Goal: Task Accomplishment & Management: Complete application form

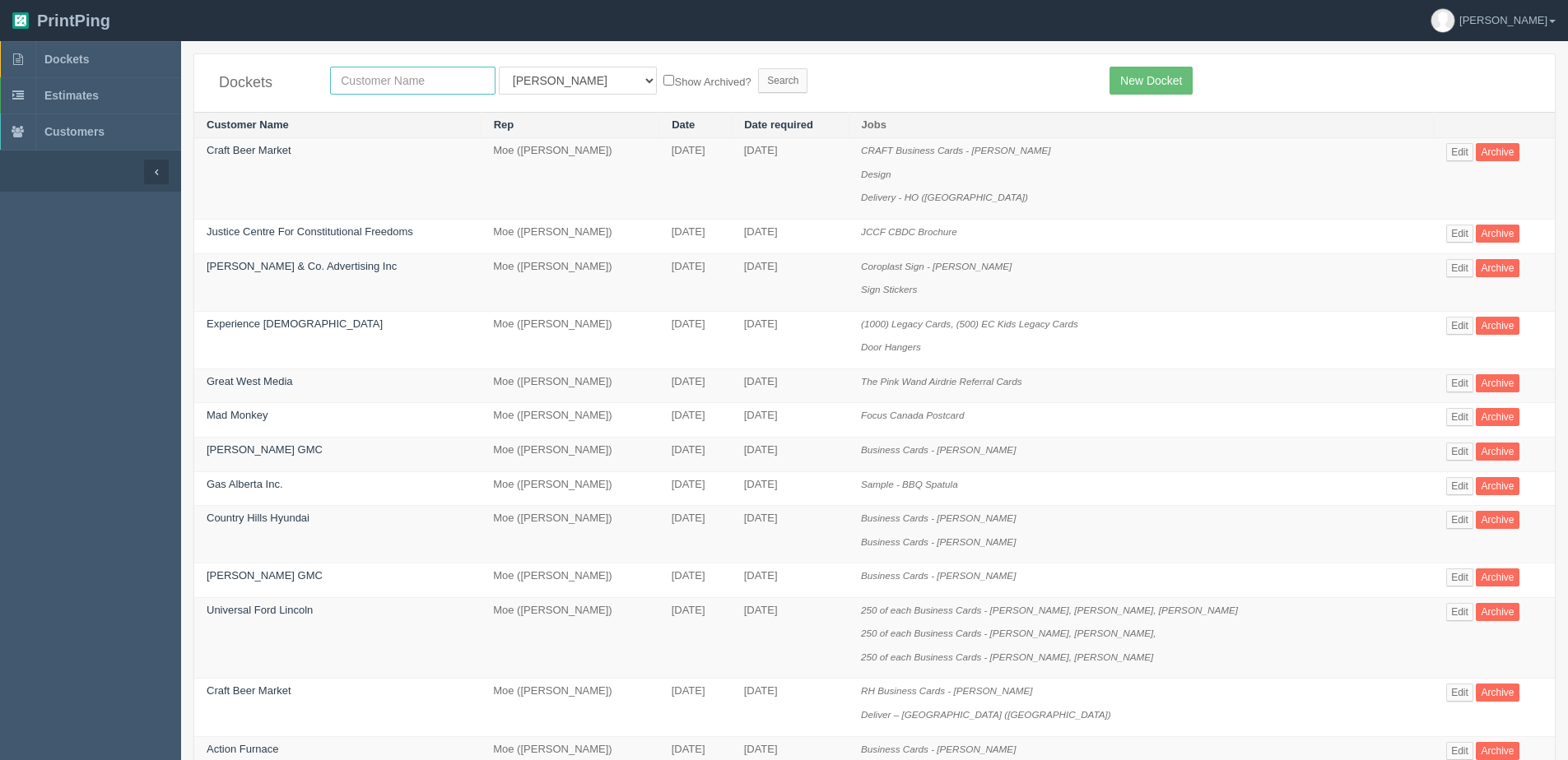
click at [347, 73] on input "text" at bounding box center [413, 81] width 165 height 28
type input "mad monkey"
click at [758, 68] on input "Search" at bounding box center [783, 80] width 50 height 25
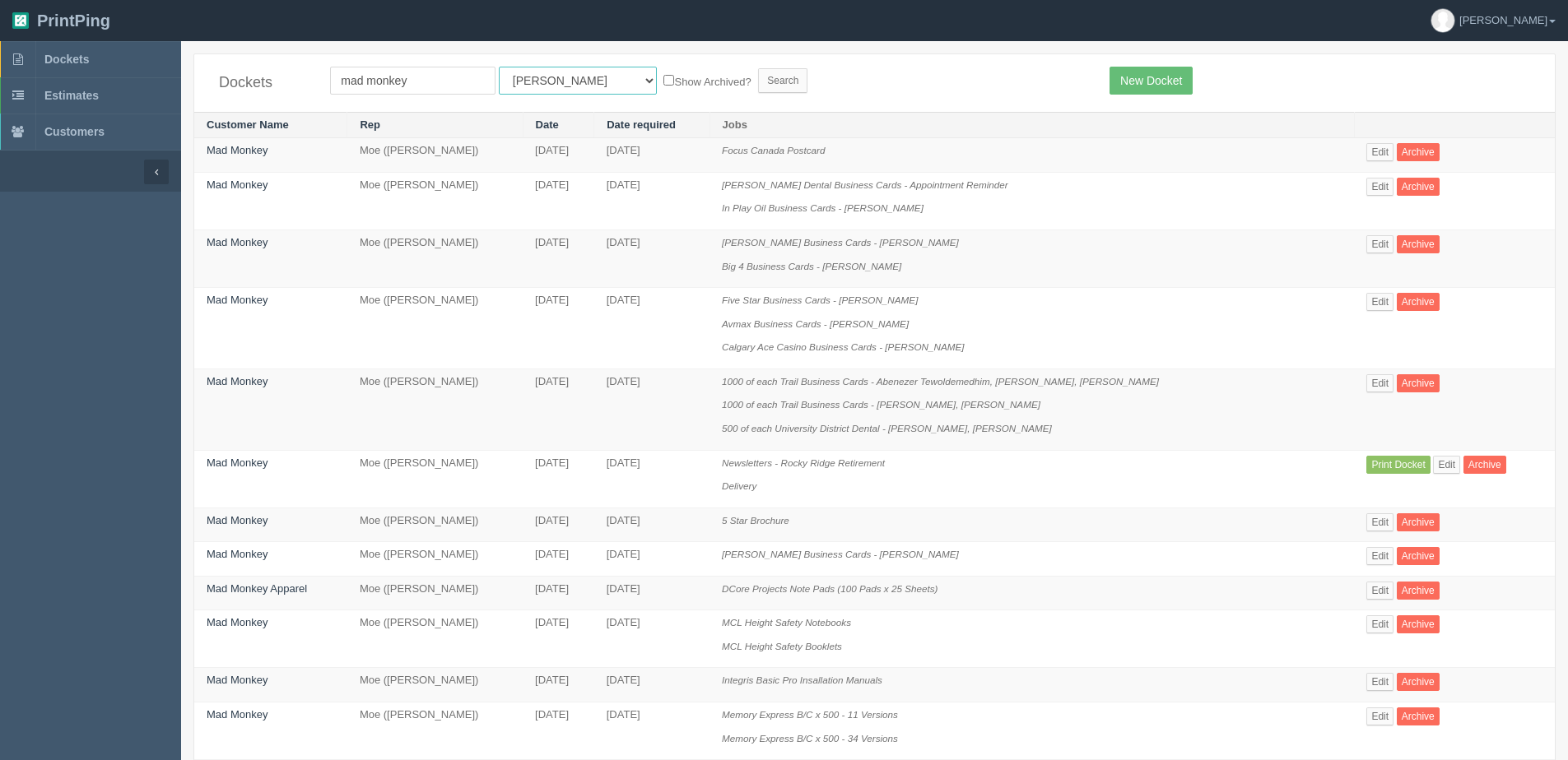
drag, startPoint x: 517, startPoint y: 76, endPoint x: 516, endPoint y: 95, distance: 19.0
click at [517, 75] on select "All Users Ali Ali Test 1 Aly Amy Ankit Arif Brandon Dan France Greg Jim Mark Ma…" at bounding box center [578, 81] width 158 height 28
select select "1"
click at [499, 67] on select "All Users Ali Ali Test 1 Aly Amy Ankit Arif Brandon Dan France Greg Jim Mark Ma…" at bounding box center [578, 81] width 158 height 28
click at [612, 90] on form "mad monkey All Users Ali Ali Test 1 Aly Amy Ankit Arif Brandon Dan France Greg …" at bounding box center [707, 81] width 755 height 28
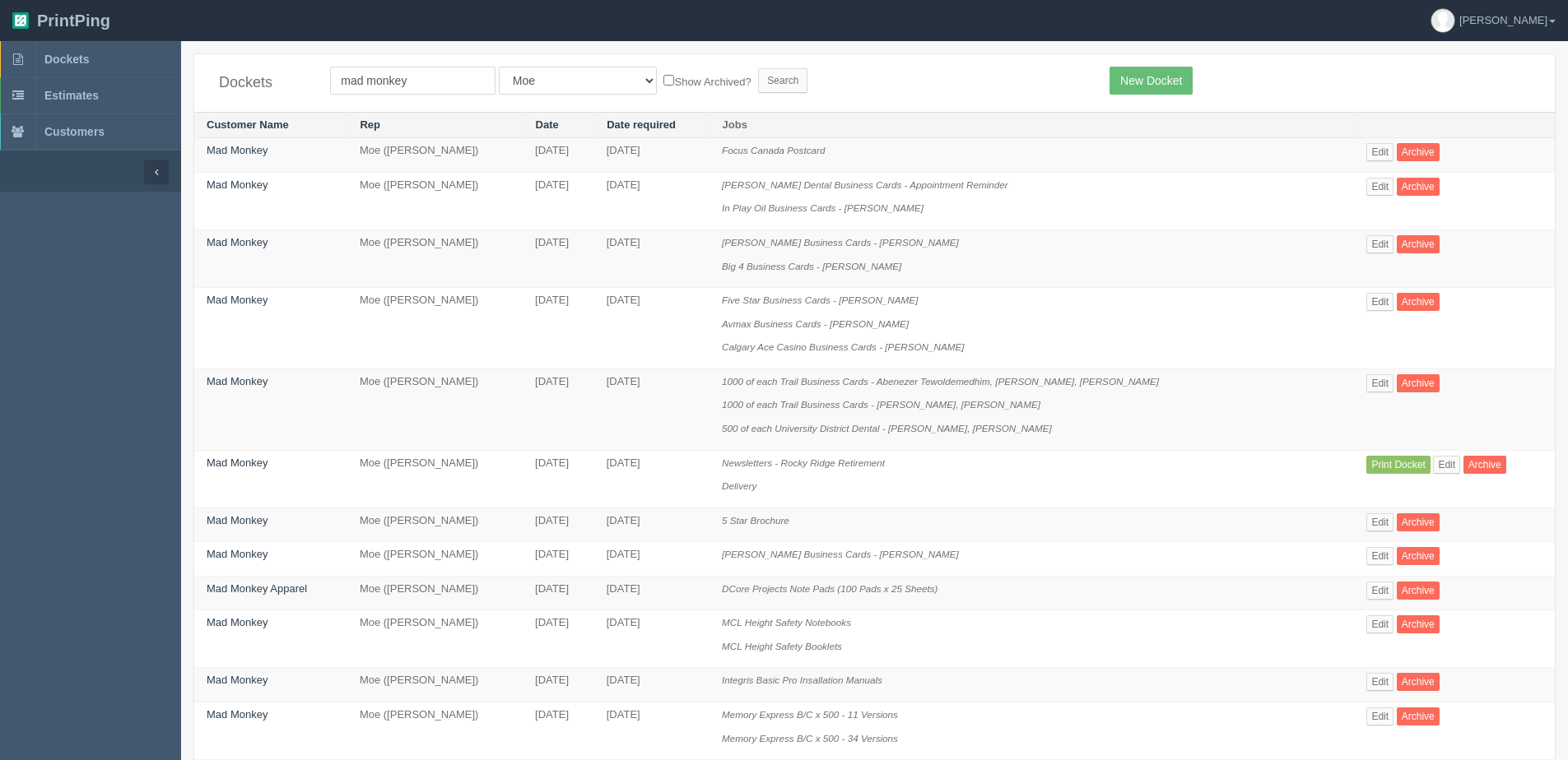
click at [664, 80] on label "Show Archived?" at bounding box center [707, 81] width 87 height 19
click at [664, 80] on input "Show Archived?" at bounding box center [669, 80] width 11 height 11
checkbox input "true"
click at [758, 80] on input "Search" at bounding box center [783, 80] width 50 height 25
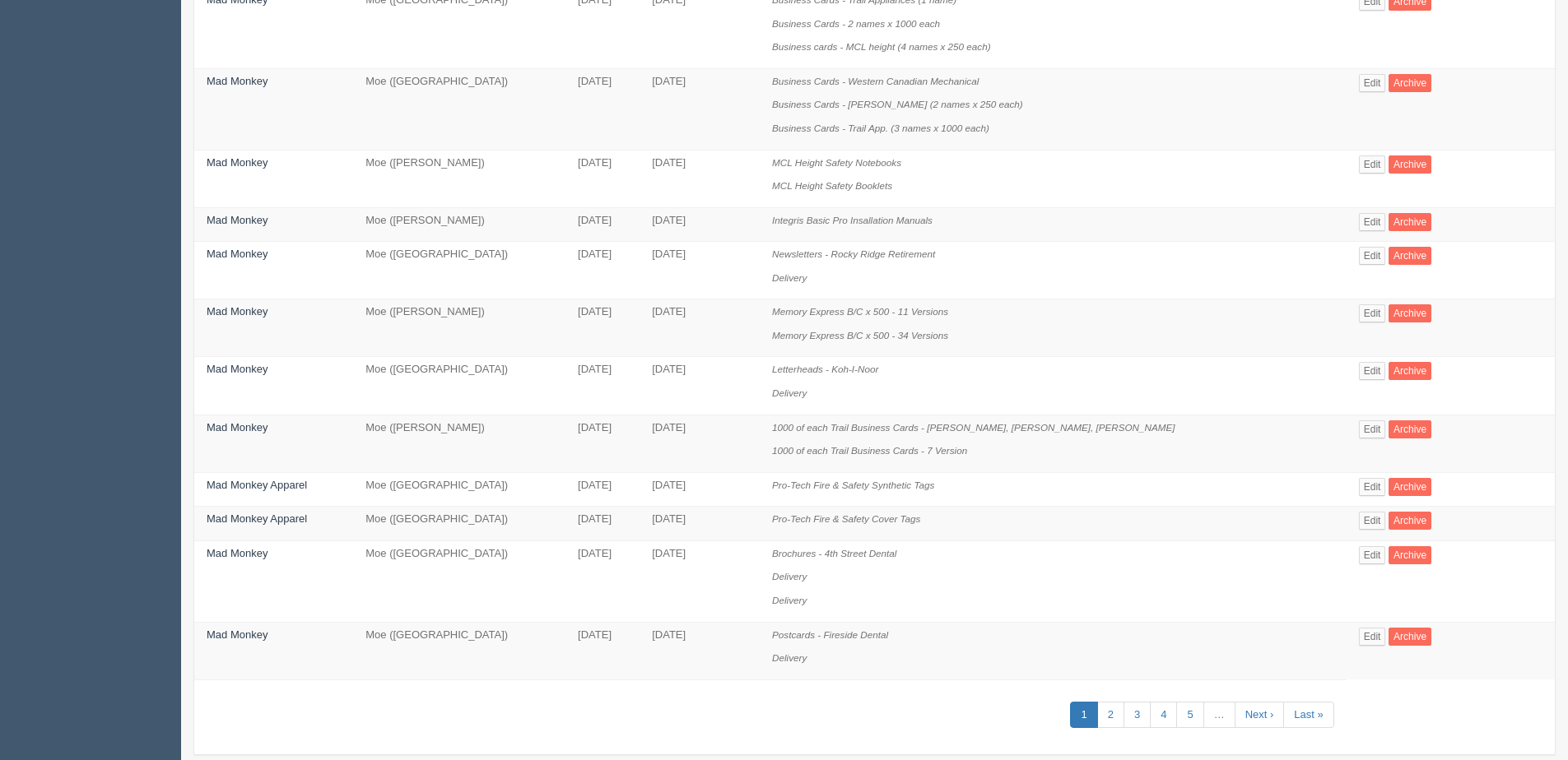
scroll to position [807, 0]
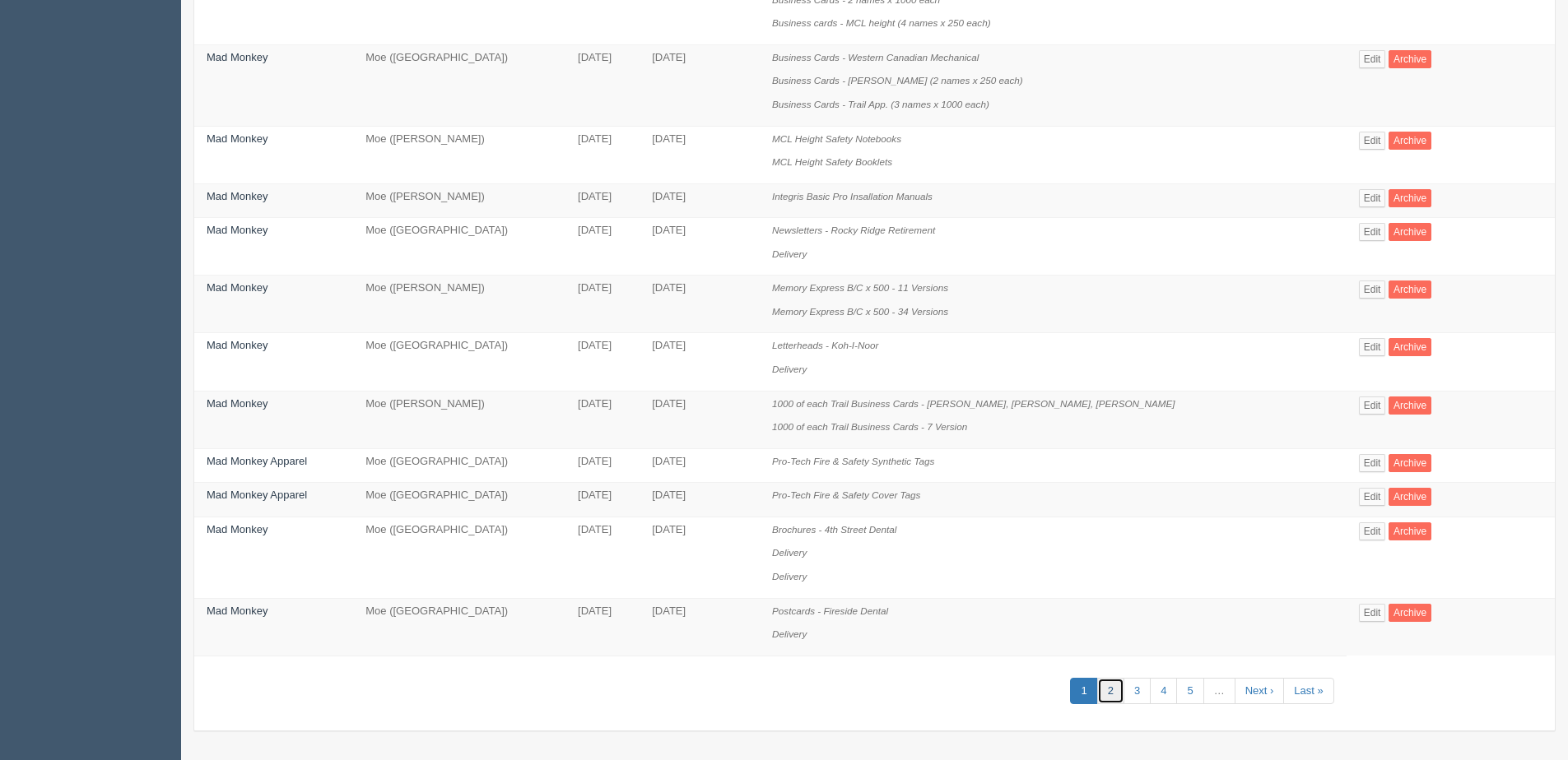
click at [1116, 689] on link "2" at bounding box center [1111, 692] width 28 height 28
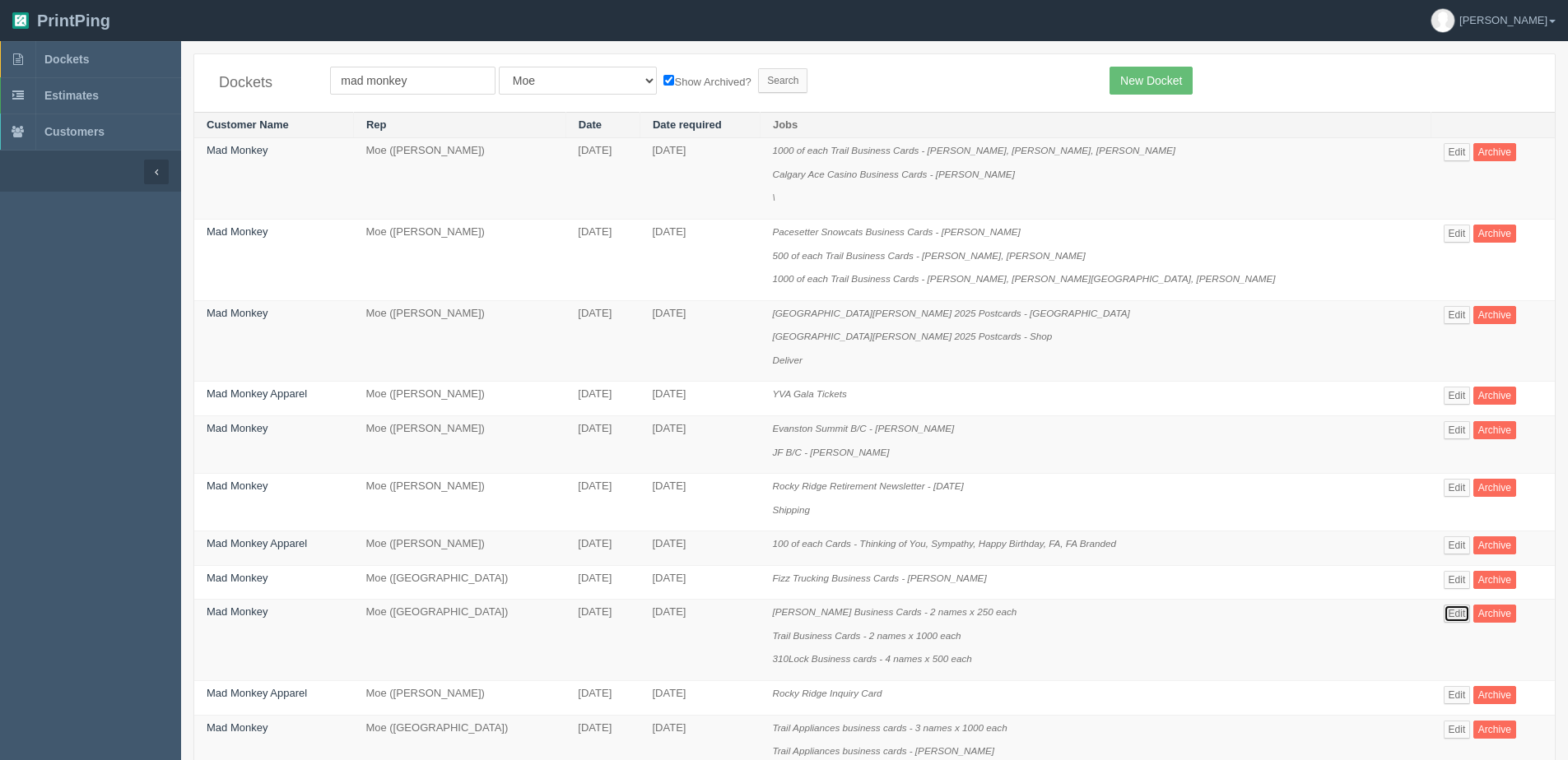
click at [1444, 611] on link "Edit" at bounding box center [1458, 614] width 28 height 18
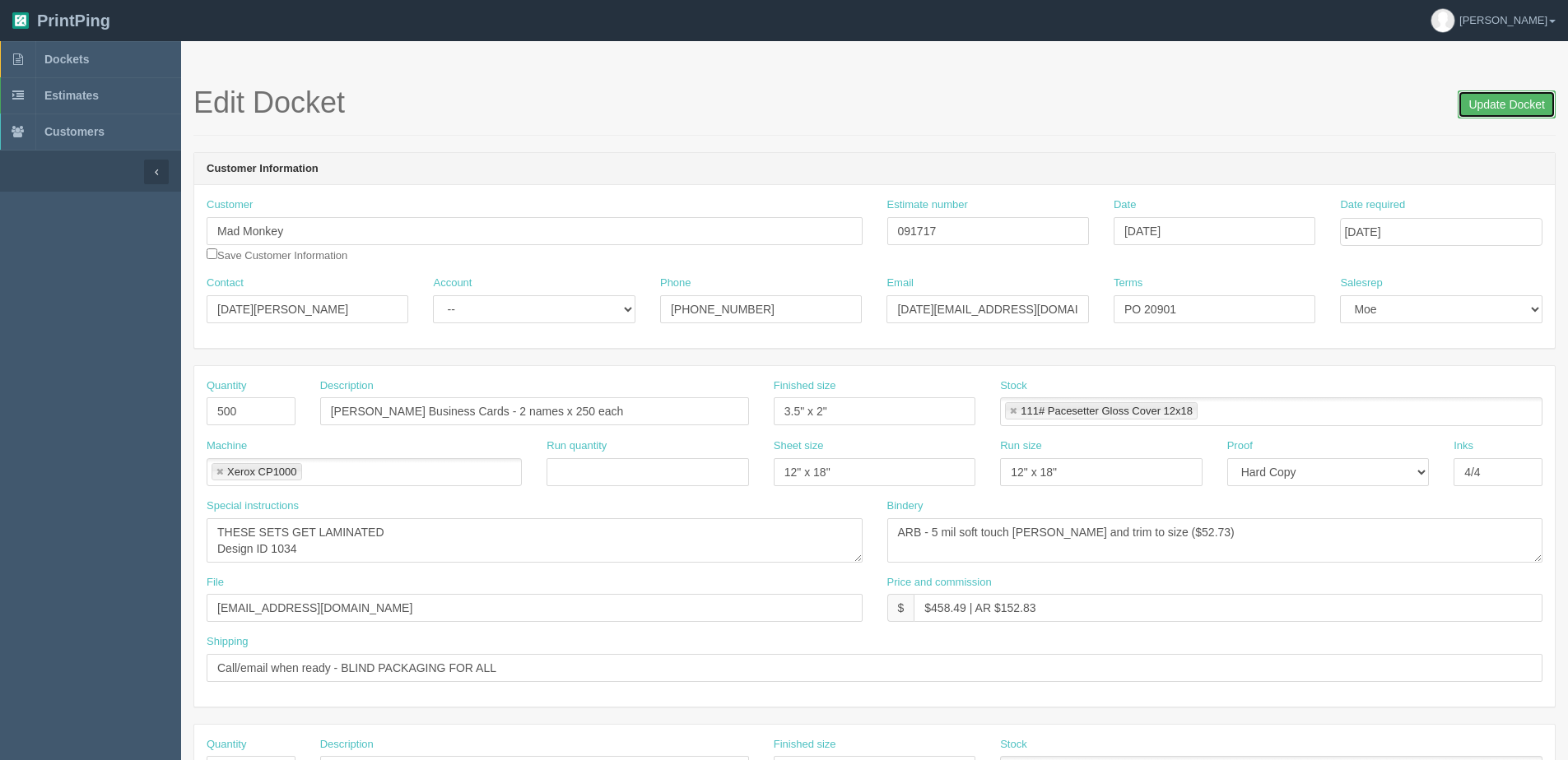
click at [1508, 98] on input "Update Docket" at bounding box center [1506, 104] width 98 height 28
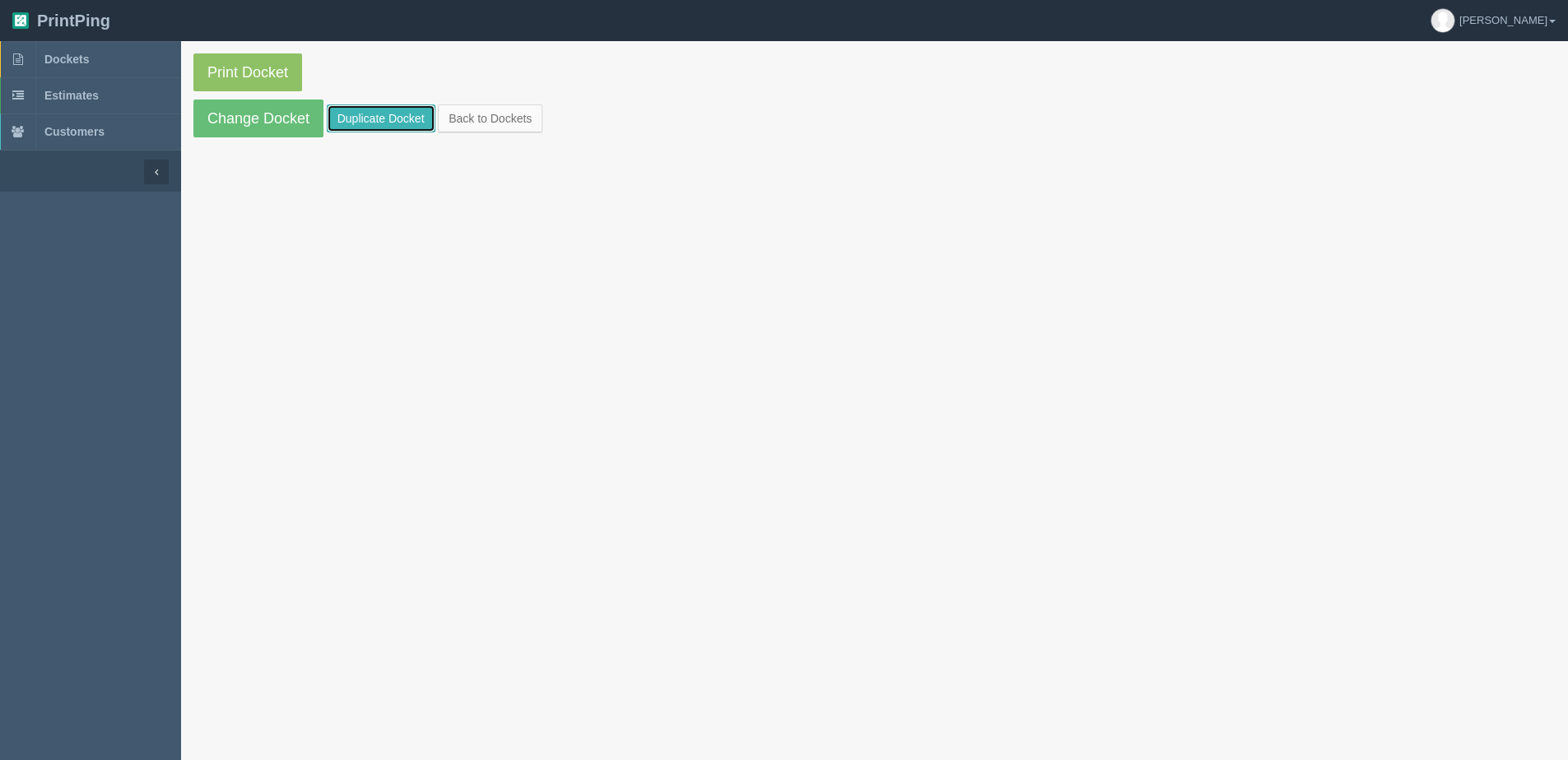
click at [389, 119] on link "Duplicate Docket" at bounding box center [381, 119] width 108 height 28
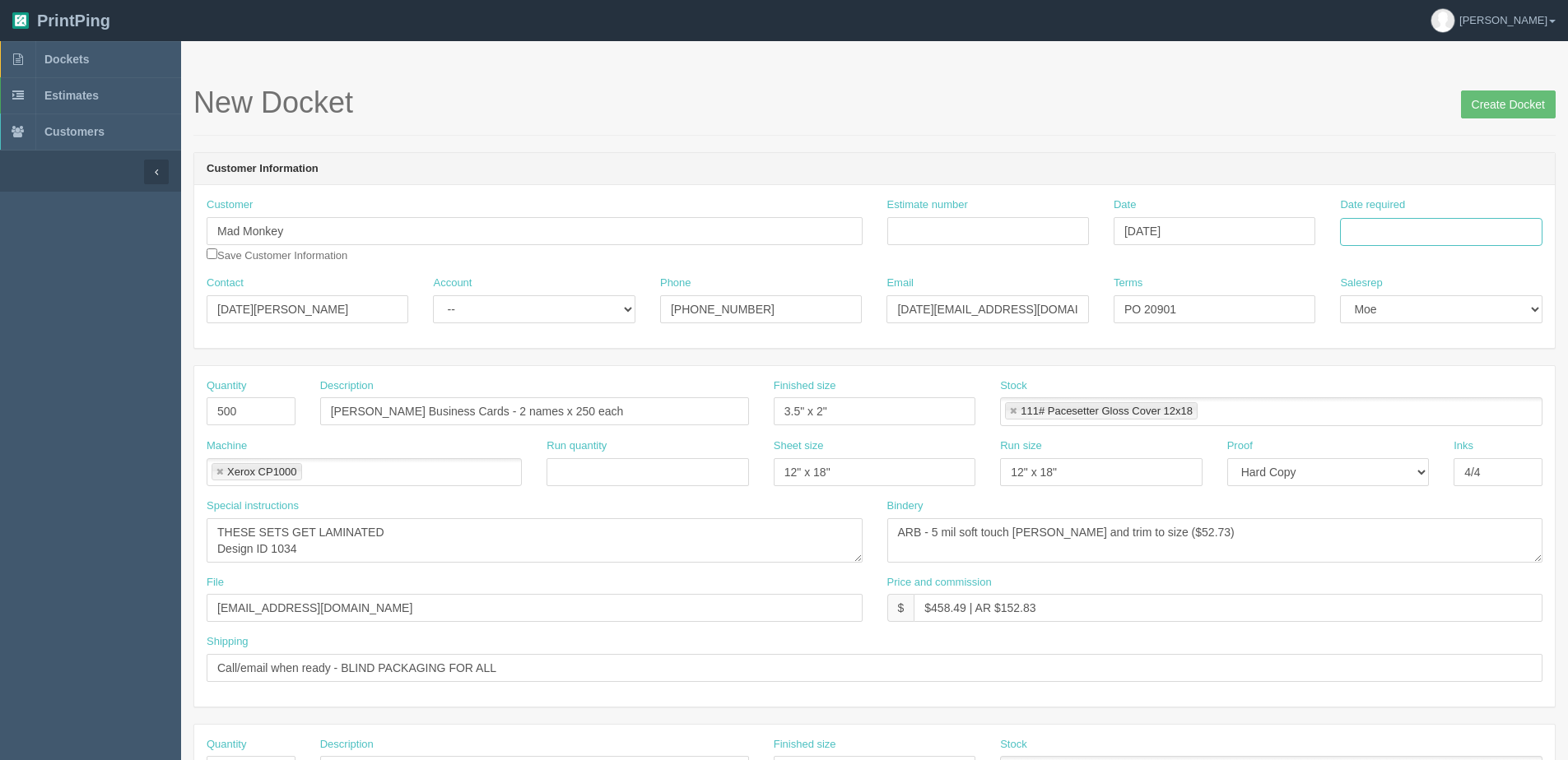
click at [1413, 234] on input "Date required" at bounding box center [1440, 232] width 201 height 28
click at [1390, 467] on th "Today" at bounding box center [1420, 460] width 153 height 24
click at [1426, 337] on td "8" at bounding box center [1423, 343] width 24 height 24
type input "October 8, 2025"
click at [1212, 336] on div "Customer Mad Monkey Save Customer Information Estimate number Date October 06, …" at bounding box center [874, 266] width 1360 height 163
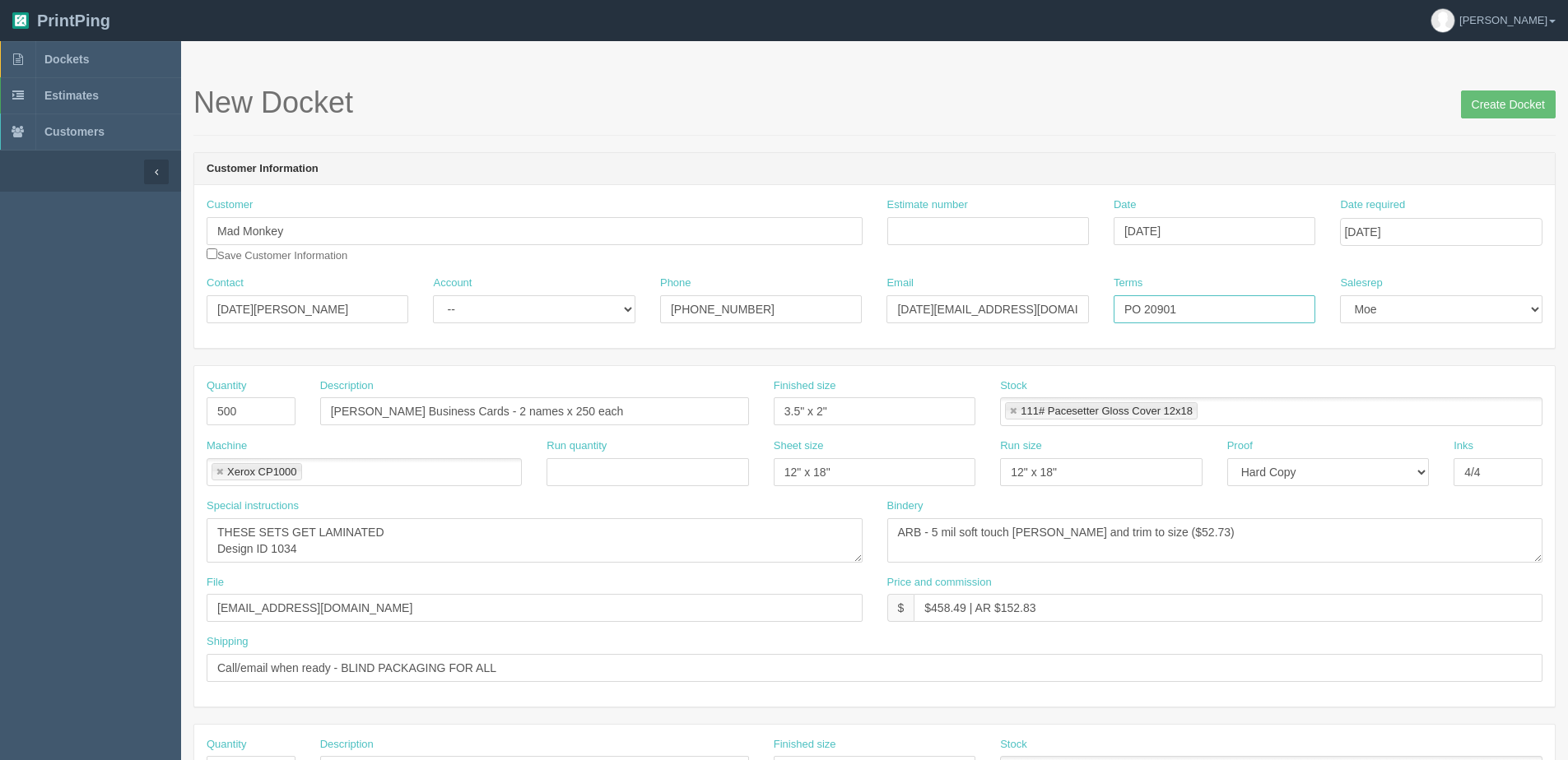
drag, startPoint x: 1212, startPoint y: 336, endPoint x: 1153, endPoint y: 308, distance: 65.3
click at [1153, 308] on input "PO 20901" at bounding box center [1214, 309] width 201 height 28
click at [1152, 307] on input "PO 20901" at bounding box center [1214, 309] width 201 height 28
drag, startPoint x: 1152, startPoint y: 306, endPoint x: 1381, endPoint y: 288, distance: 229.7
click at [1360, 293] on div "Contact Zul Jamal Account -- Existing Client Allrush Client Rep Client Phone 40…" at bounding box center [874, 305] width 1360 height 60
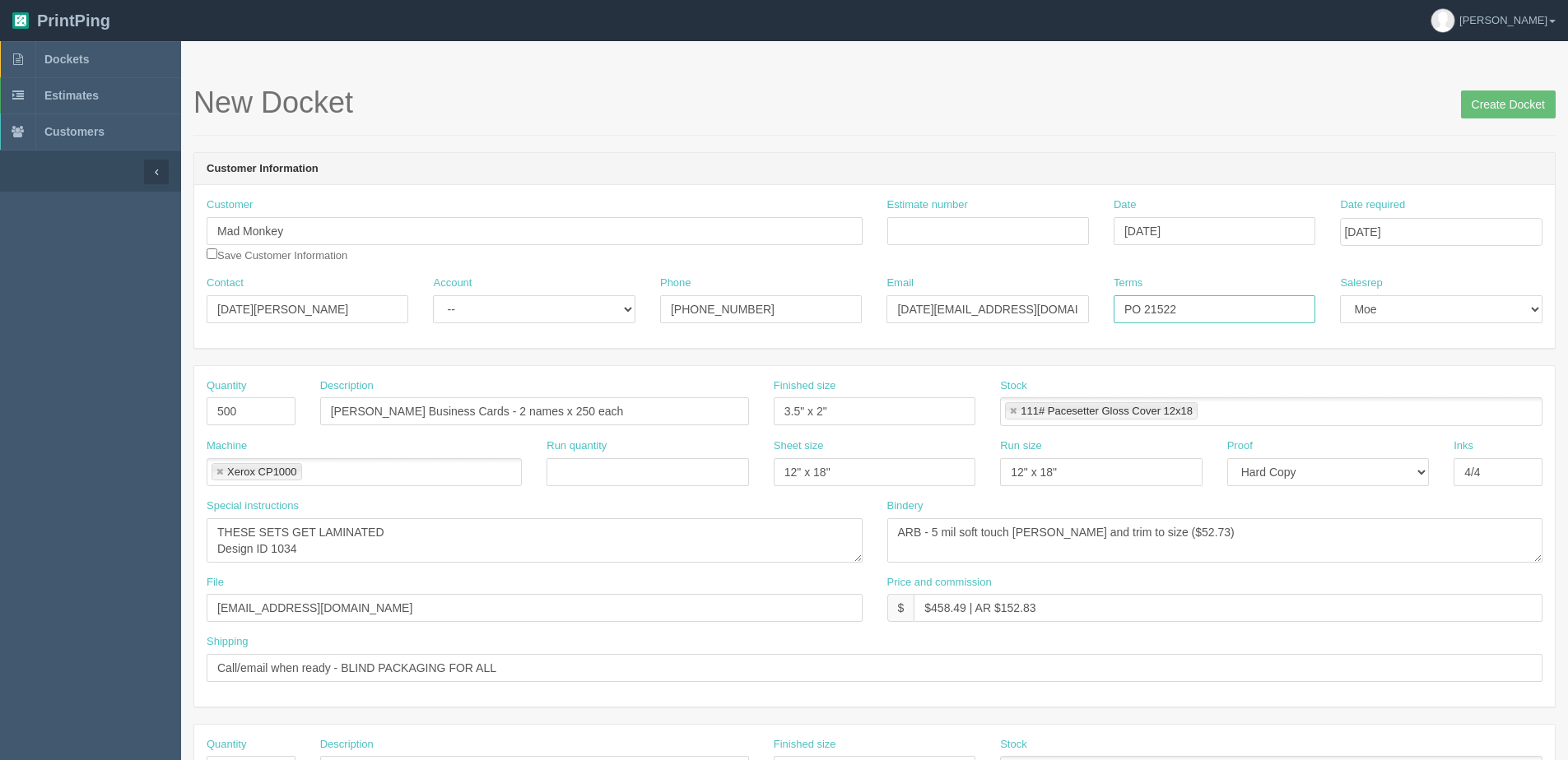
type input "PO 21522"
click at [962, 221] on input "Estimate number" at bounding box center [987, 231] width 201 height 28
type input "092748"
drag, startPoint x: 256, startPoint y: 414, endPoint x: 200, endPoint y: 414, distance: 56.0
click at [200, 414] on div "Quantity 500" at bounding box center [251, 408] width 114 height 60
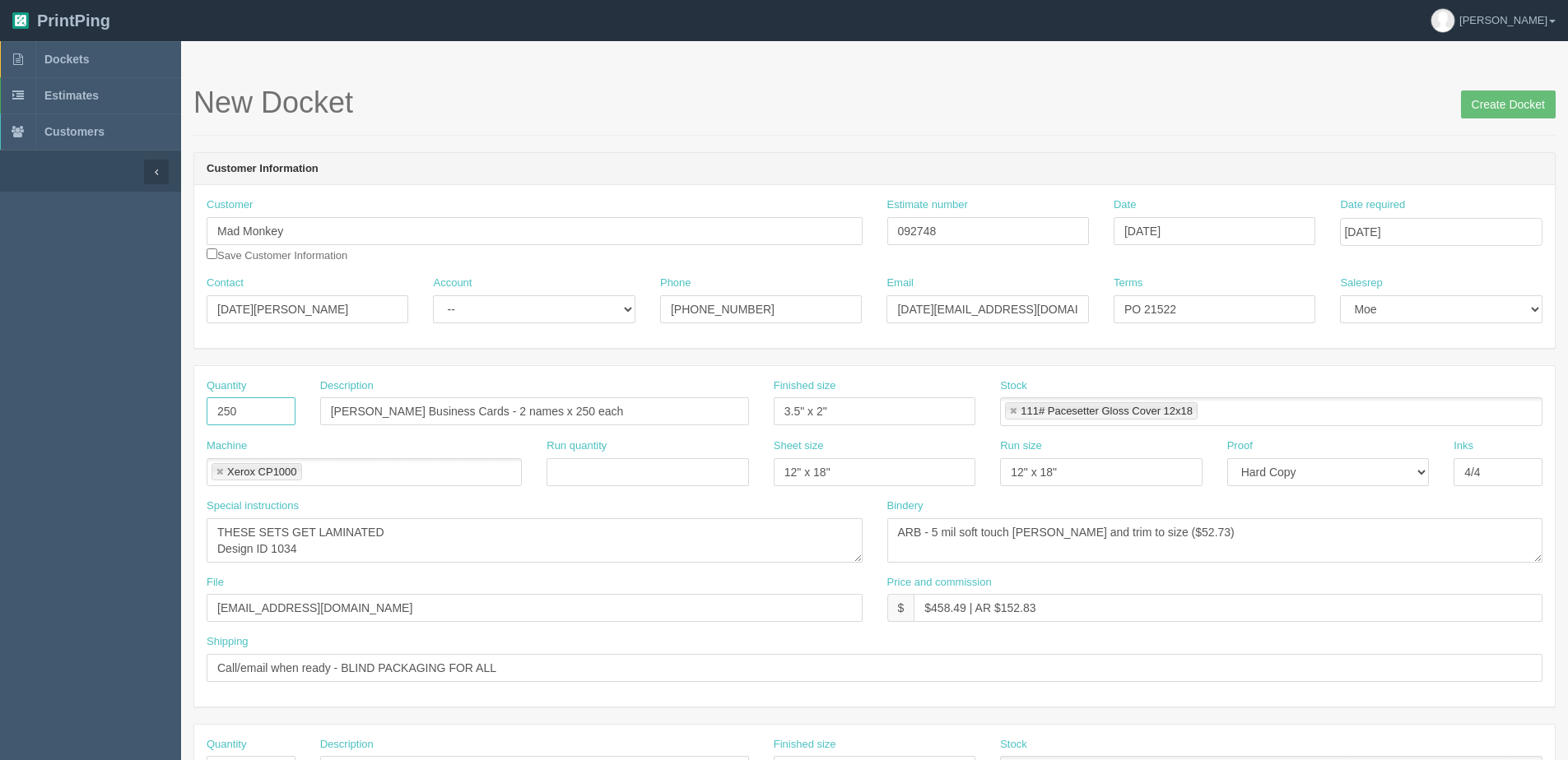
type input "250"
drag, startPoint x: 459, startPoint y: 415, endPoint x: 999, endPoint y: 374, distance: 541.6
click at [985, 379] on div "Quantity 250 Description Clifton Business Cards - 2 names x 250 each Finished s…" at bounding box center [874, 408] width 1360 height 60
type input "Clifton Business Cards - Rayna Belyk-Kaytor"
type input "`"
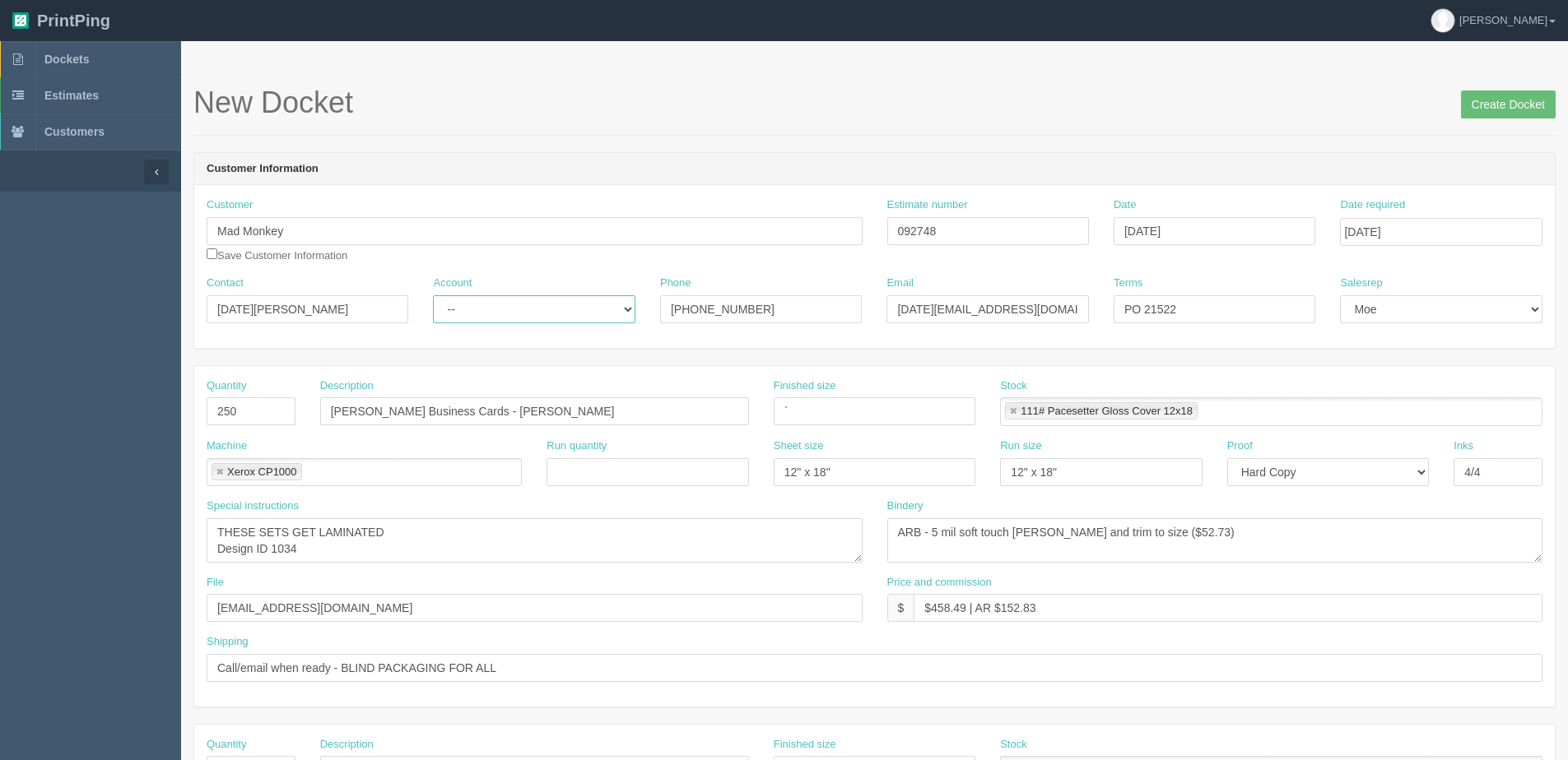
click at [471, 304] on select "-- Existing Client Allrush Client Rep Client" at bounding box center [533, 309] width 201 height 28
select select "Allrush Client"
click at [433, 295] on select "-- Existing Client Allrush Client Rep Client" at bounding box center [533, 309] width 201 height 28
drag, startPoint x: 670, startPoint y: 254, endPoint x: 258, endPoint y: 284, distance: 413.1
click at [660, 254] on div "Customer Mad Monkey Save Customer Information" at bounding box center [535, 231] width 656 height 66
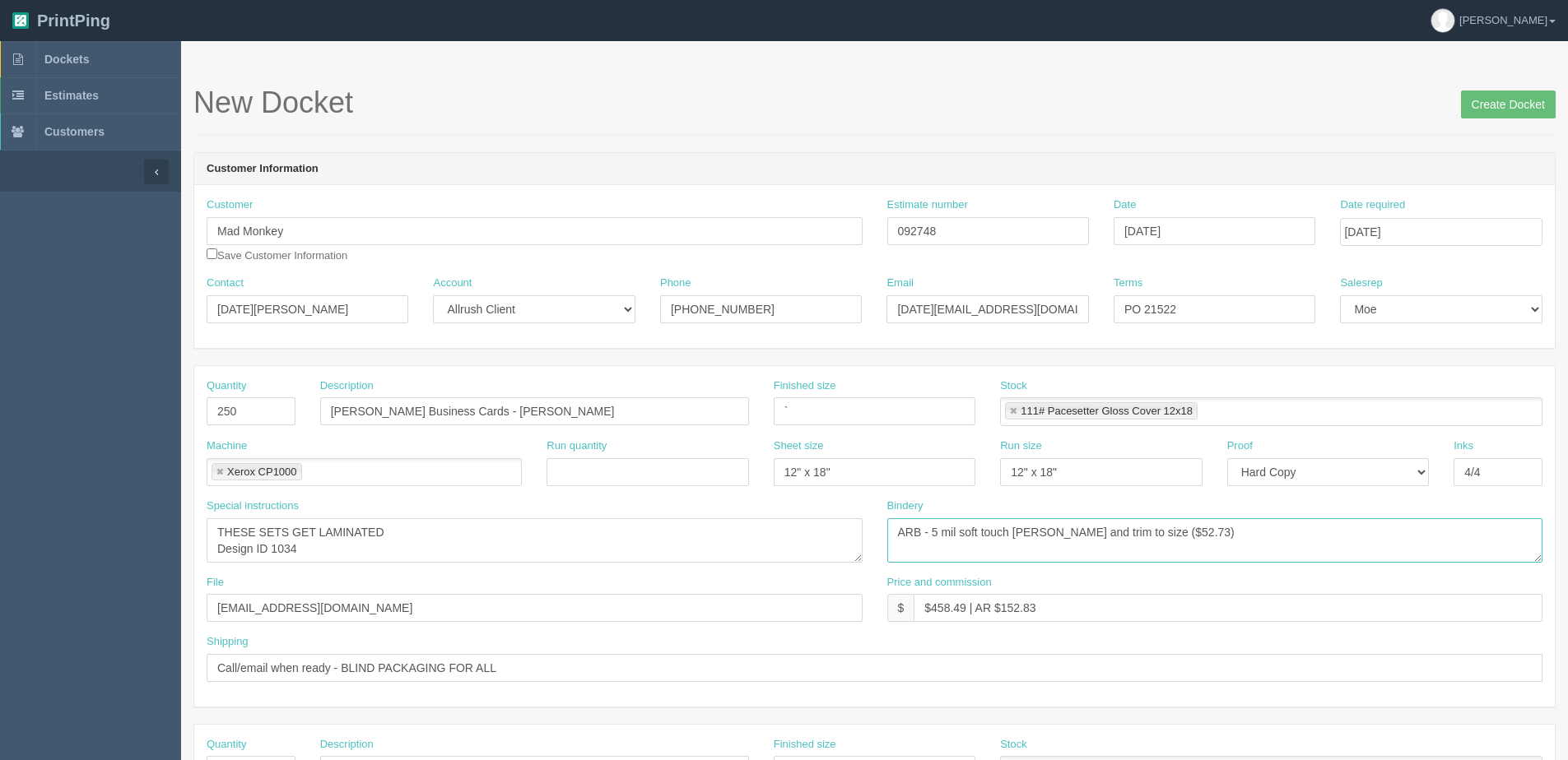
drag, startPoint x: 1126, startPoint y: 537, endPoint x: 1152, endPoint y: 538, distance: 26.0
click at [1152, 538] on textarea "ARB - 5 mil soft touch lam and trim to size ($52.73)" at bounding box center [1215, 540] width 656 height 44
type textarea "ARB - 5 mil soft touch lam and trim to size ($33.41)"
drag, startPoint x: 930, startPoint y: 607, endPoint x: 965, endPoint y: 615, distance: 35.9
click at [965, 615] on input "$458.49 | AR $152.83" at bounding box center [1228, 608] width 629 height 28
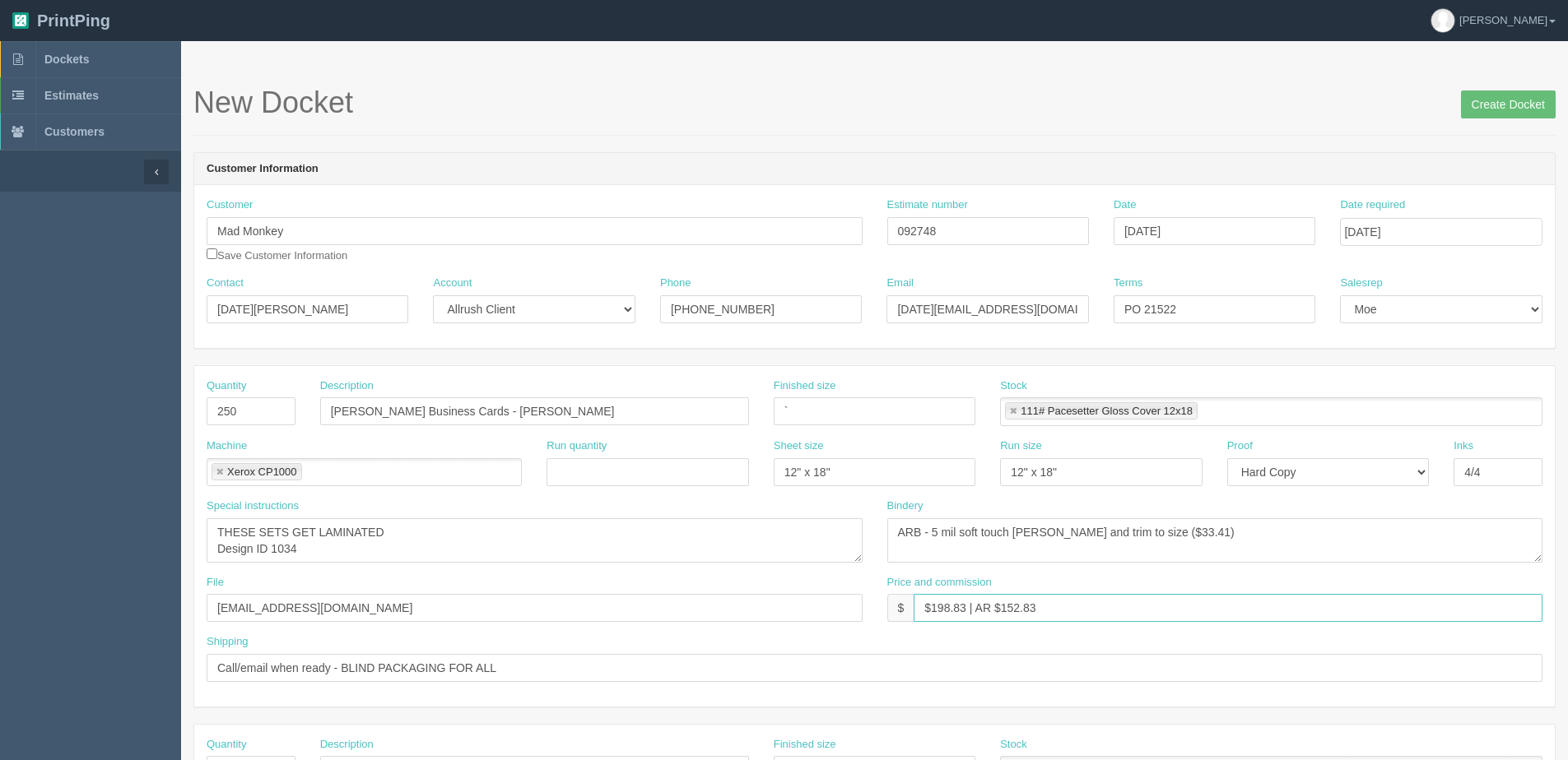
drag, startPoint x: 1002, startPoint y: 612, endPoint x: 1234, endPoint y: 561, distance: 237.5
click at [1340, 560] on div "Quantity 250 Description Clifton Business Cards - Rayna Belyk-Kaytor Finished s…" at bounding box center [874, 536] width 1360 height 341
type input "$198.83 | AR $66.28"
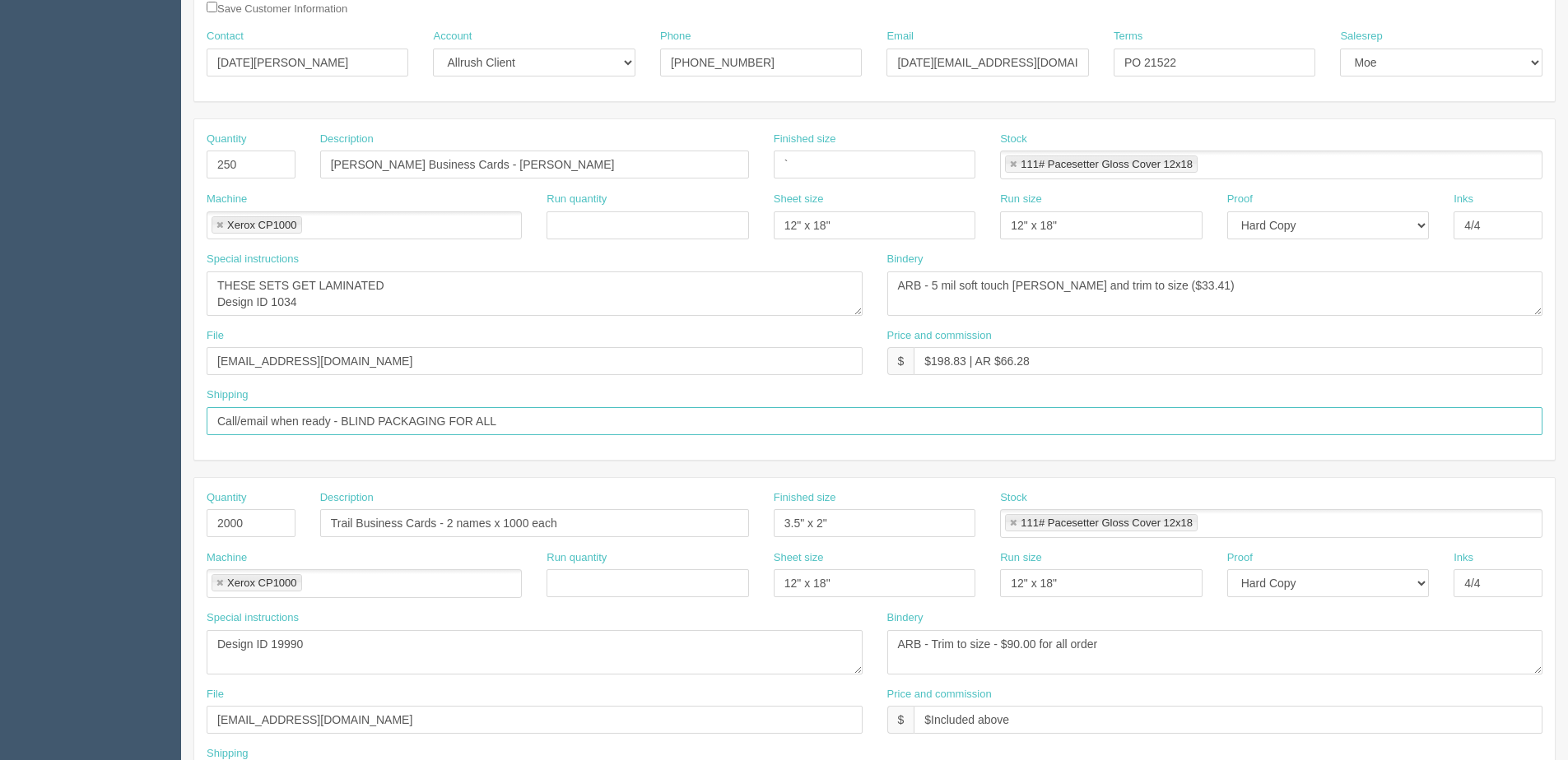
scroll to position [329, 0]
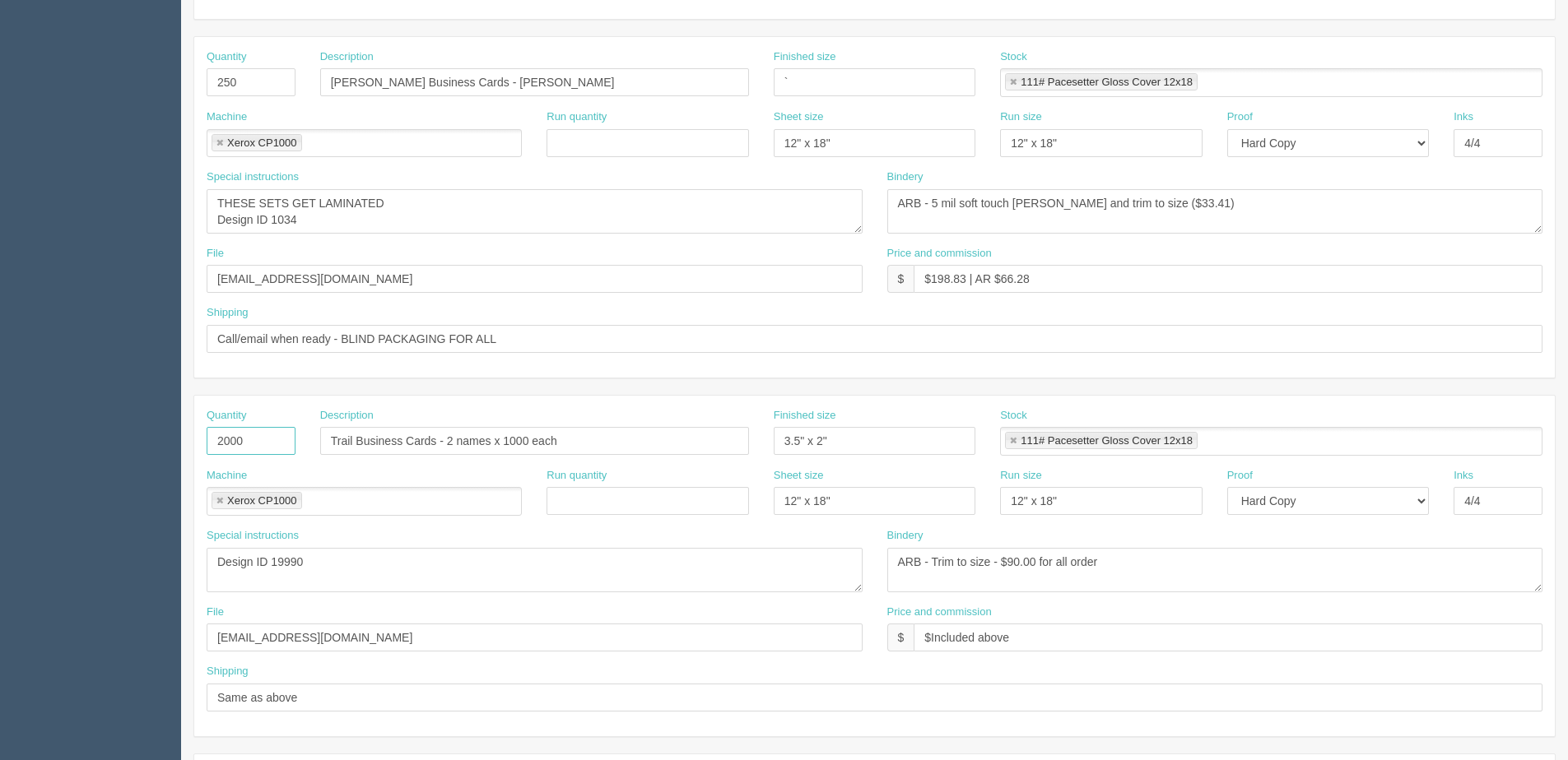
drag, startPoint x: 255, startPoint y: 435, endPoint x: -108, endPoint y: 435, distance: 363.0
click at [0, 435] on html "PrintPing Dan Edit account ( dan@allrush.ca ) Logout Dockets Estimates Customers" at bounding box center [784, 418] width 1568 height 1494
type input "500"
click at [370, 438] on input "Trail Business Cards - 2 names x 1000 each" at bounding box center [534, 441] width 429 height 28
click at [350, 436] on input "Trail Business Cards - 2 names x 1000 each" at bounding box center [534, 441] width 429 height 28
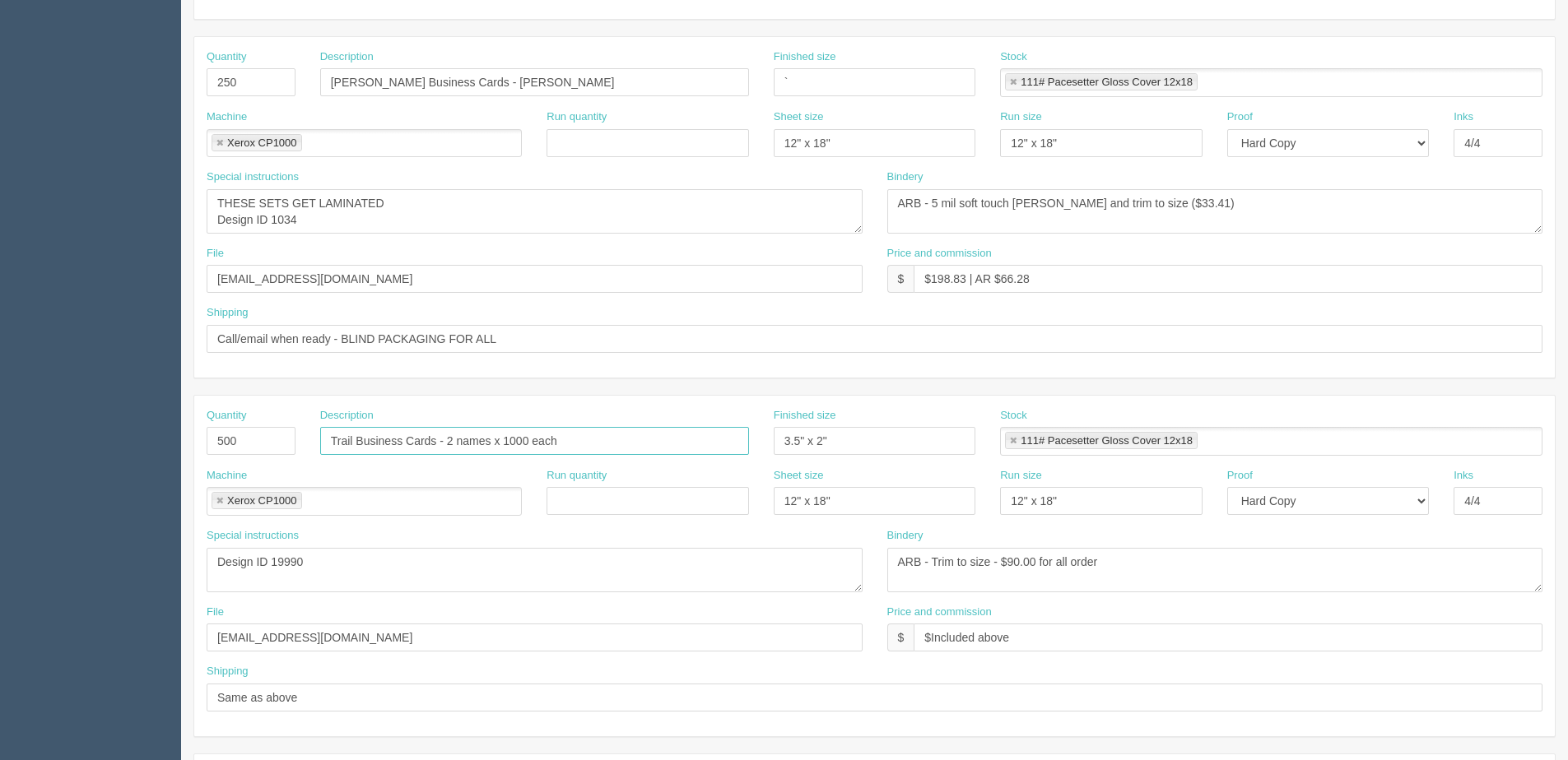
click at [354, 437] on input "Trail Business Cards - 2 names x 1000 each" at bounding box center [534, 441] width 429 height 28
click at [376, 451] on input "Trail Business Cards - 2 names x 1000 each" at bounding box center [534, 441] width 429 height 28
click at [336, 441] on input "Trail Business Cards - 2 names x 1000 each" at bounding box center [534, 441] width 429 height 28
drag, startPoint x: 509, startPoint y: 437, endPoint x: 1545, endPoint y: 275, distance: 1048.6
click at [1473, 299] on div "Quantity 250 Description Clifton Business Cards - Rayna Belyk-Kaytor Finished s…" at bounding box center [874, 565] width 1362 height 1060
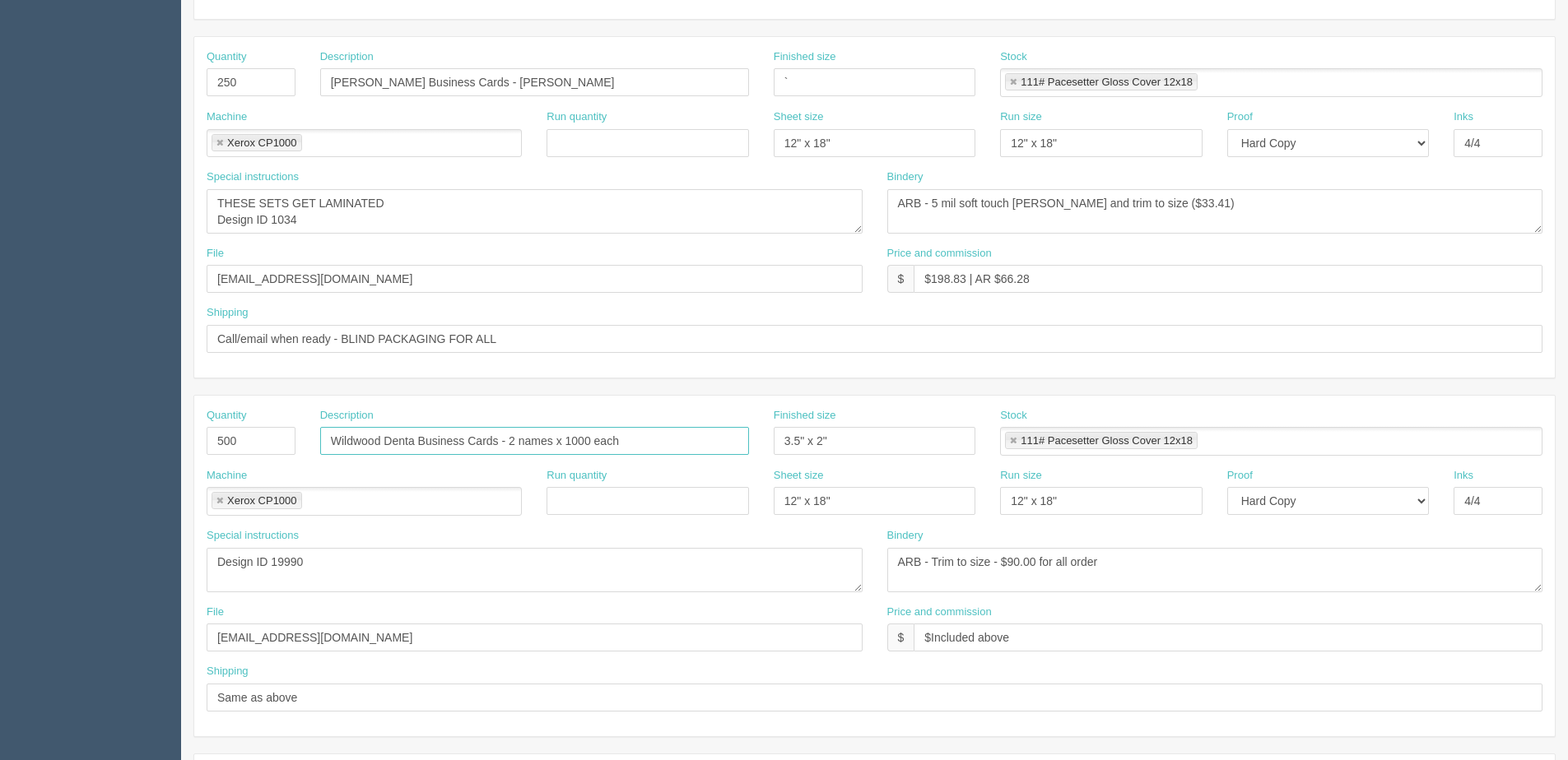
click at [656, 437] on input "Wildwood Denta Business Cards - 2 names x 1000 each" at bounding box center [534, 441] width 429 height 28
drag, startPoint x: 512, startPoint y: 441, endPoint x: 980, endPoint y: 340, distance: 478.8
click at [945, 349] on div "Quantity 250 Description Clifton Business Cards - Rayna Belyk-Kaytor Finished s…" at bounding box center [874, 565] width 1362 height 1060
type input "Wildwood Denta Business Cards - Google Review"
drag, startPoint x: 272, startPoint y: 567, endPoint x: 490, endPoint y: 531, distance: 221.0
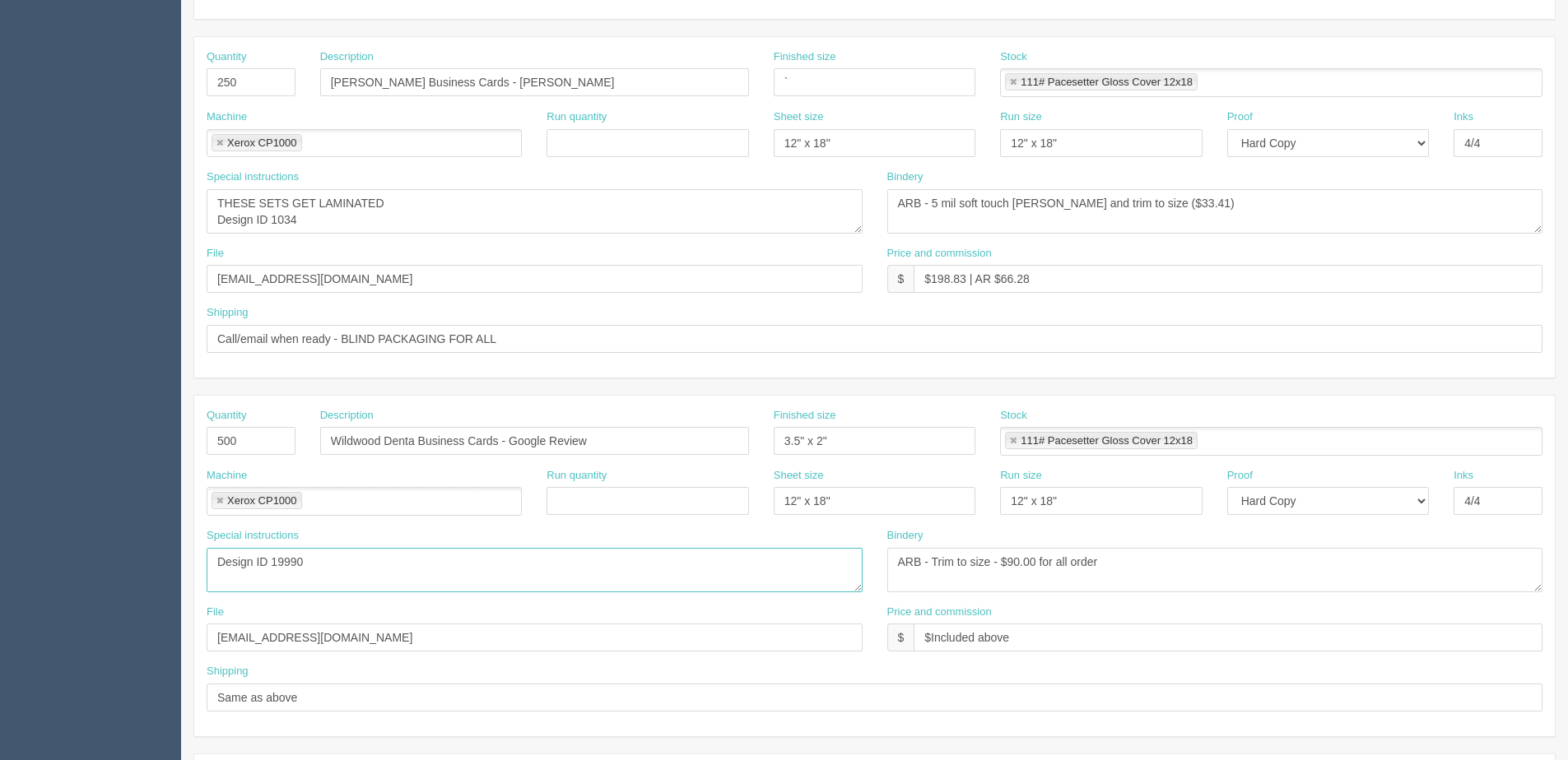
click at [494, 531] on div "Special instructions Design ID 19990" at bounding box center [535, 561] width 656 height 64
type textarea "Design ID 22375"
drag, startPoint x: 992, startPoint y: 561, endPoint x: 1573, endPoint y: 398, distance: 603.4
click at [1567, 409] on html "PrintPing Dan Edit account ( dan@allrush.ca ) Logout Dockets Estimates Customers" at bounding box center [784, 418] width 1568 height 1494
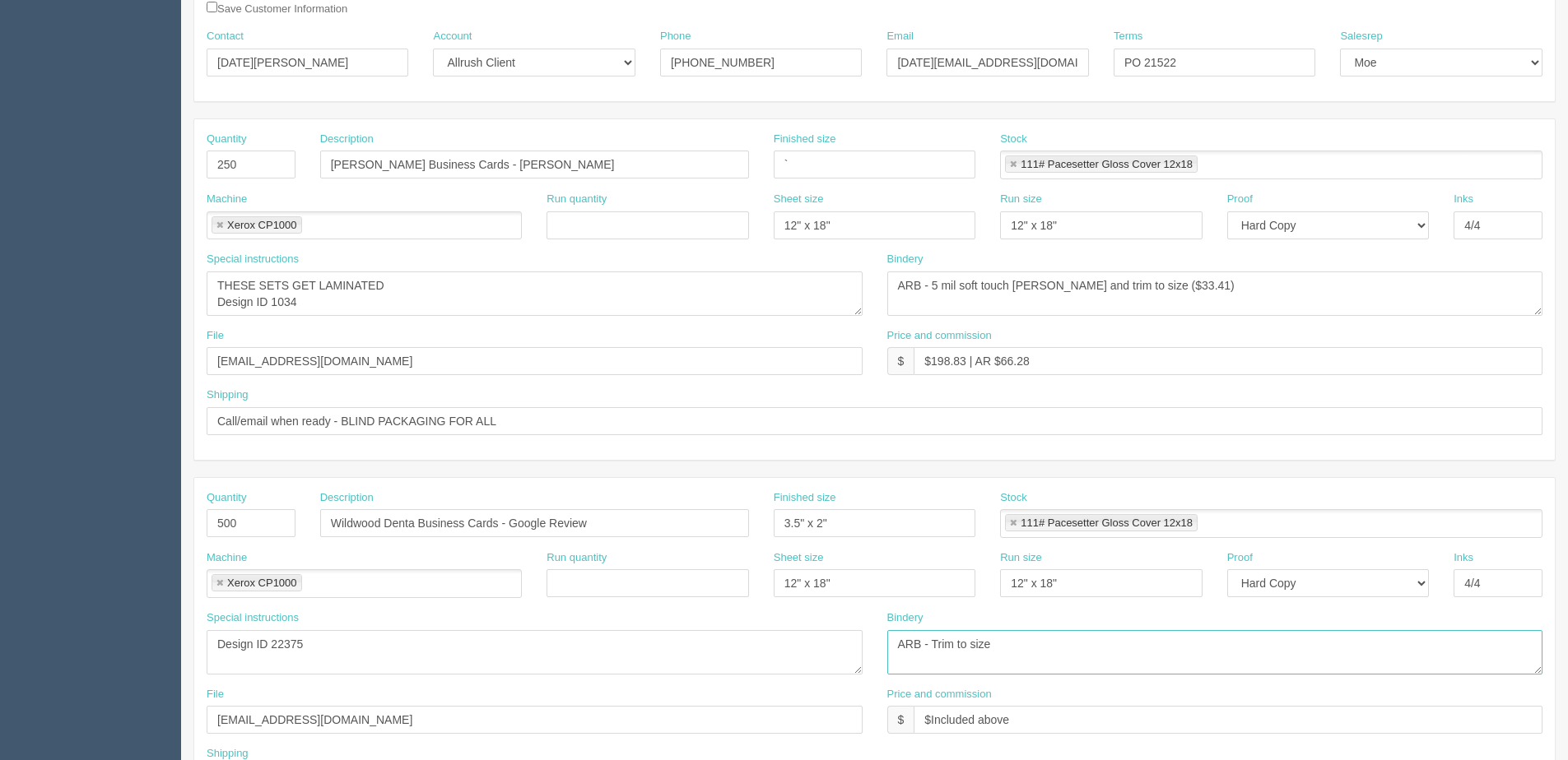
scroll to position [0, 0]
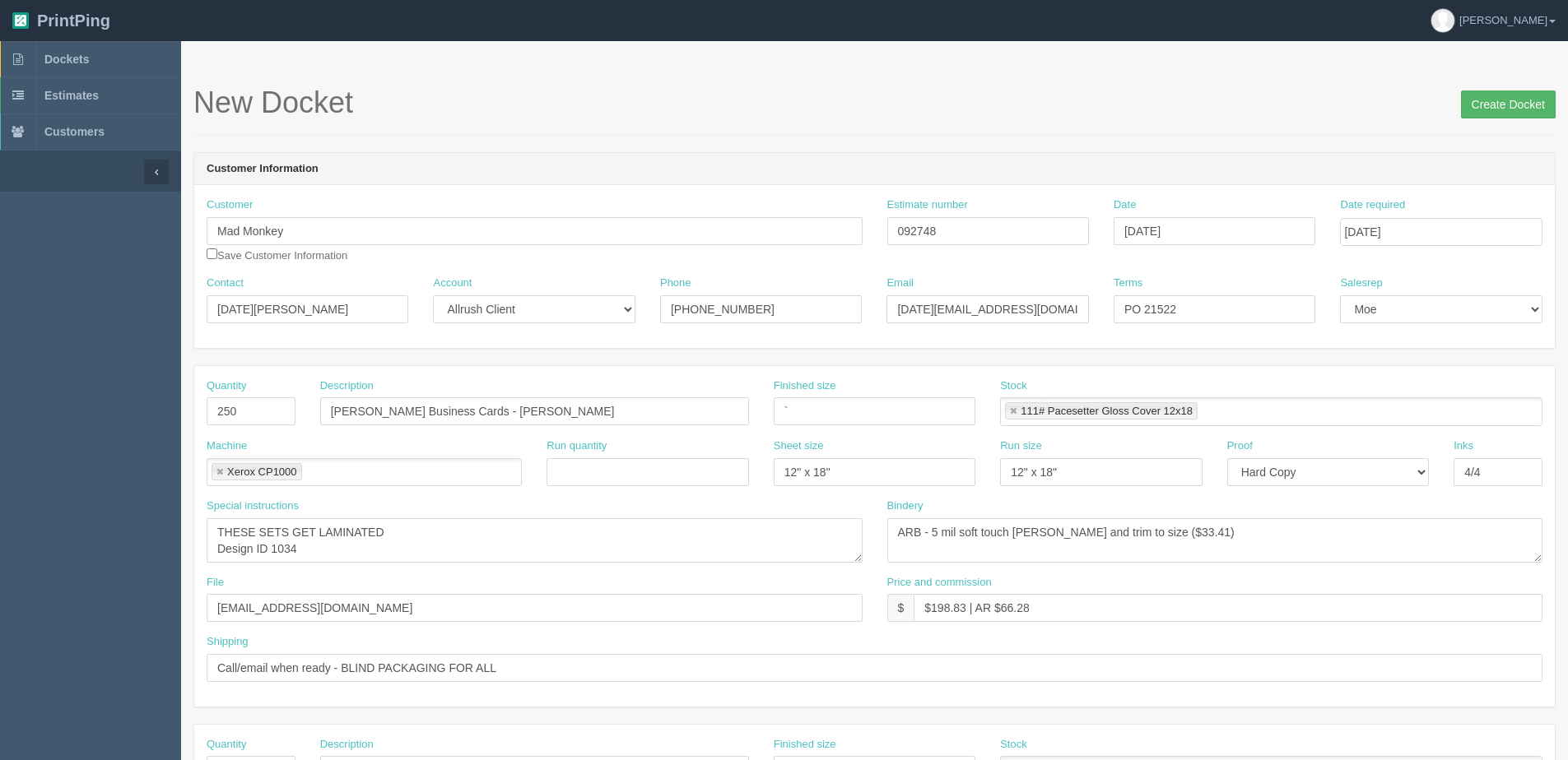
type textarea "ARB - Trim to size"
click at [1493, 99] on input "Create Docket" at bounding box center [1507, 104] width 95 height 28
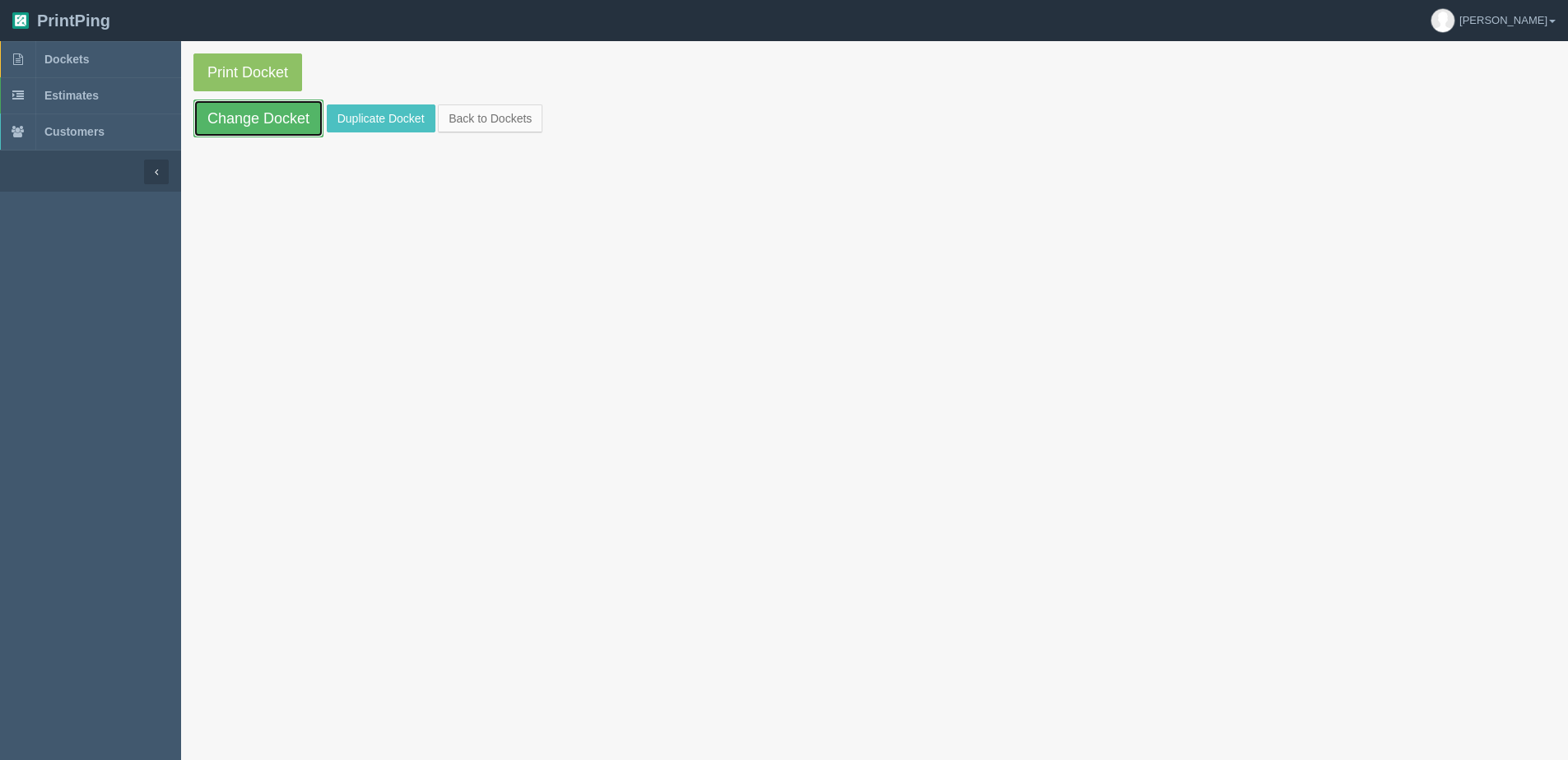
click at [269, 129] on link "Change Docket" at bounding box center [257, 118] width 130 height 38
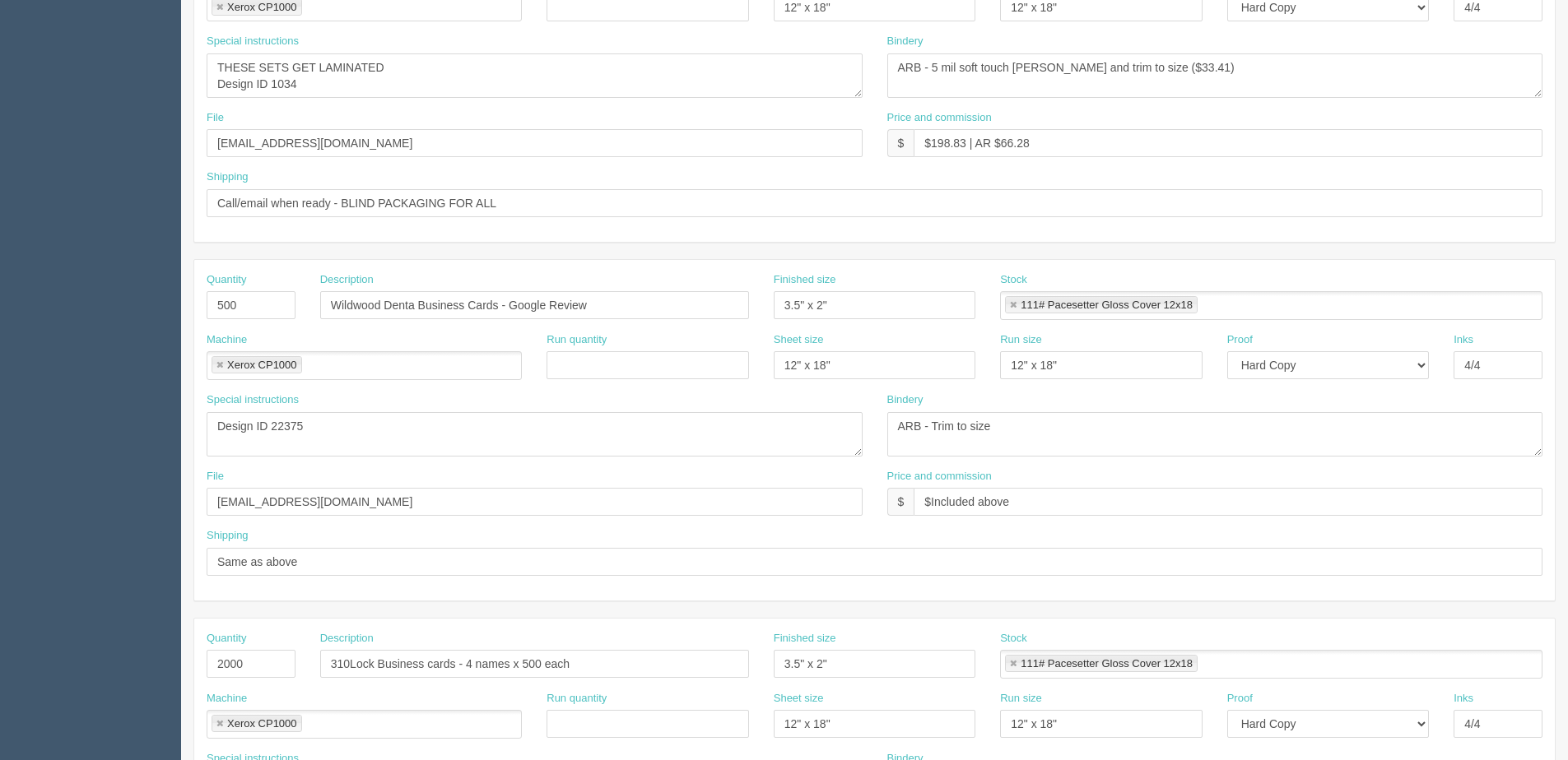
scroll to position [493, 0]
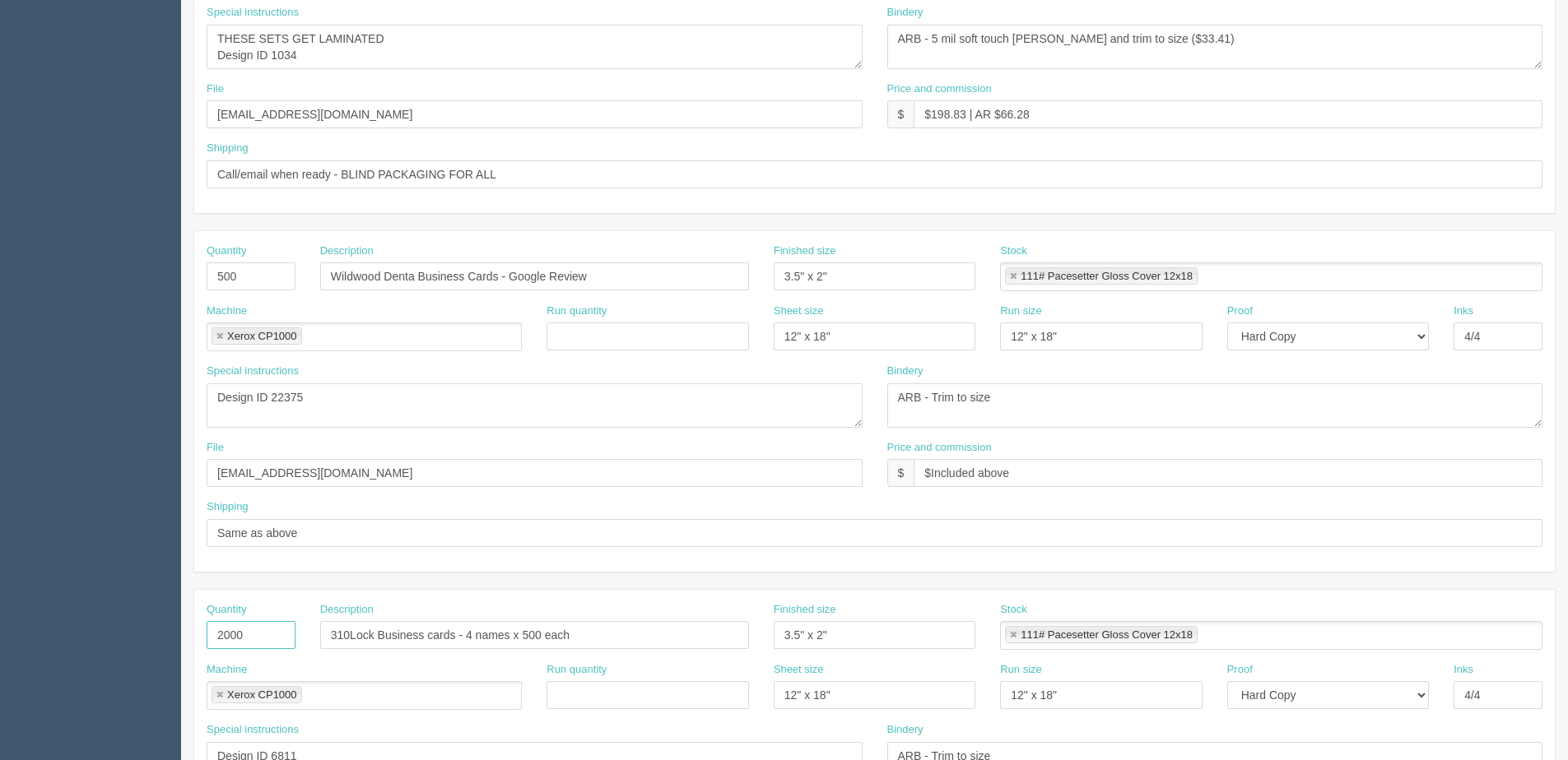
drag, startPoint x: 257, startPoint y: 644, endPoint x: 60, endPoint y: 615, distance: 199.1
click at [60, 615] on section "Dockets Estimates Customers" at bounding box center [784, 274] width 1568 height 1453
type input "500"
drag, startPoint x: 611, startPoint y: 282, endPoint x: 319, endPoint y: 316, distance: 294.0
click at [0, 308] on html "PrintPing Dan Edit account ( dan@allrush.ca ) Logout Dockets Estimates Customers" at bounding box center [784, 254] width 1568 height 1494
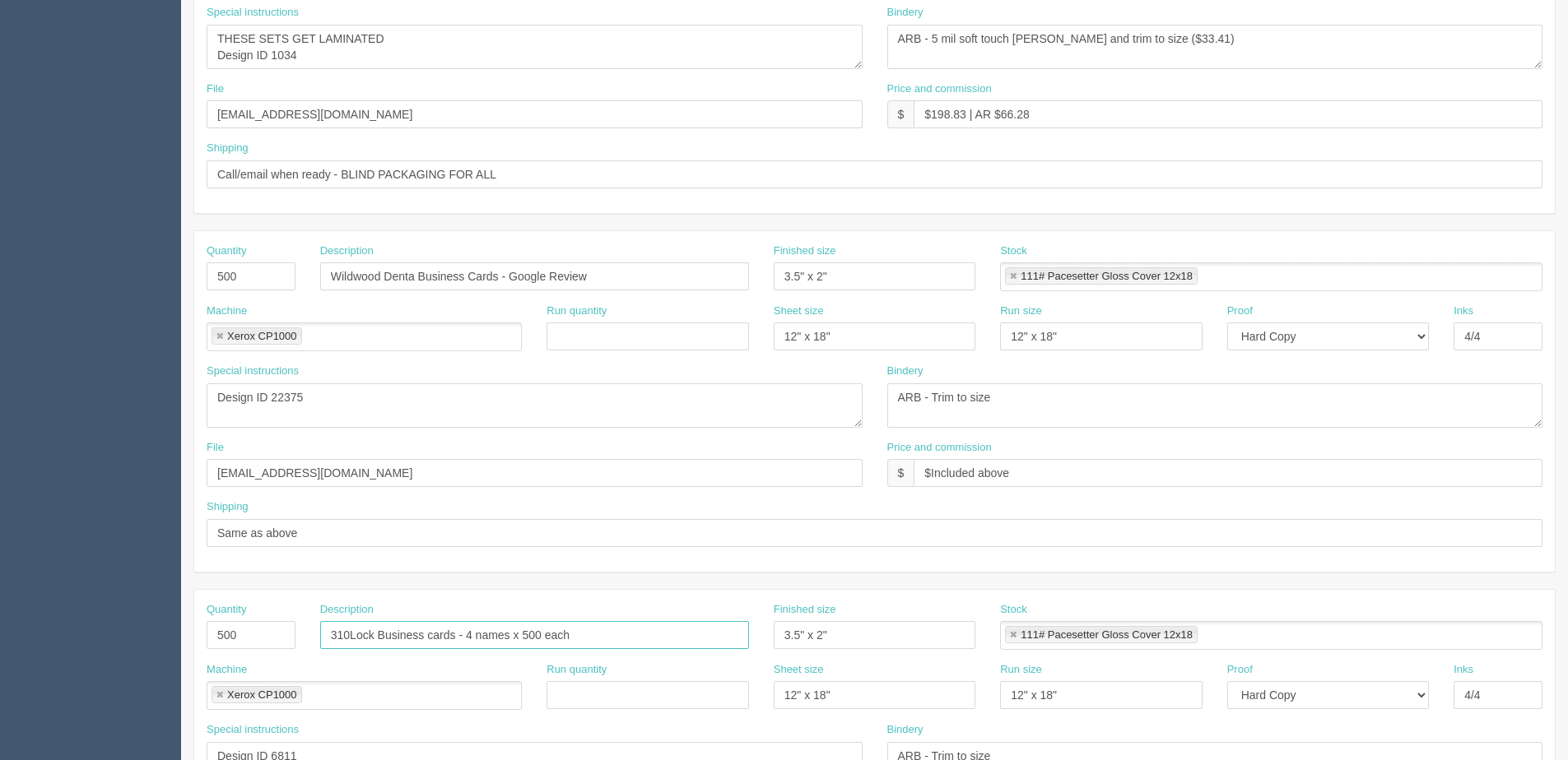
drag, startPoint x: 606, startPoint y: 628, endPoint x: -610, endPoint y: 640, distance: 1216.1
click at [0, 640] on html "PrintPing [PERSON_NAME] Edit account ( [PERSON_NAME][EMAIL_ADDRESS][DOMAIN_NAME…" at bounding box center [784, 254] width 1568 height 1494
paste input "Wildwood Denta Business Cards - Google Review"
click at [326, 632] on input "Wildwood Denta Business Cards - Google Review" at bounding box center [534, 635] width 429 height 28
click at [476, 636] on input "250 of each Wildwood Denta Business Cards - Google Review" at bounding box center [534, 635] width 429 height 28
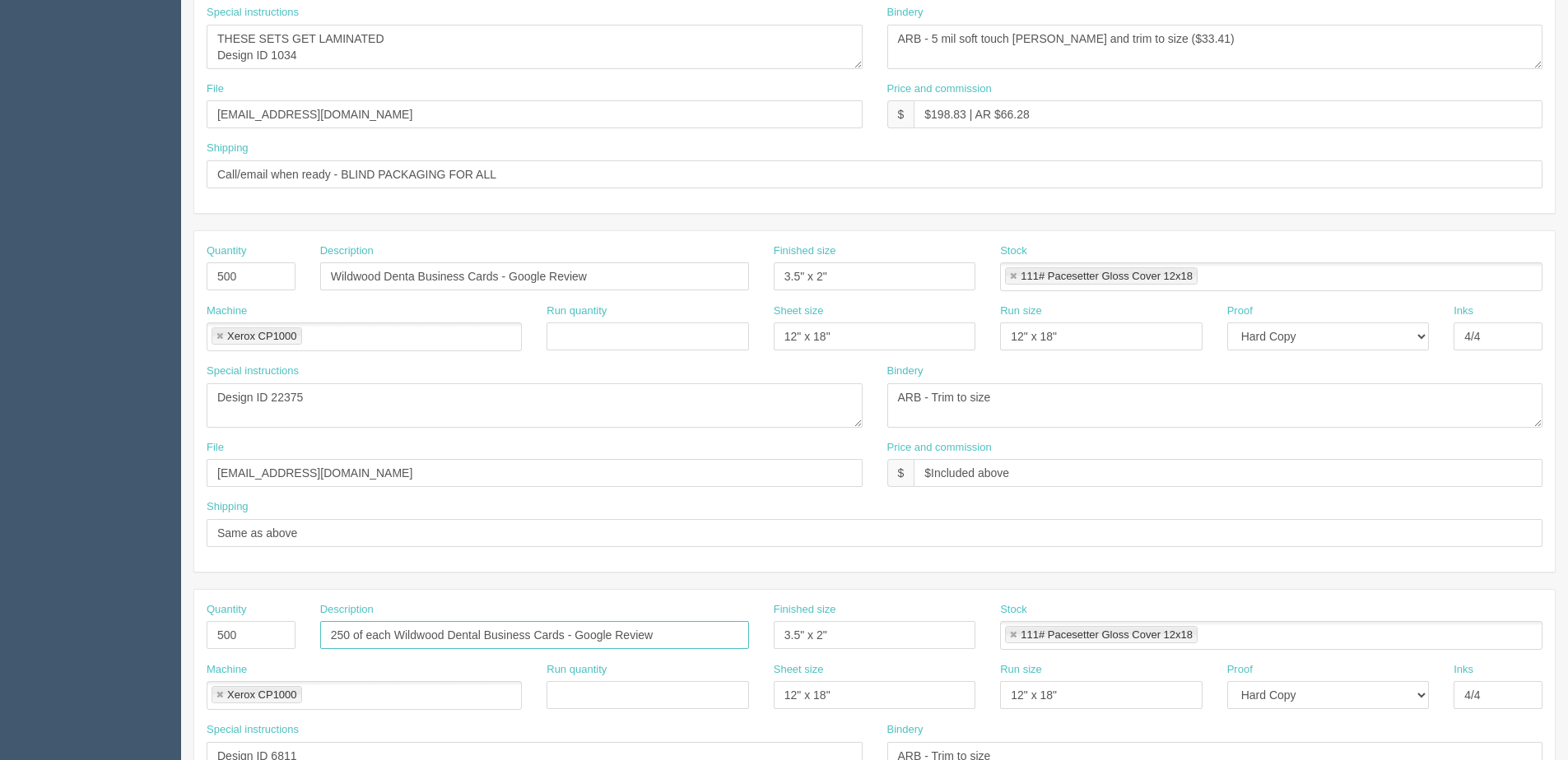
type input "250 of each Wildwood Dental Business Cards - Google Review"
click at [415, 289] on input "Wildwood Denta Business Cards - Google Review" at bounding box center [534, 277] width 429 height 28
type input "Wildwood Dental Business Cards - Google Review"
click at [487, 635] on input "250 of each Wildwood Dental Business Cards - Google Review" at bounding box center [534, 635] width 429 height 28
click at [546, 640] on input "250 of each Wildwood Dental B/C -" at bounding box center [534, 635] width 429 height 28
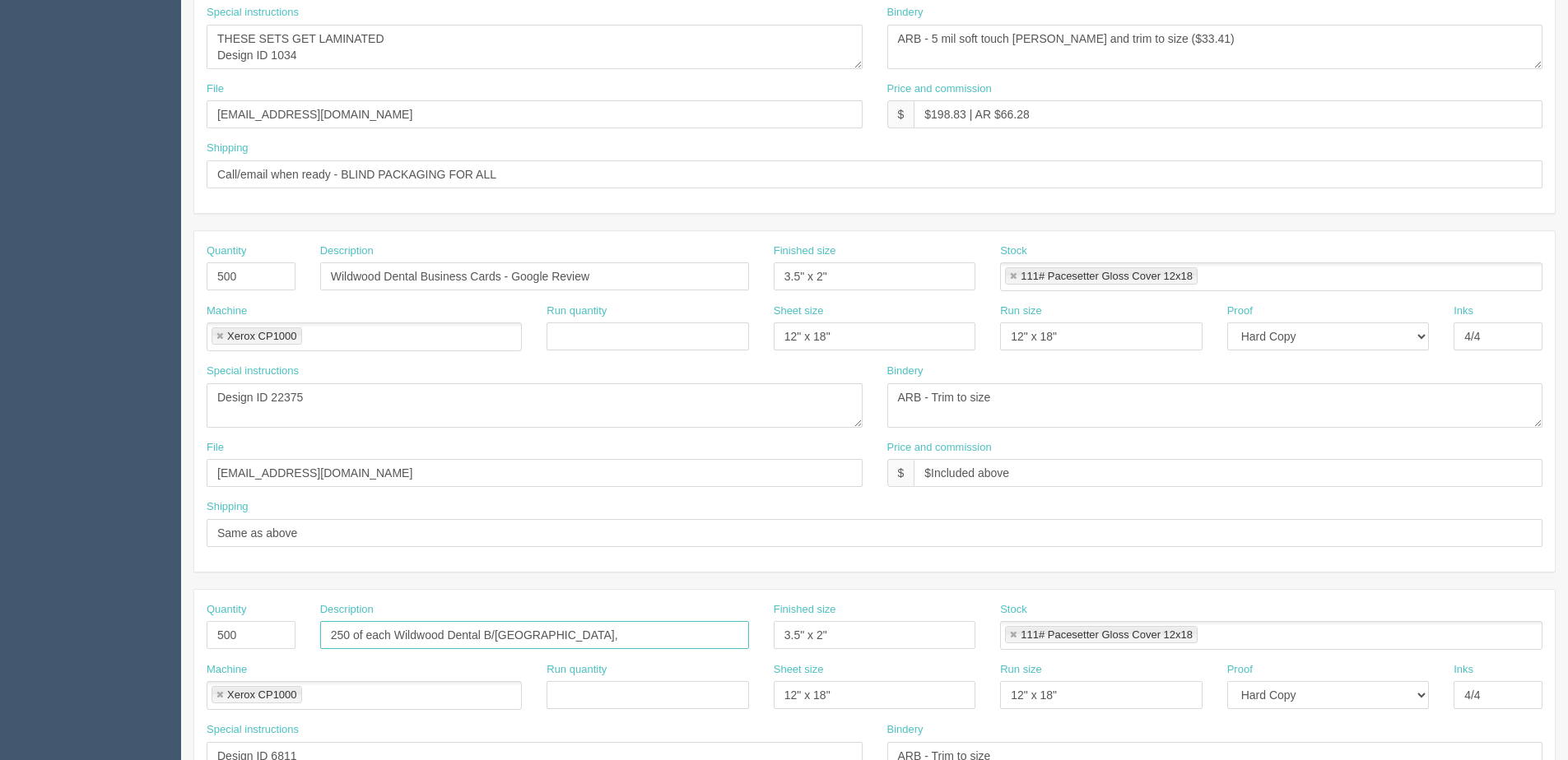
click at [620, 641] on input "250 of each Wildwood Dental B/C - Dr. Park," at bounding box center [534, 635] width 429 height 28
type input "250 of each Wildwood Dental B/C - Dr. Park, Dr. Stanleigh"
drag, startPoint x: 210, startPoint y: 398, endPoint x: 99, endPoint y: 416, distance: 112.4
click at [0, 398] on html "PrintPing Dan Edit account ( dan@allrush.ca ) Logout Dockets Estimates Customers" at bounding box center [784, 254] width 1568 height 1494
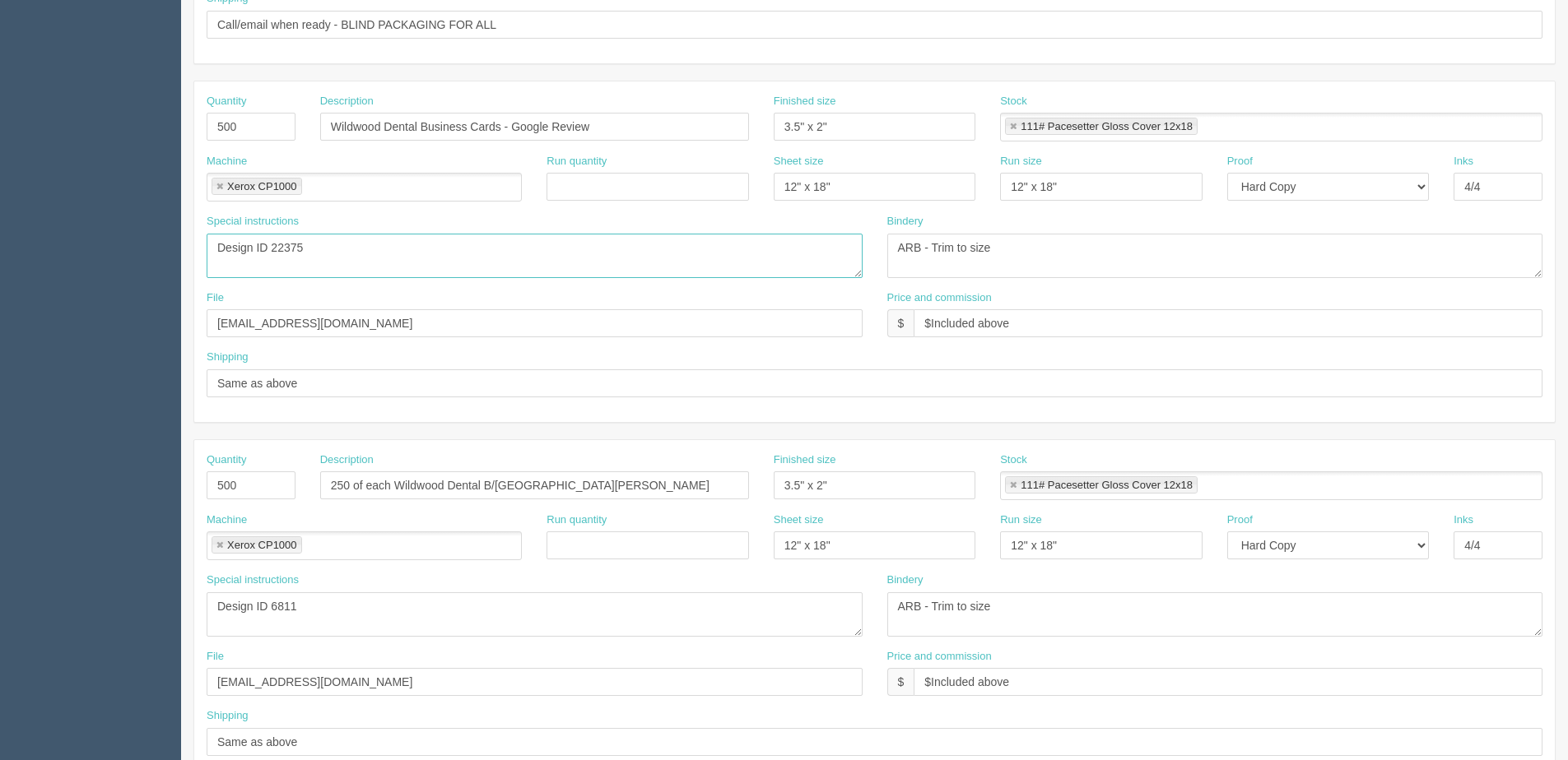
scroll to position [658, 0]
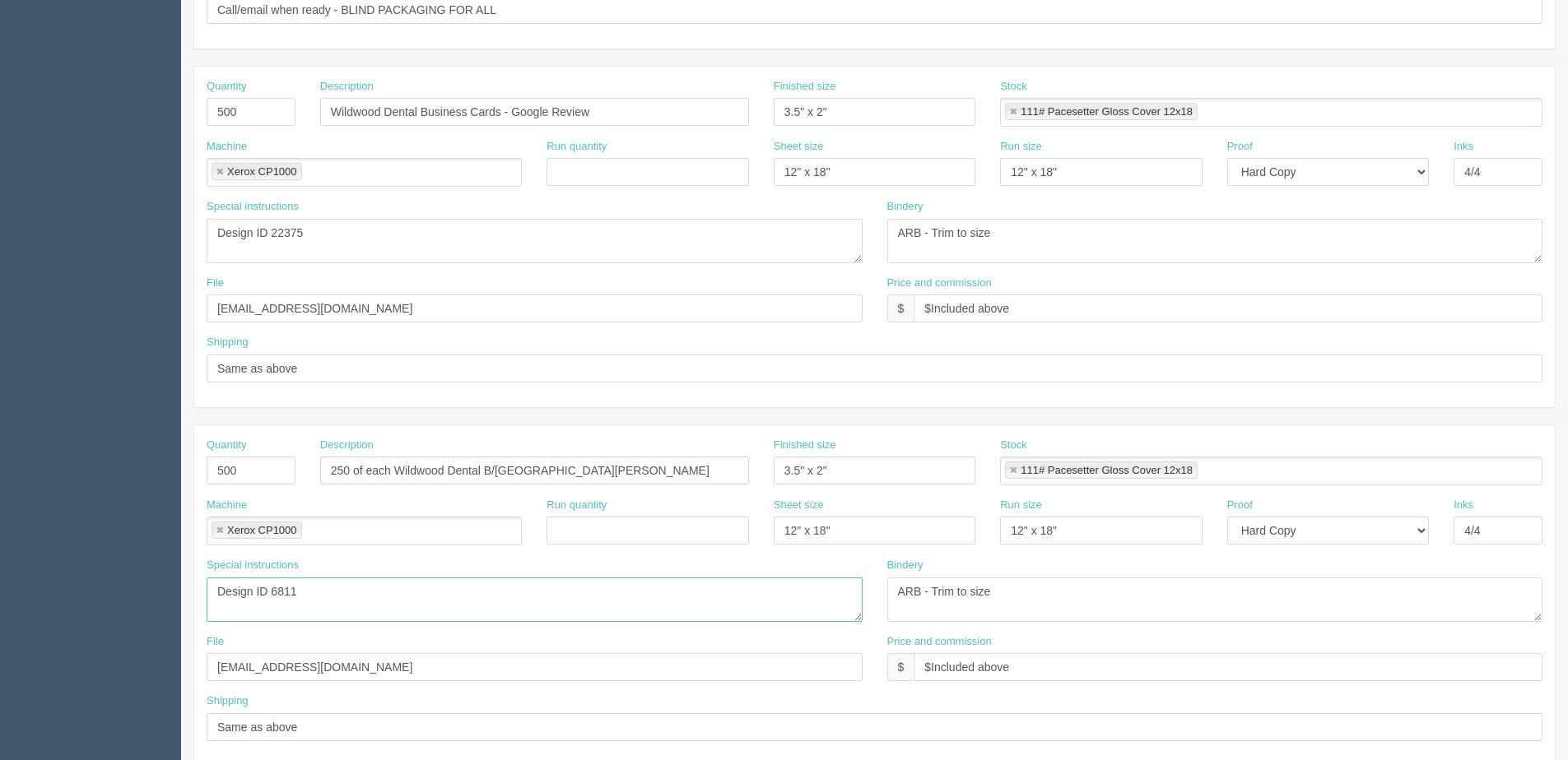
drag, startPoint x: 305, startPoint y: 591, endPoint x: -77, endPoint y: 591, distance: 382.0
click at [0, 591] on html "PrintPing [PERSON_NAME] Edit account ( [PERSON_NAME][EMAIL_ADDRESS][DOMAIN_NAME…" at bounding box center [784, 89] width 1568 height 1494
paste textarea "22375"
drag, startPoint x: 297, startPoint y: 595, endPoint x: 337, endPoint y: 559, distance: 53.8
click at [344, 565] on div "Special instructions Design ID 6811" at bounding box center [535, 590] width 656 height 64
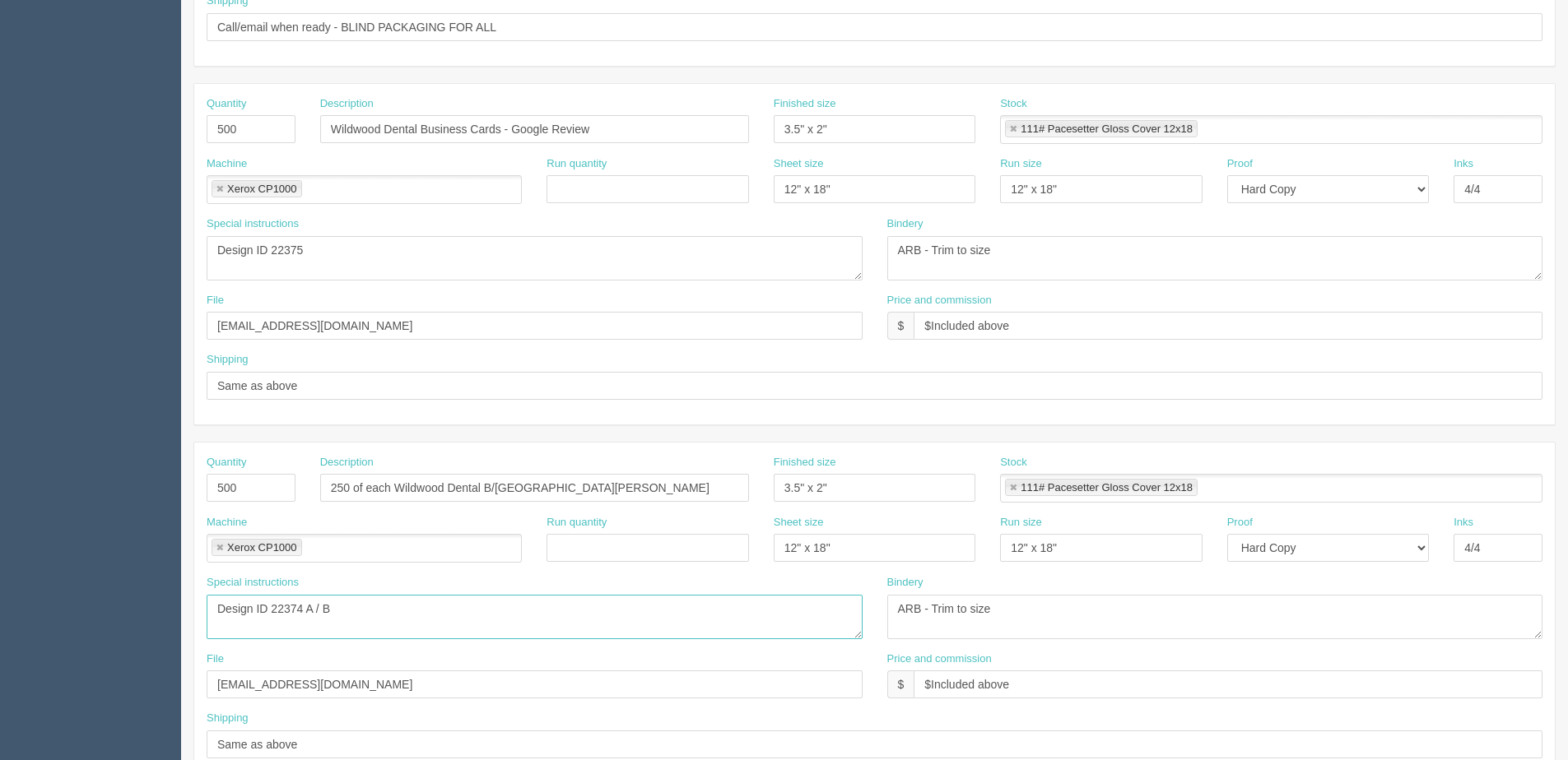
scroll to position [323, 0]
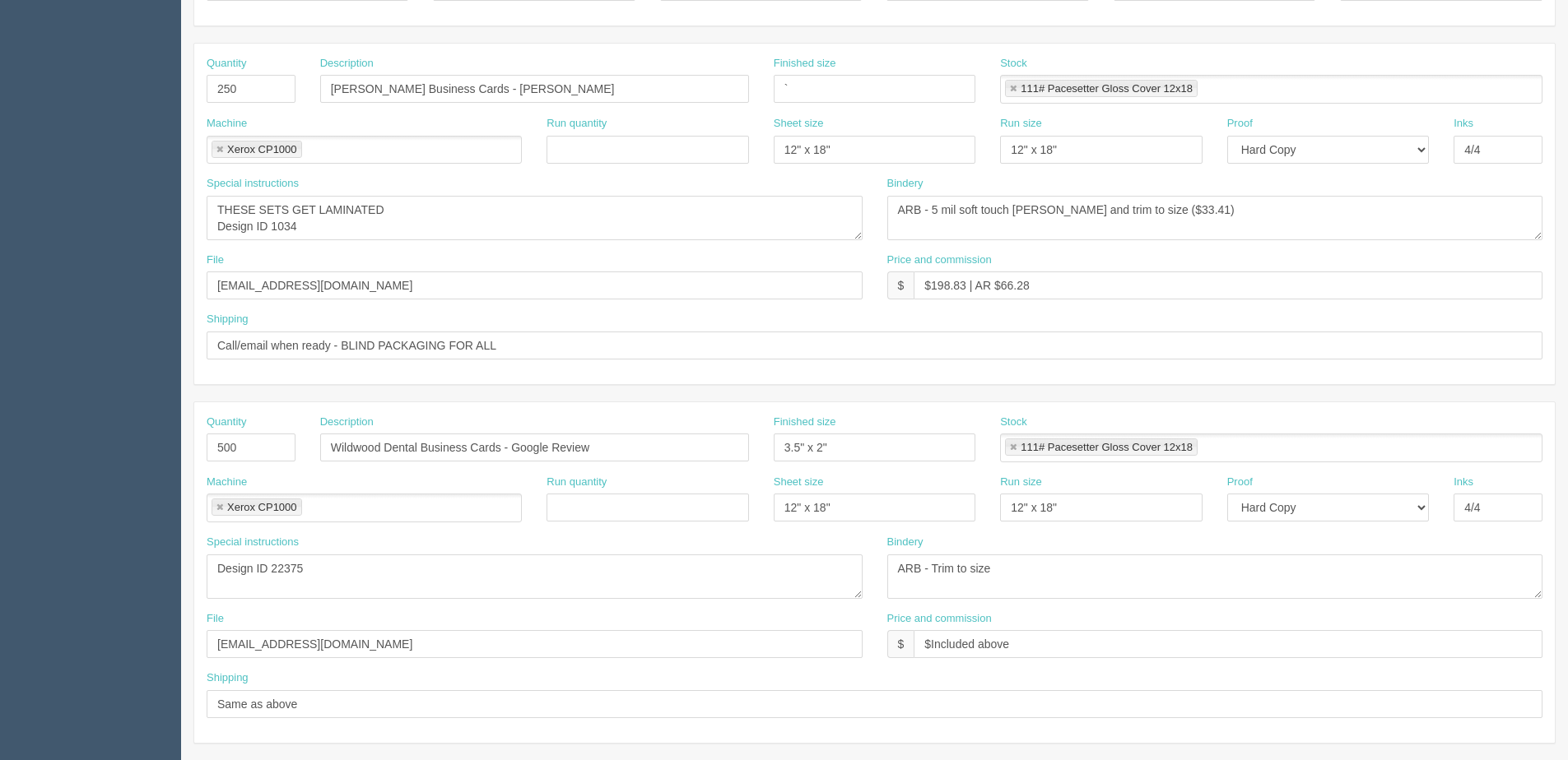
type textarea "Design ID 22374 A / B"
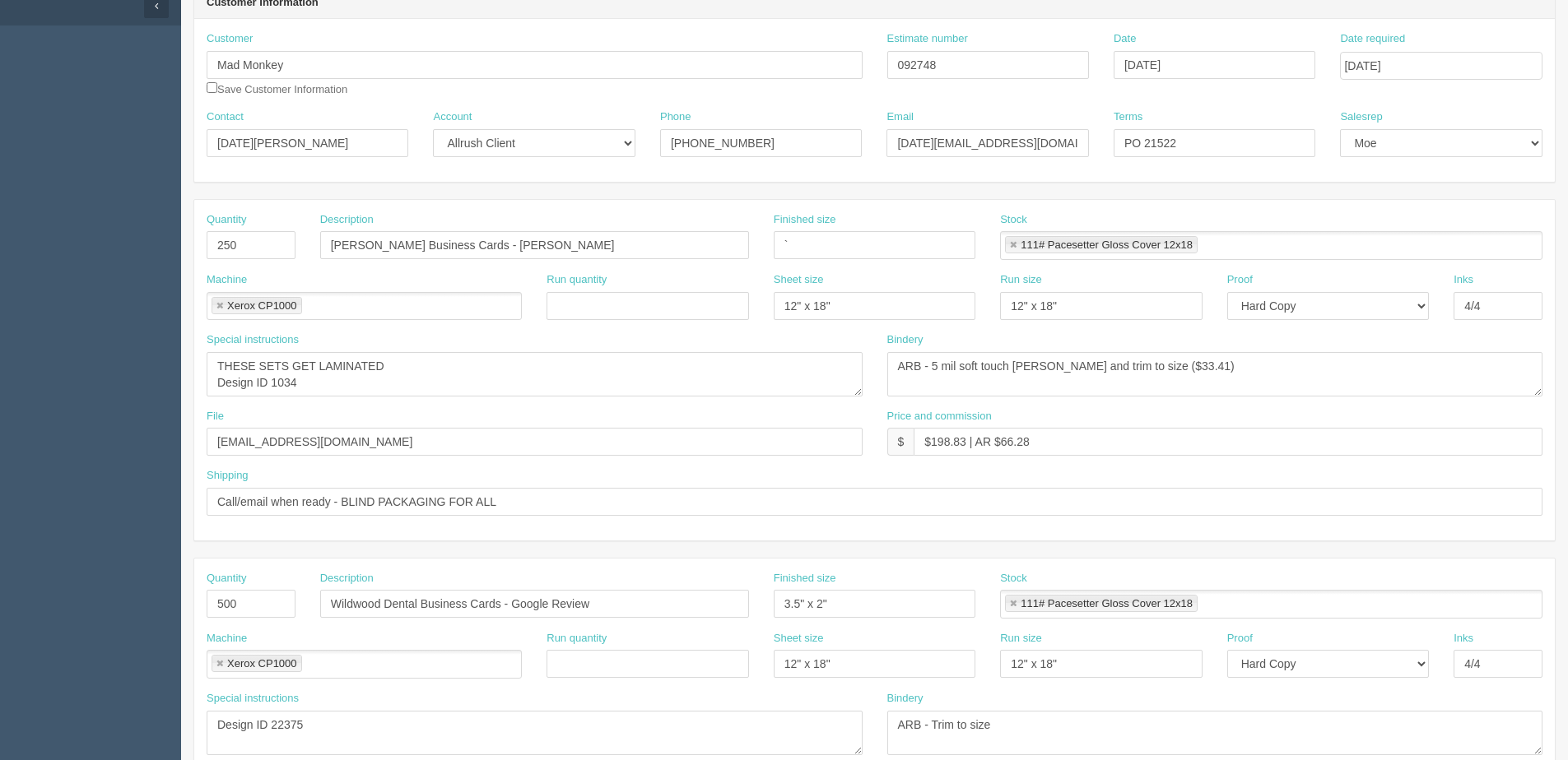
scroll to position [0, 0]
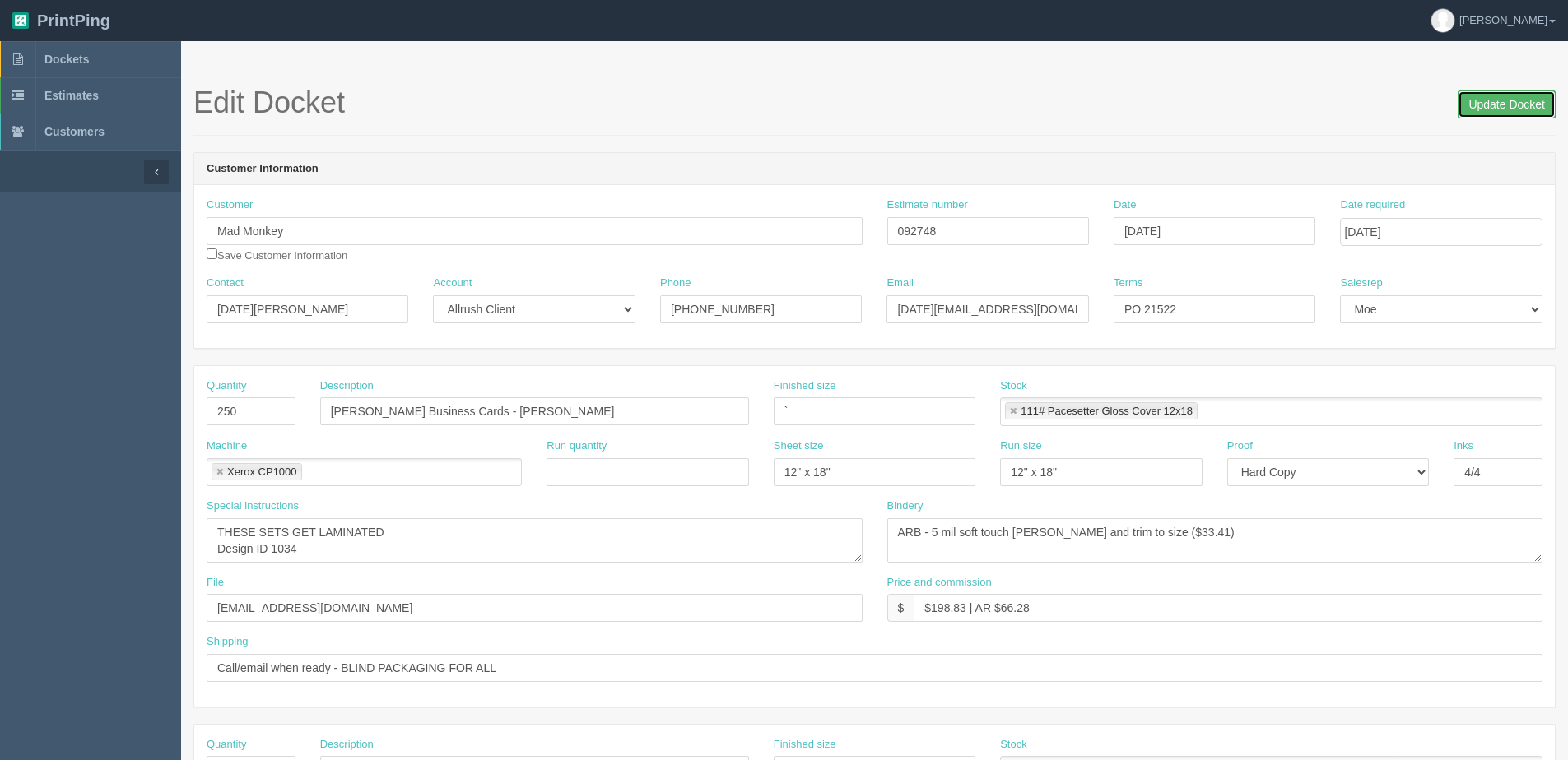
click at [1480, 100] on input "Update Docket" at bounding box center [1506, 104] width 98 height 28
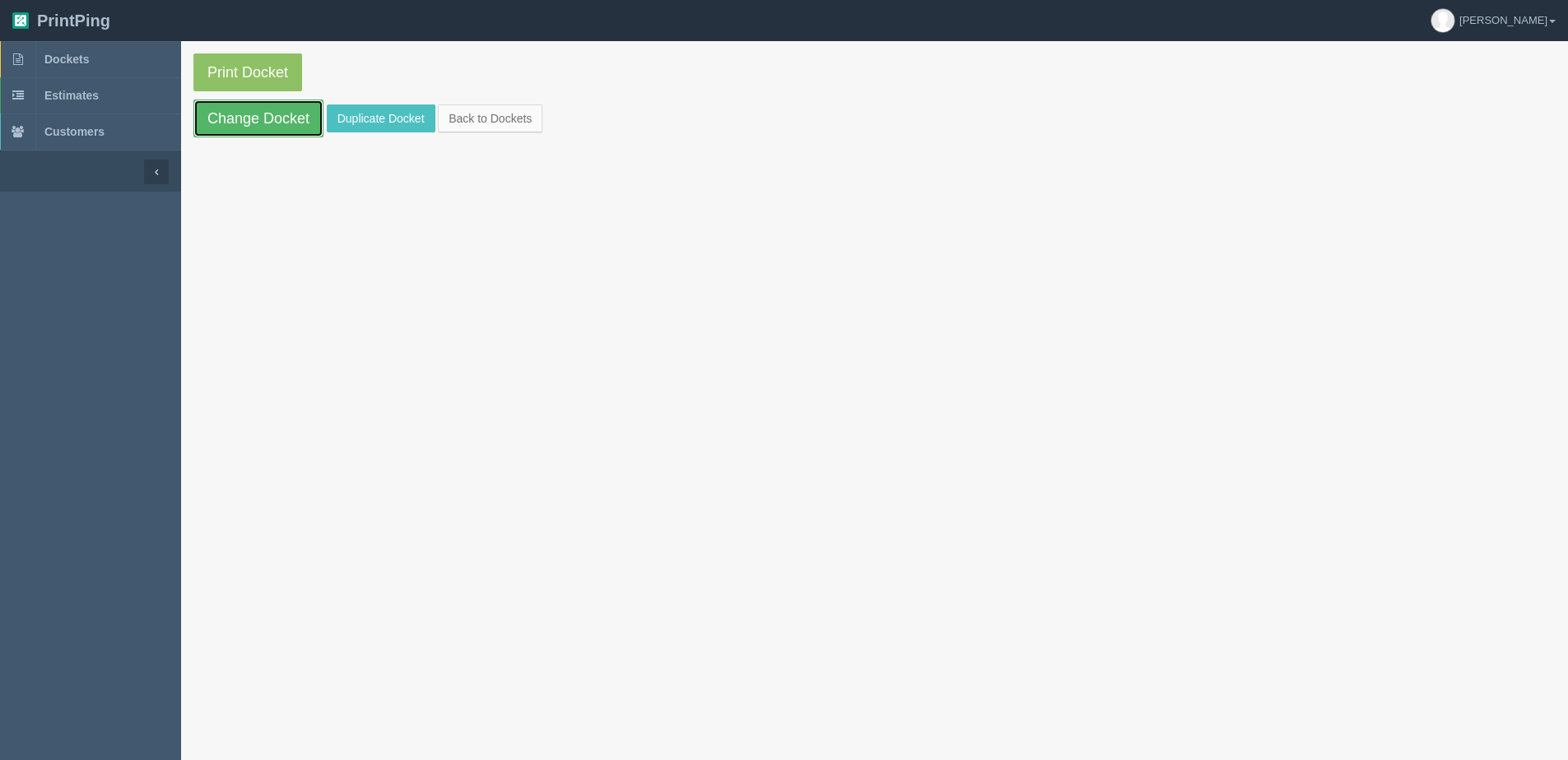
drag, startPoint x: 264, startPoint y: 109, endPoint x: 326, endPoint y: 142, distance: 70.2
click at [264, 109] on link "Change Docket" at bounding box center [257, 118] width 130 height 38
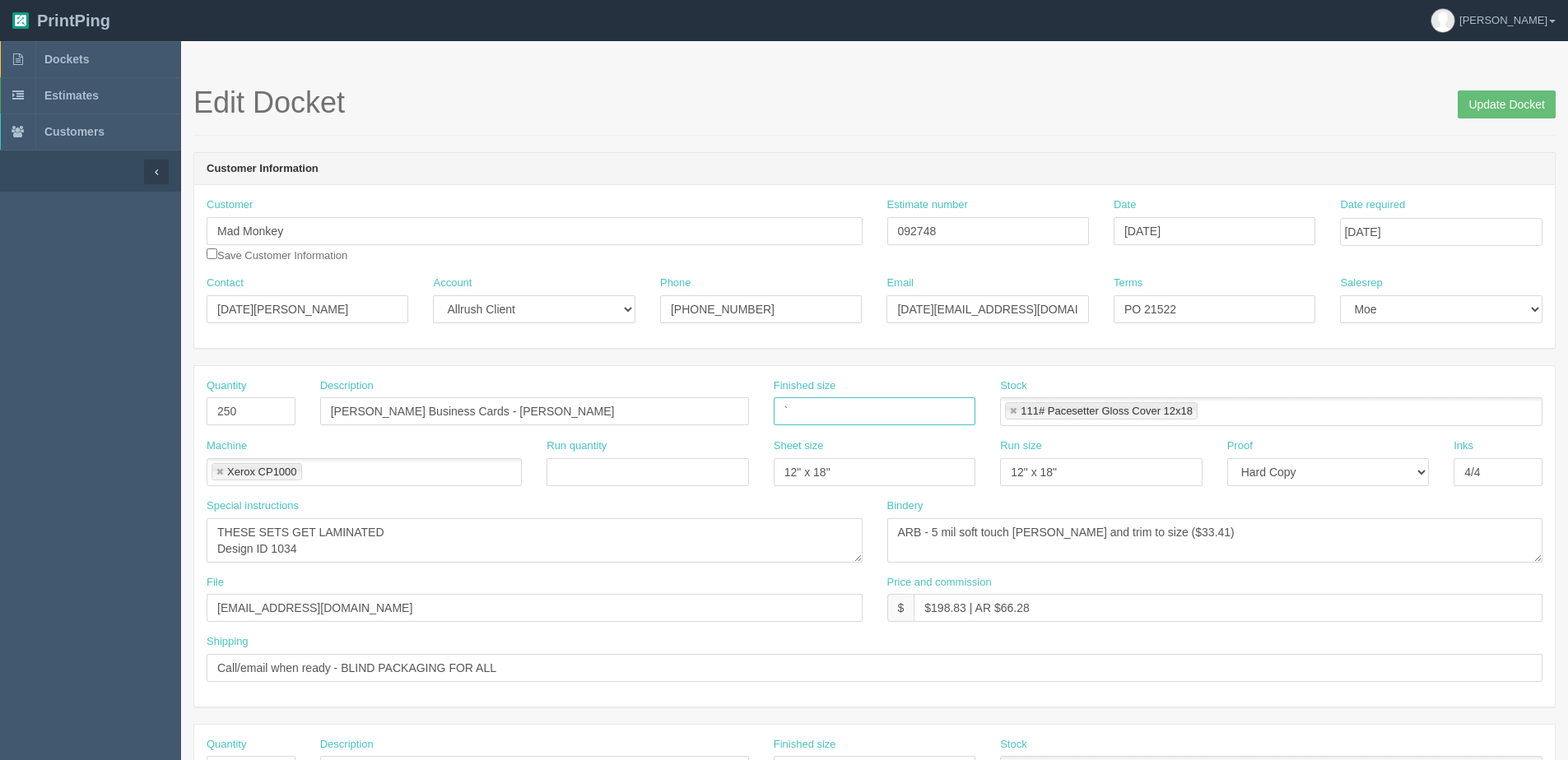
drag, startPoint x: 648, startPoint y: 392, endPoint x: 442, endPoint y: 372, distance: 207.0
click at [484, 372] on div "Quantity 250 Description Clifton Business Cards - Rayna Belyk-Kaytor Finished s…" at bounding box center [874, 536] width 1360 height 341
type input "3.5" x 2""
click at [1519, 90] on input "Update Docket" at bounding box center [1506, 104] width 98 height 28
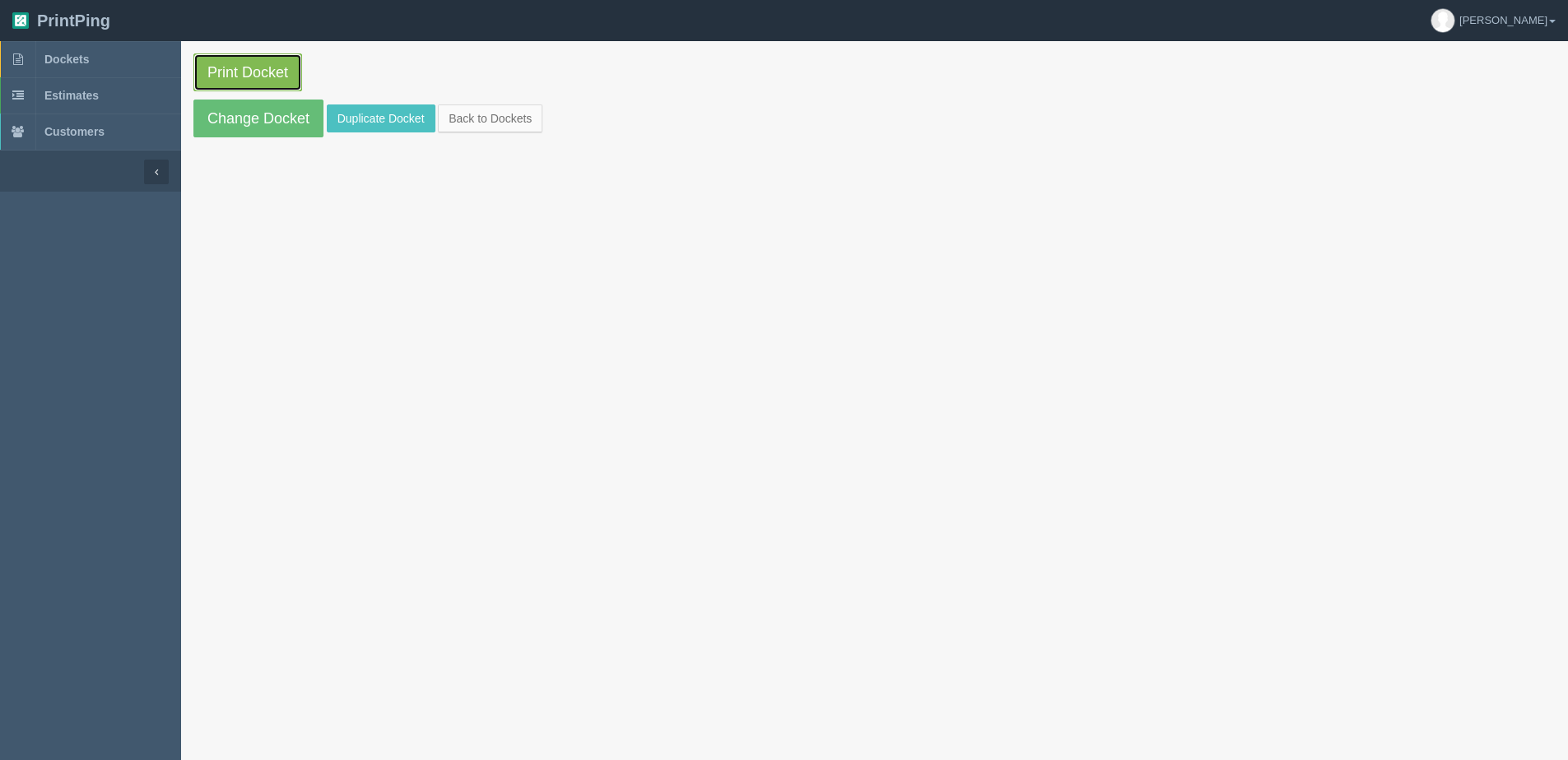
click at [248, 67] on link "Print Docket" at bounding box center [247, 72] width 108 height 38
click at [526, 129] on link "Back to Dockets" at bounding box center [490, 119] width 105 height 28
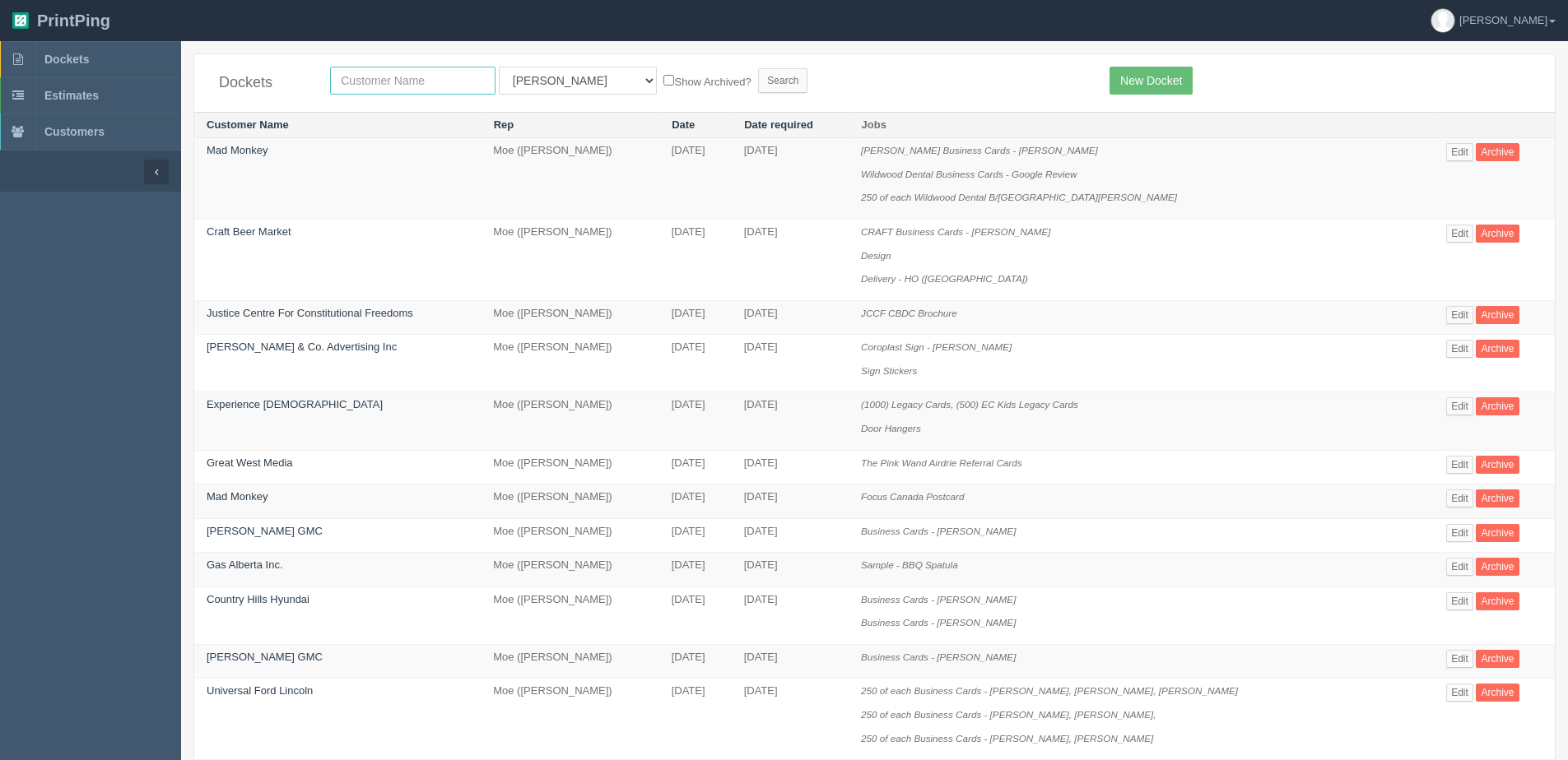
click at [398, 73] on input "text" at bounding box center [413, 81] width 165 height 28
type input "peak"
click at [758, 68] on input "Search" at bounding box center [783, 80] width 50 height 25
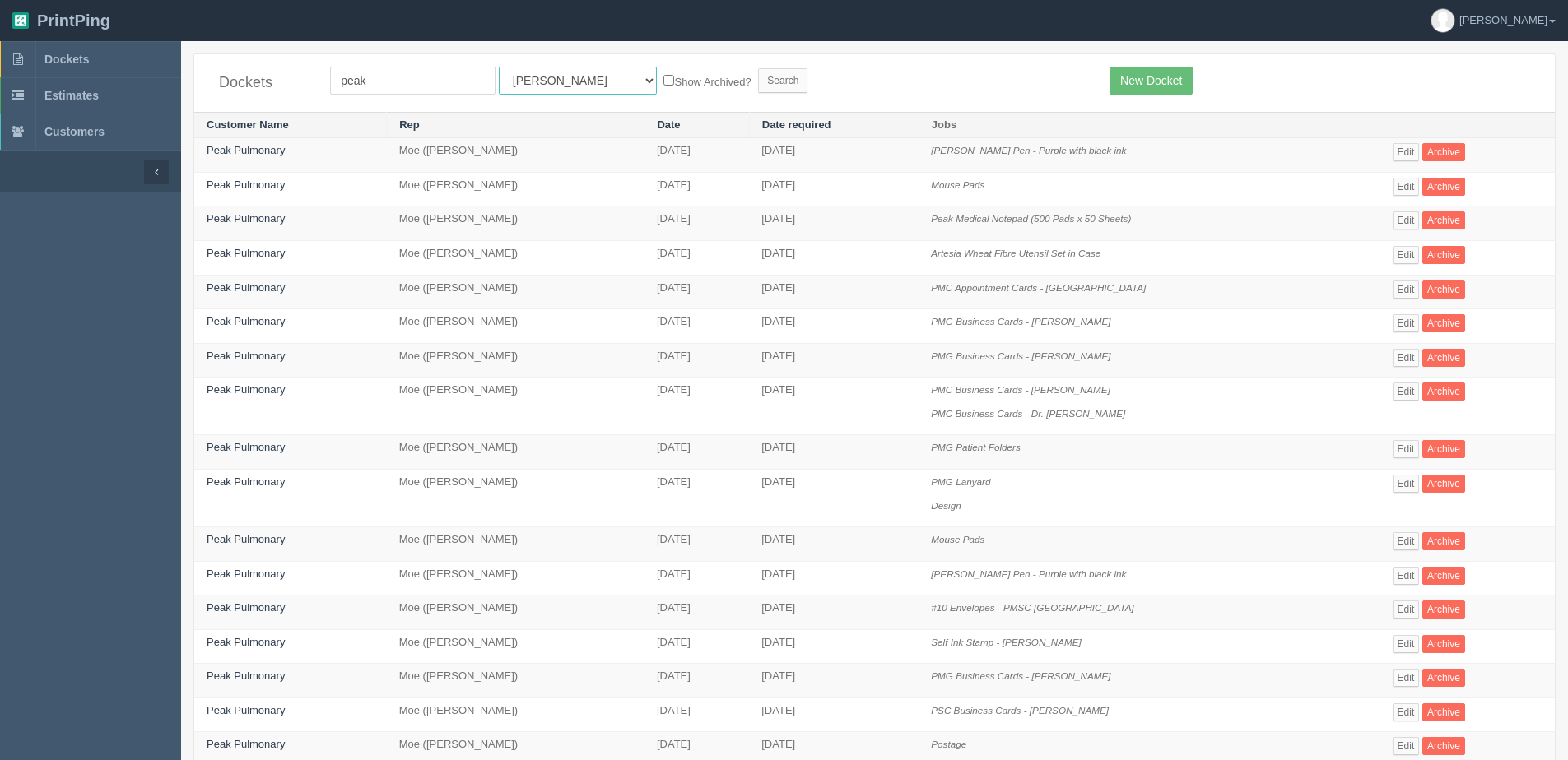
click at [516, 89] on select "All Users Ali Ali Test 1 Aly Amy Ankit Arif Brandon Dan France Greg Jim Mark Ma…" at bounding box center [578, 81] width 158 height 28
select select "1"
click at [499, 67] on select "All Users Ali Ali Test 1 Aly Amy Ankit Arif Brandon Dan France Greg Jim Mark Ma…" at bounding box center [578, 81] width 158 height 28
click at [664, 82] on label "Show Archived?" at bounding box center [707, 81] width 87 height 19
click at [664, 82] on input "Show Archived?" at bounding box center [669, 80] width 11 height 11
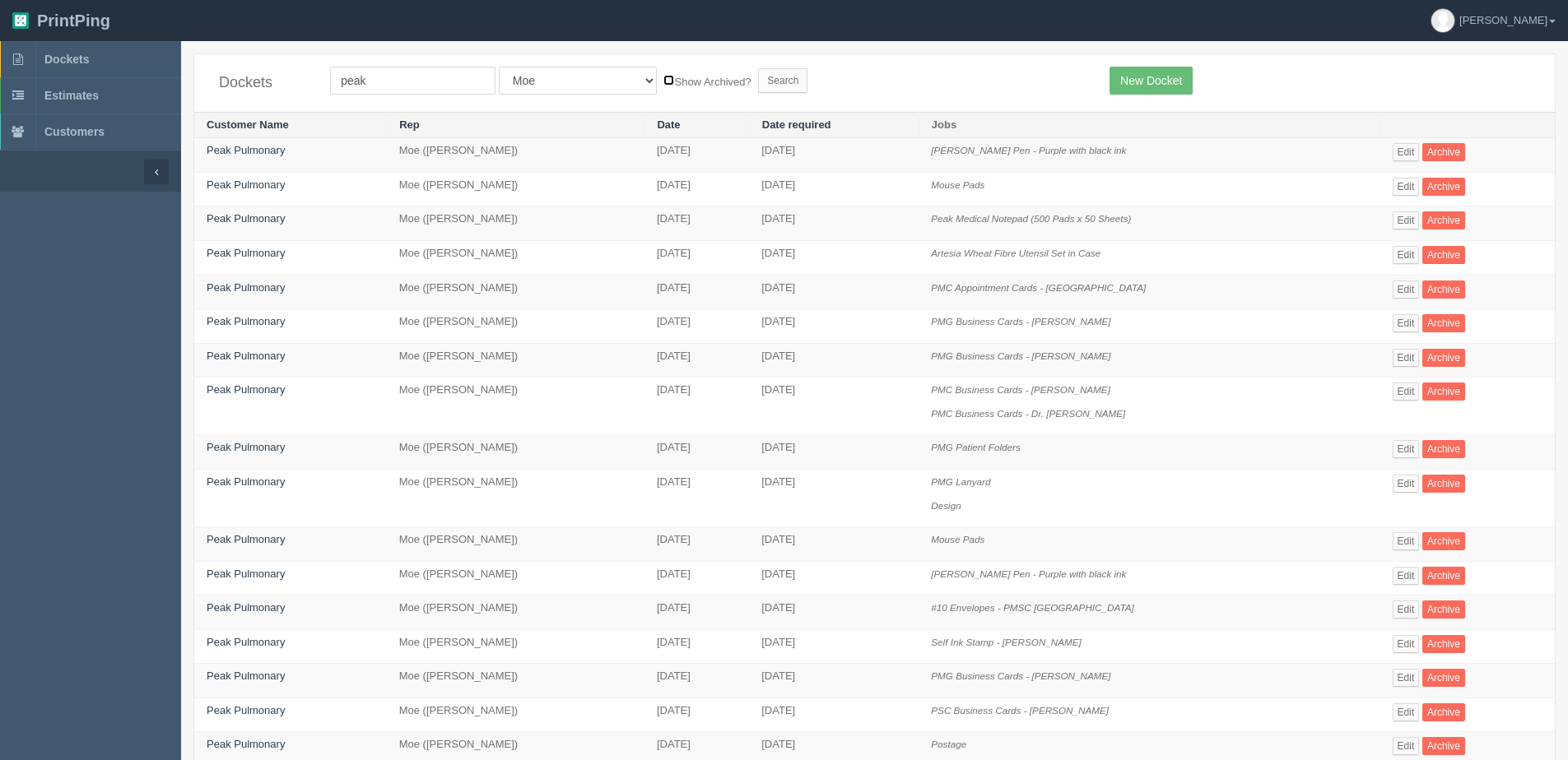
checkbox input "true"
click at [758, 83] on input "Search" at bounding box center [783, 80] width 50 height 25
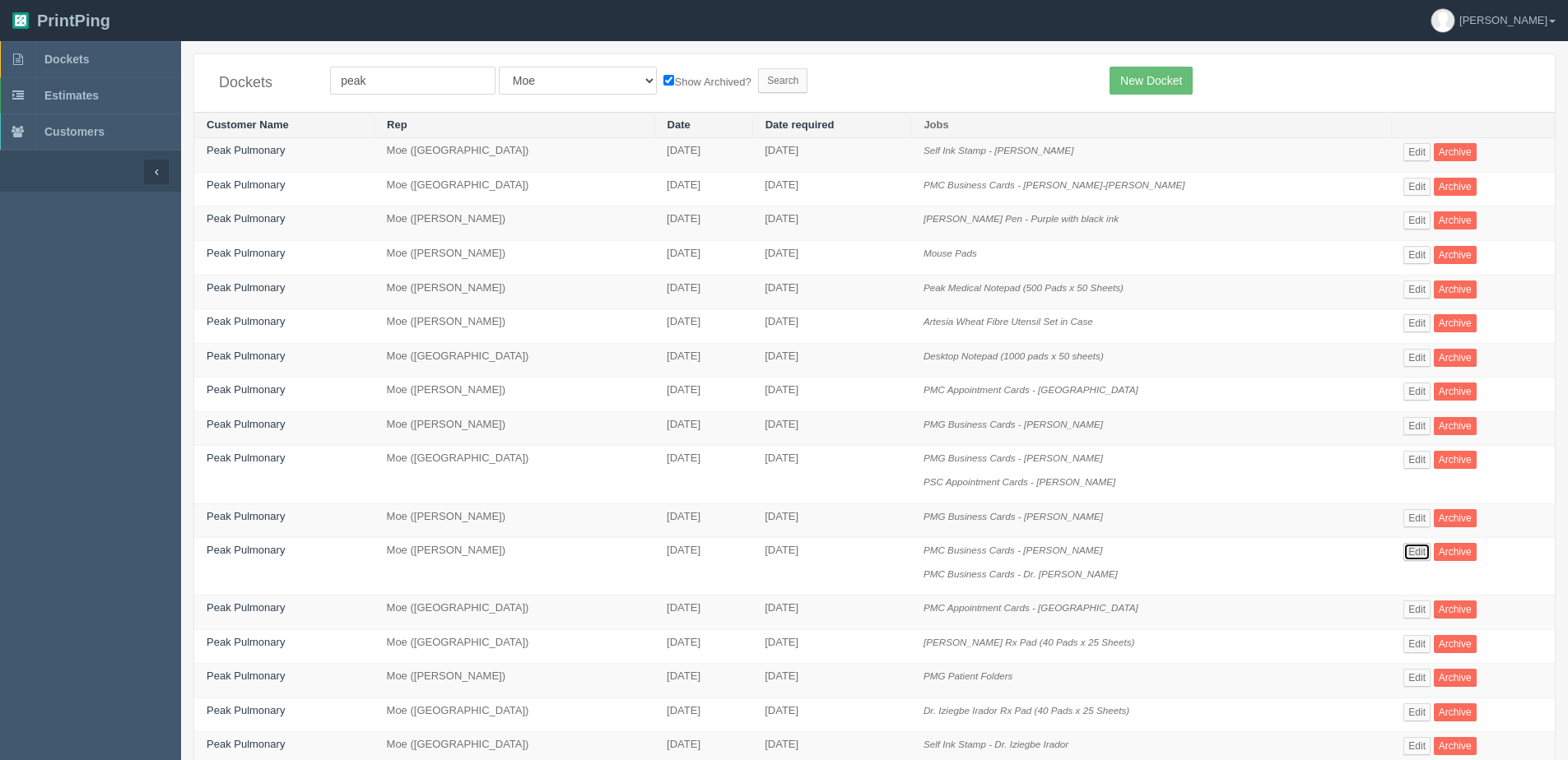
click at [1403, 545] on link "Edit" at bounding box center [1417, 552] width 28 height 18
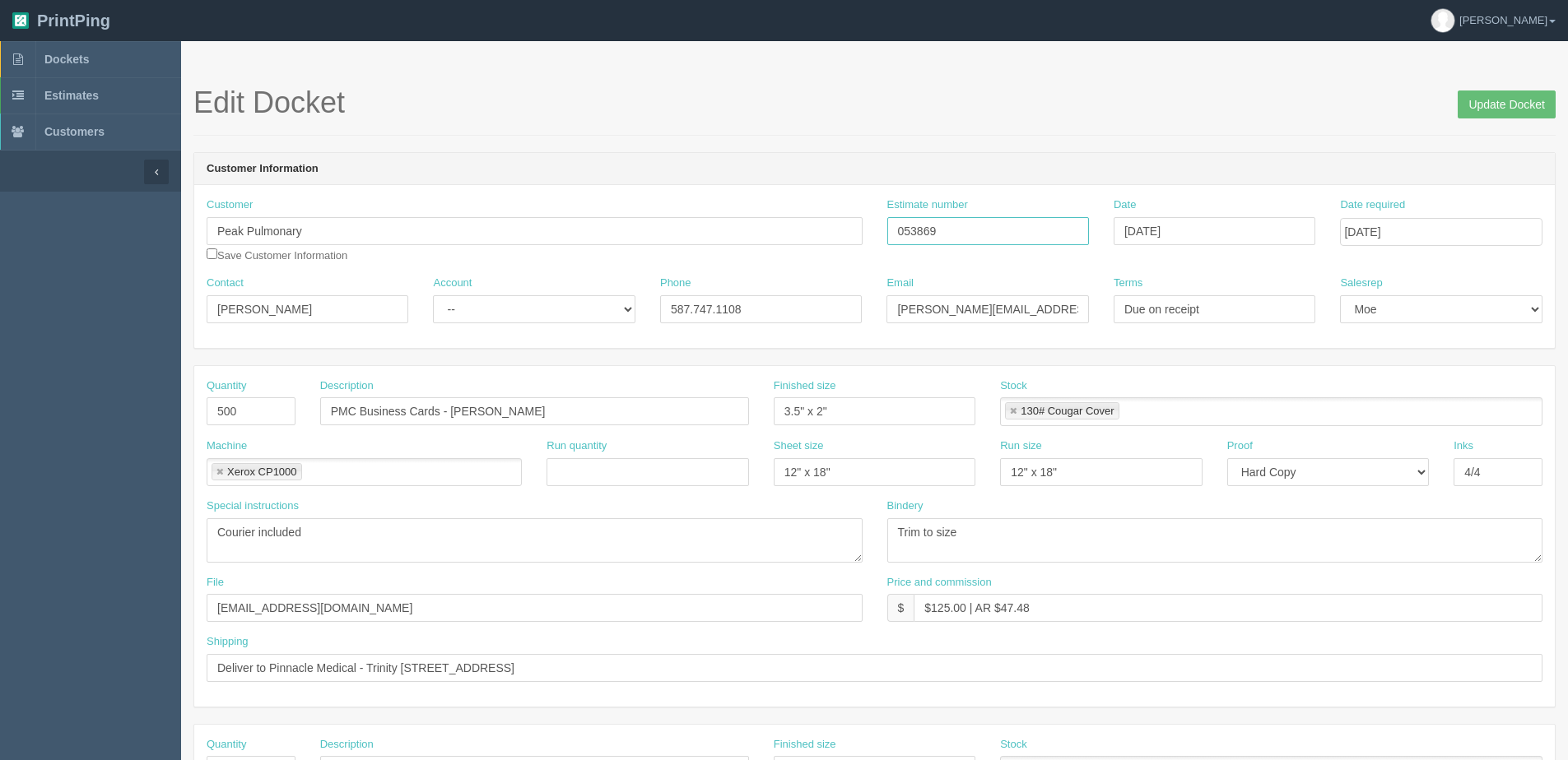
drag, startPoint x: 955, startPoint y: 235, endPoint x: 723, endPoint y: 229, distance: 232.1
click at [680, 235] on div "Customer Peak Pulmonary Save Customer Information Estimate number 053869 Date S…" at bounding box center [874, 236] width 1360 height 78
drag, startPoint x: 1493, startPoint y: 96, endPoint x: 1482, endPoint y: 96, distance: 11.0
click at [1491, 96] on input "Update Docket" at bounding box center [1506, 104] width 98 height 28
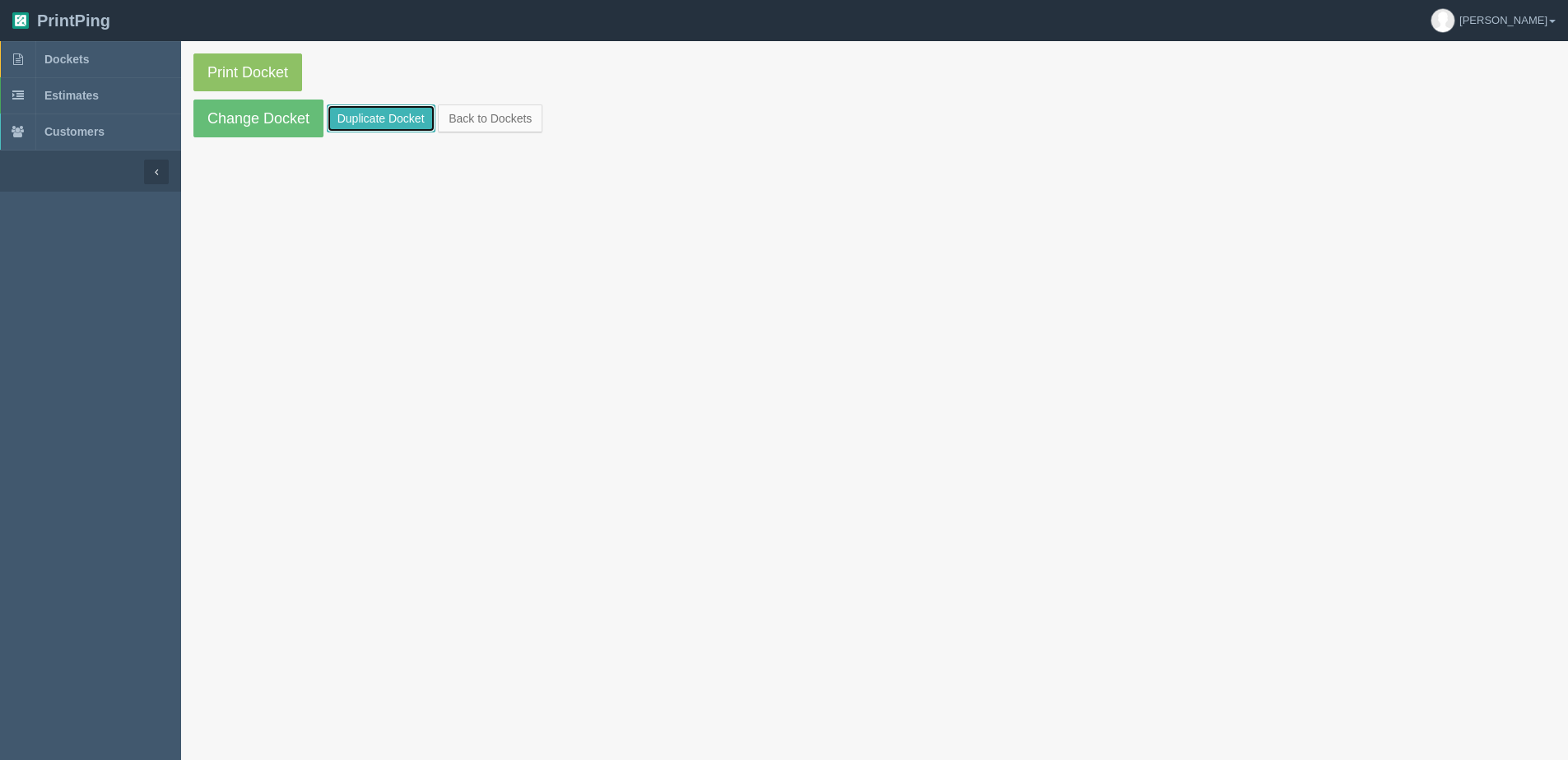
click at [388, 125] on link "Duplicate Docket" at bounding box center [381, 119] width 108 height 28
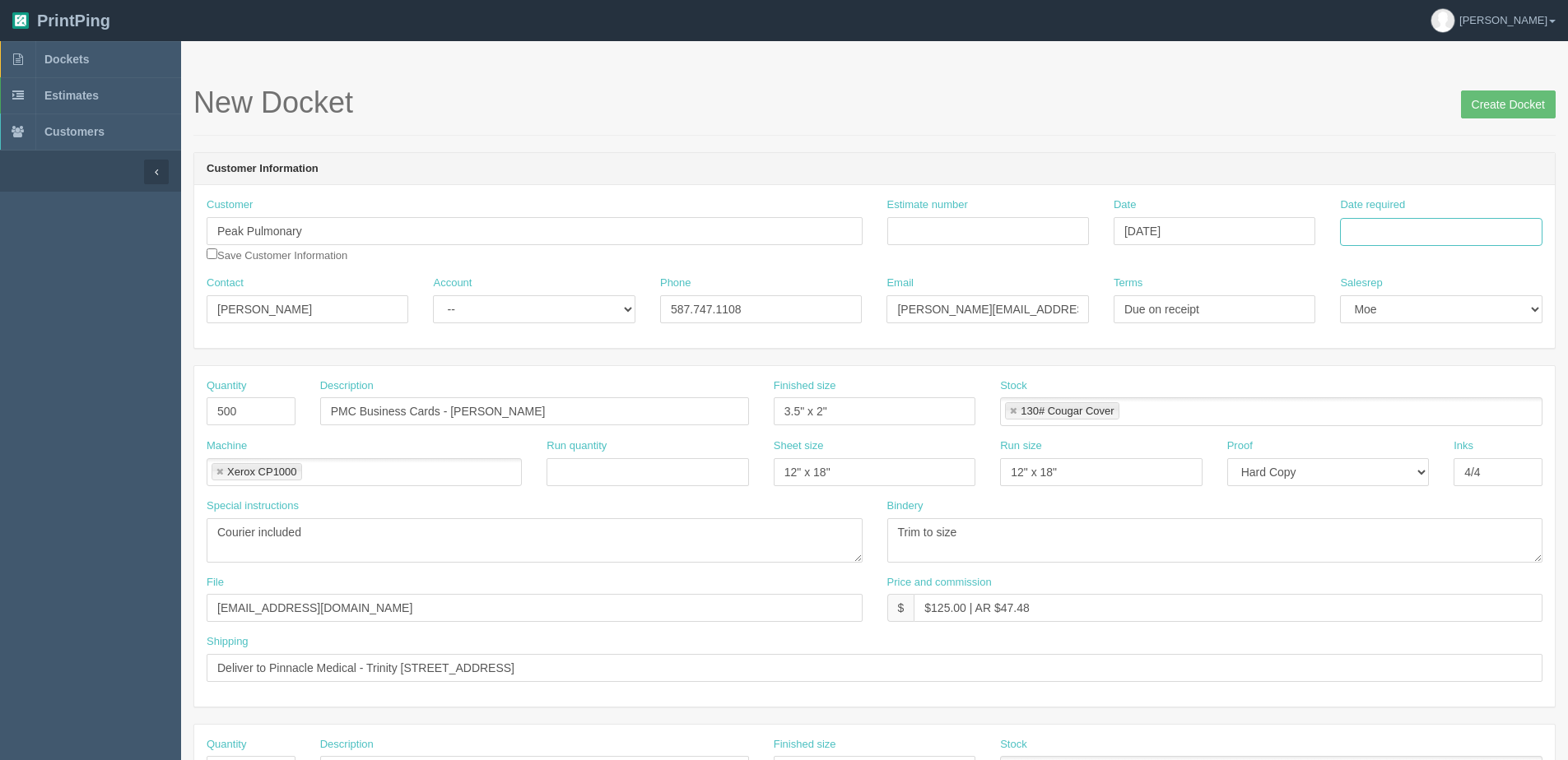
click at [1370, 235] on input "Date required" at bounding box center [1440, 232] width 201 height 28
click at [1369, 481] on select "-- Email Hard Copy" at bounding box center [1327, 472] width 201 height 28
click at [1380, 227] on input "Date required" at bounding box center [1440, 232] width 201 height 28
click at [1362, 471] on th "[DATE]" at bounding box center [1420, 460] width 153 height 24
drag, startPoint x: 1417, startPoint y: 340, endPoint x: 1208, endPoint y: 340, distance: 209.0
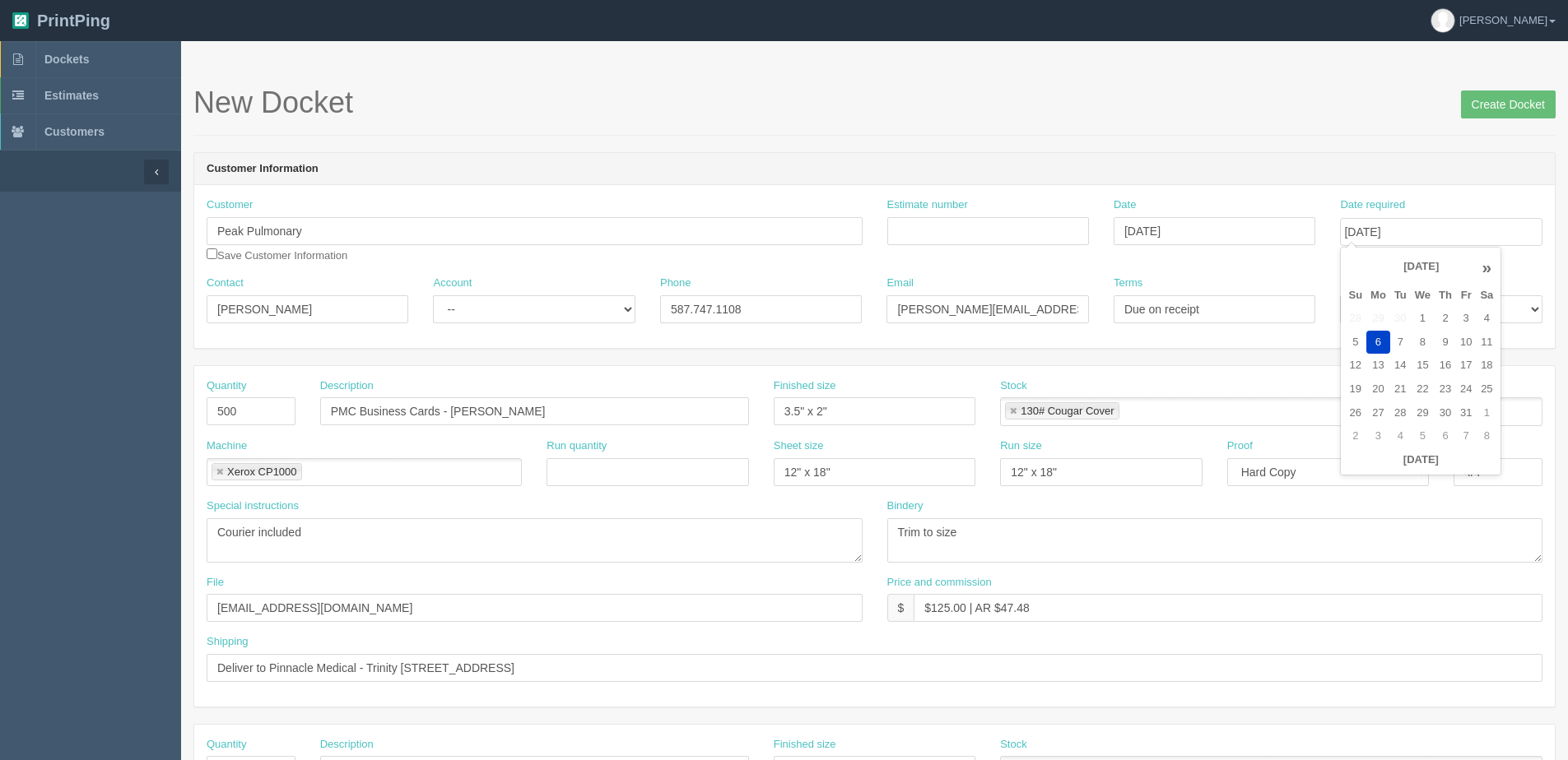
click at [1416, 340] on td "8" at bounding box center [1423, 343] width 24 height 24
type input "[DATE]"
click at [956, 222] on input "Estimate number" at bounding box center [987, 231] width 201 height 28
paste input "053869"
type input "053869"
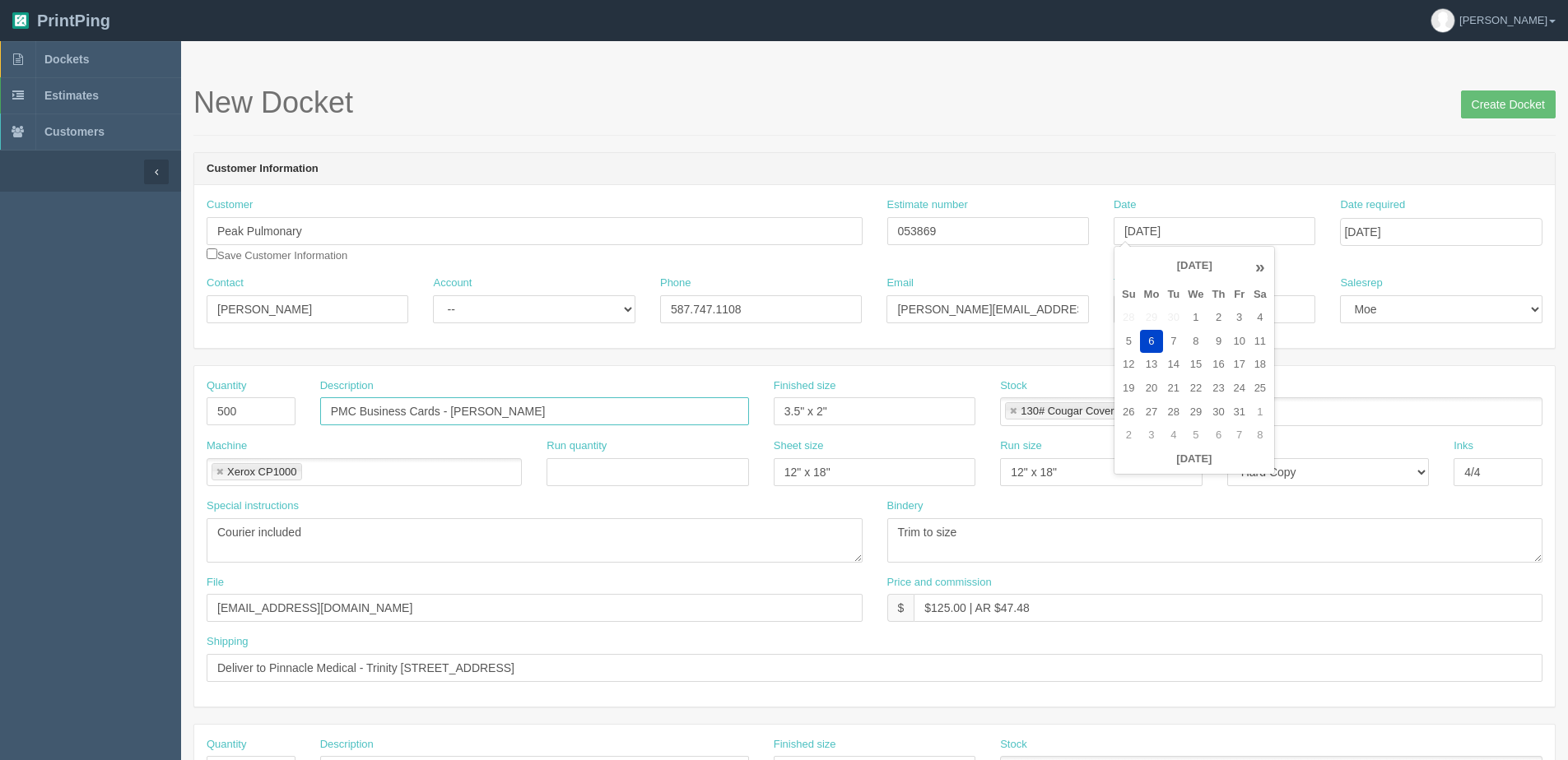
type input "[DATE]"
drag, startPoint x: 467, startPoint y: 406, endPoint x: 1312, endPoint y: 361, distance: 846.2
click at [1158, 382] on div "Quantity 500 Description PMC Business Cards - [PERSON_NAME] Finished size 3.5" …" at bounding box center [874, 408] width 1360 height 60
type input "PMC Business Cards - Dr. Aseel Elidressi"
drag, startPoint x: 67, startPoint y: 664, endPoint x: 57, endPoint y: 661, distance: 10.4
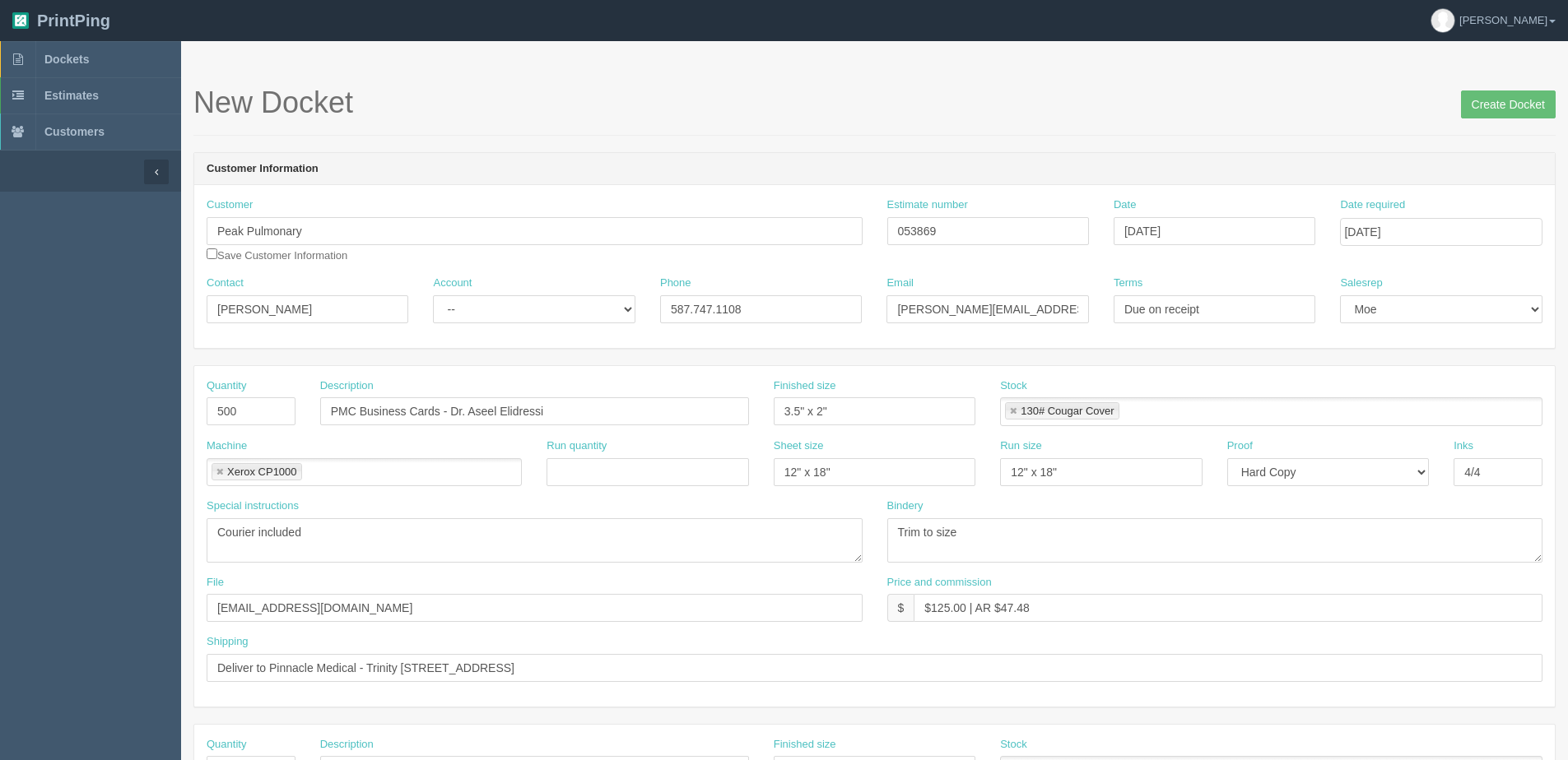
click at [65, 664] on aside "Dockets Estimates Customers" at bounding box center [90, 767] width 181 height 1453
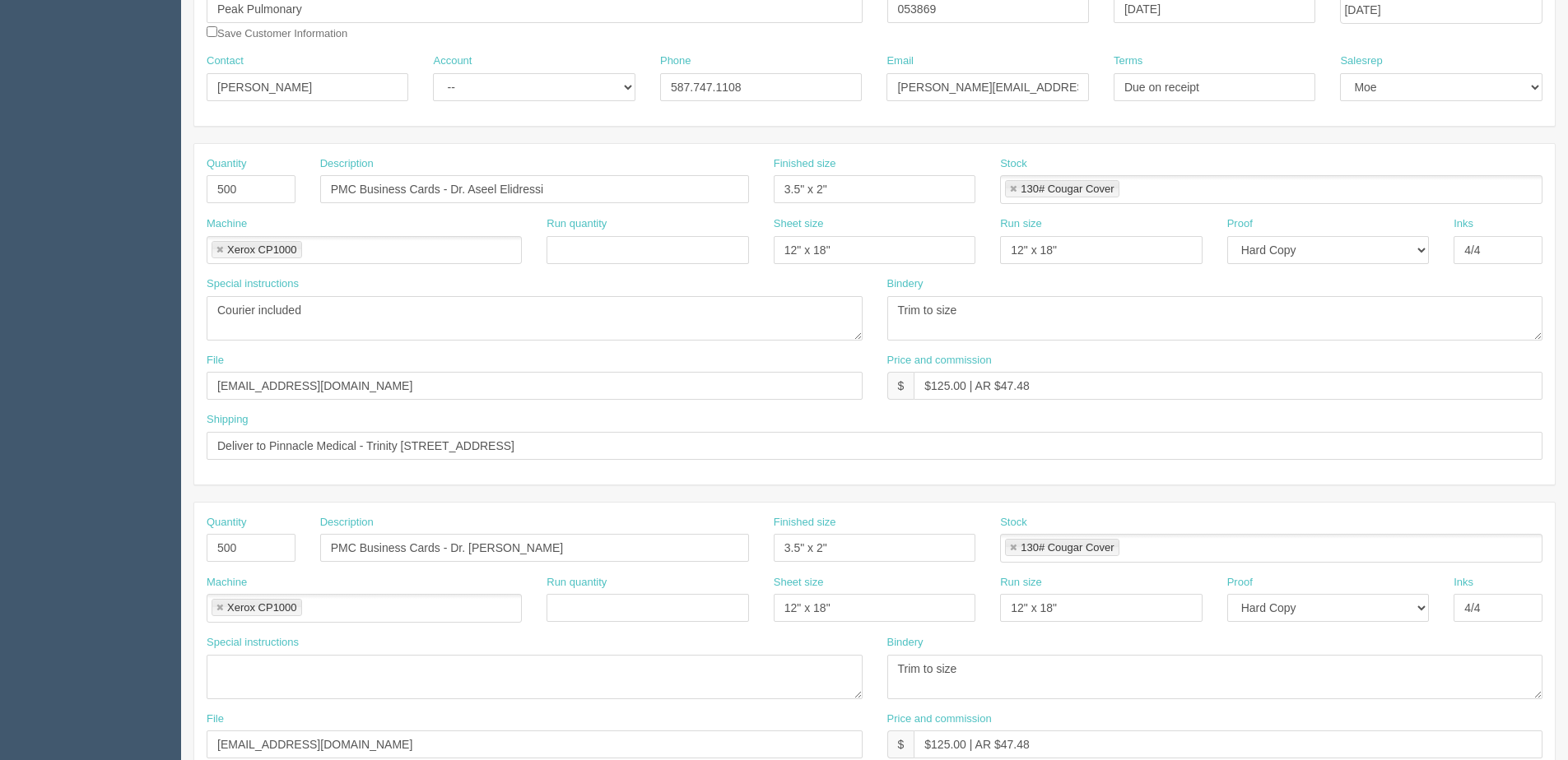
scroll to position [247, 0]
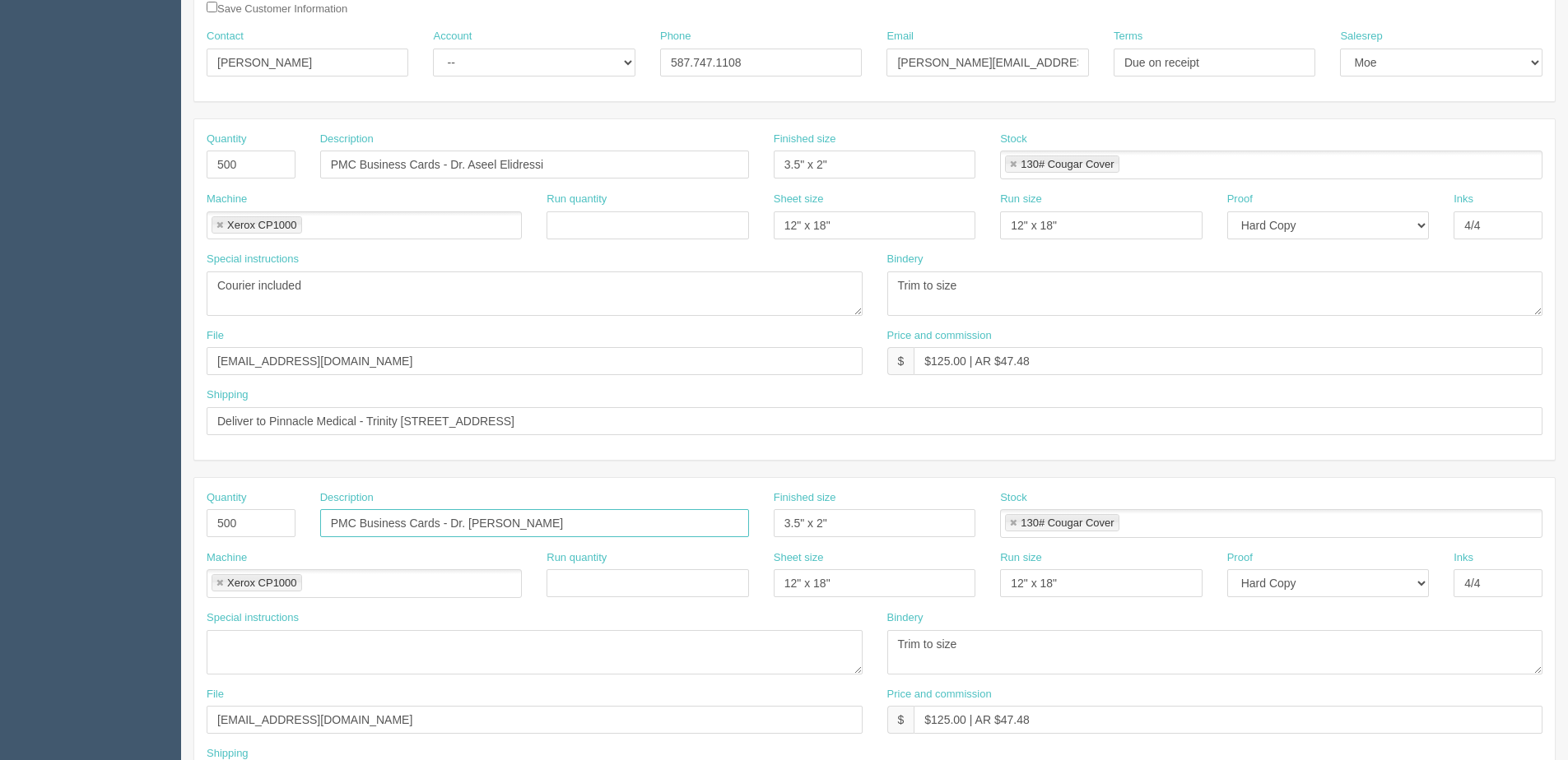
drag, startPoint x: 469, startPoint y: 521, endPoint x: 1025, endPoint y: 473, distance: 558.1
click at [1016, 477] on div "Quantity 500 Description PMC Business Cards - Dr. [PERSON_NAME] Finished size 3…" at bounding box center [874, 648] width 1362 height 343
type input "PMC Business Cards - [PERSON_NAME]"
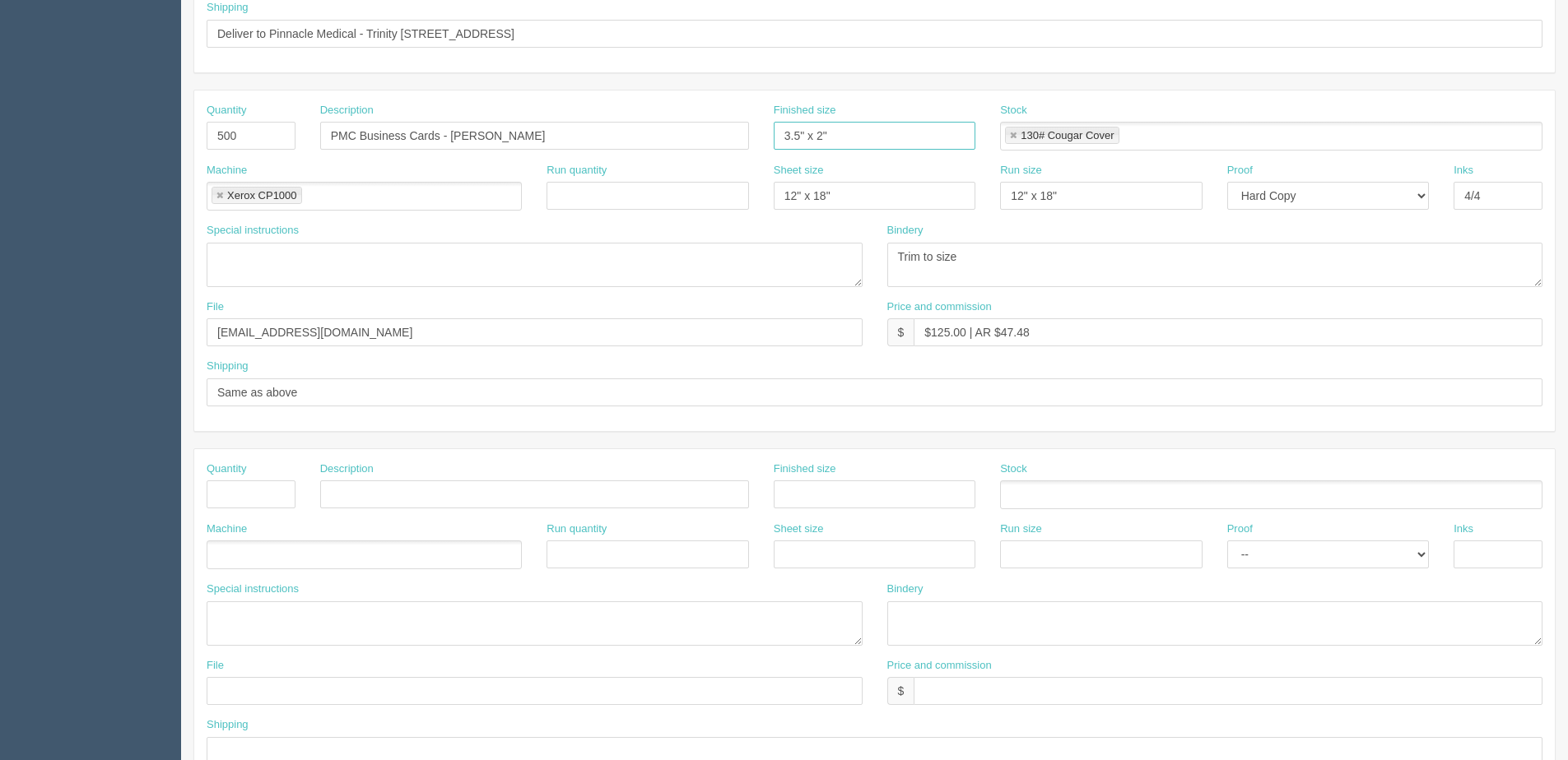
scroll to position [405, 0]
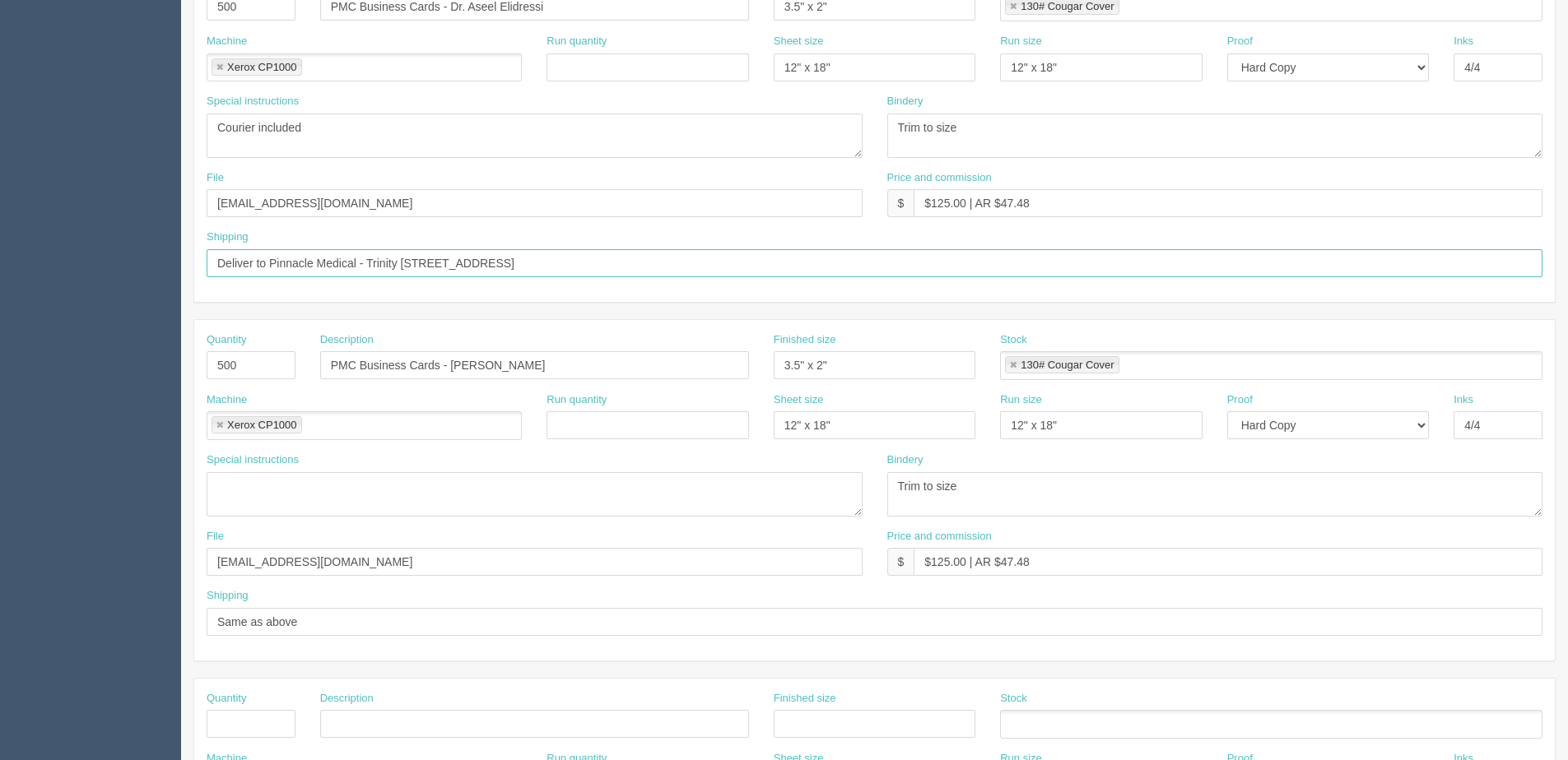
drag, startPoint x: 654, startPoint y: 250, endPoint x: -358, endPoint y: 240, distance: 1012.0
click at [0, 240] on html "PrintPing Dan Edit account ( dan@allrush.ca ) Logout Dockets Estimates Customers" at bounding box center [784, 342] width 1568 height 1494
click at [327, 273] on input "Deliver to Pinnacle Medical - Trinity 909 Na’a Drive SW Calgary, Alberta T3H 4E7" at bounding box center [874, 263] width 1335 height 28
click at [278, 261] on input "Deliver to Pinnacle Medical - Trinity 909 Na’a Drive SW Calgary, Alberta T3H 4E7" at bounding box center [874, 263] width 1335 height 28
drag, startPoint x: 269, startPoint y: 264, endPoint x: 1122, endPoint y: 264, distance: 853.0
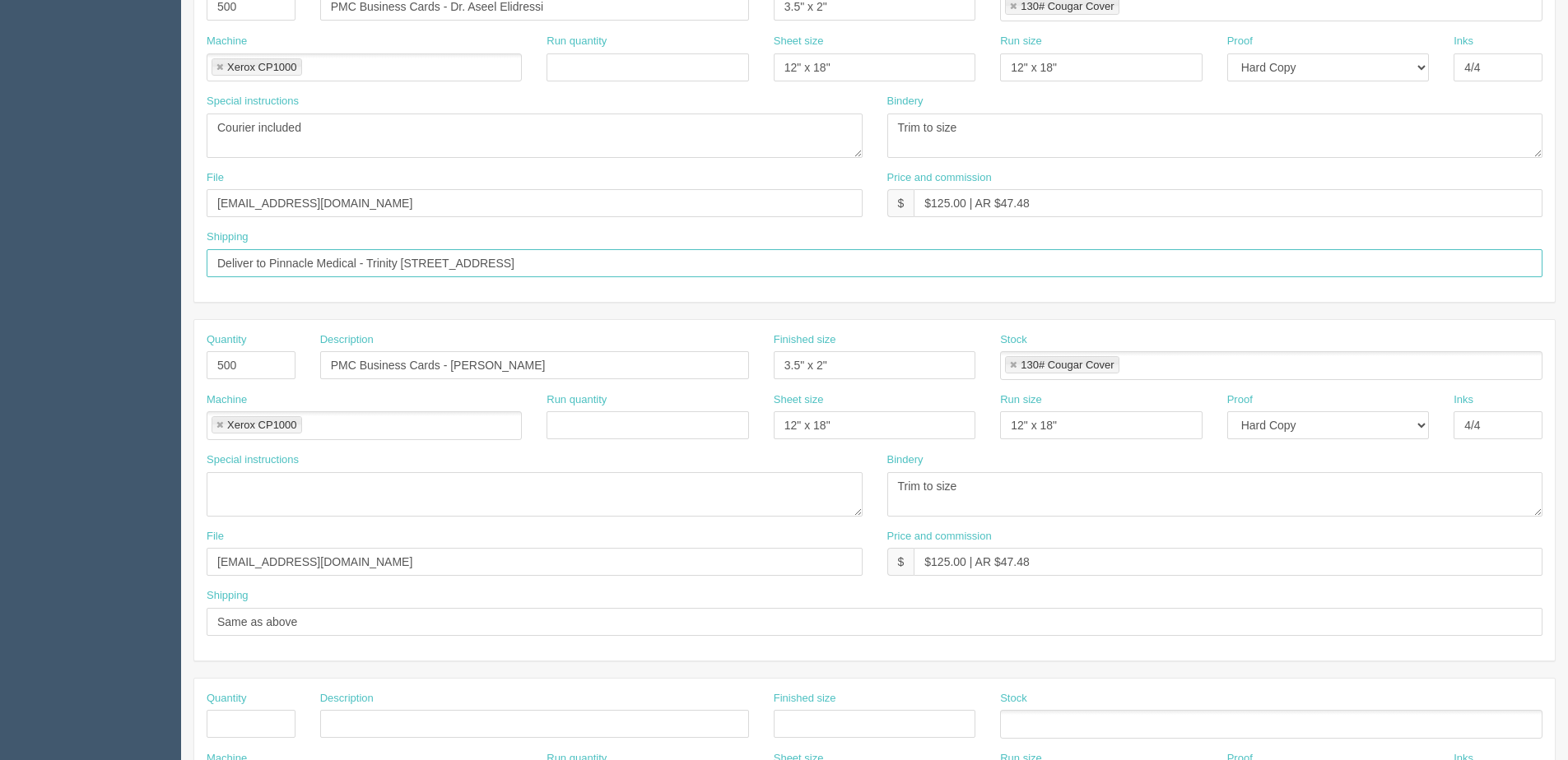
click at [1122, 264] on input "Deliver to Pinnacle Medical - Trinity 909 Na’a Drive SW Calgary, Alberta T3H 4E7" at bounding box center [874, 263] width 1335 height 28
type input "Deliver to Warehouse"
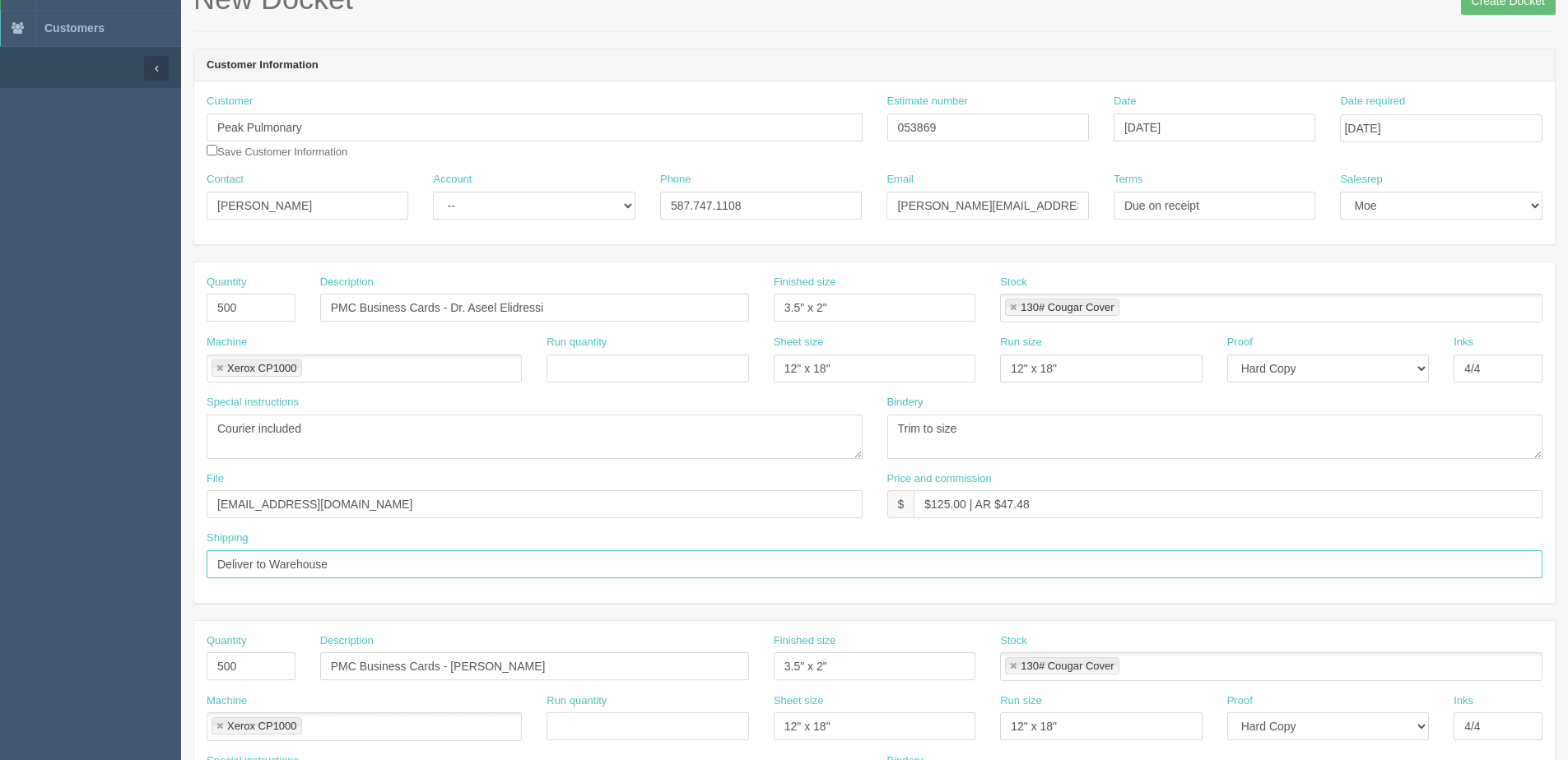
scroll to position [75, 0]
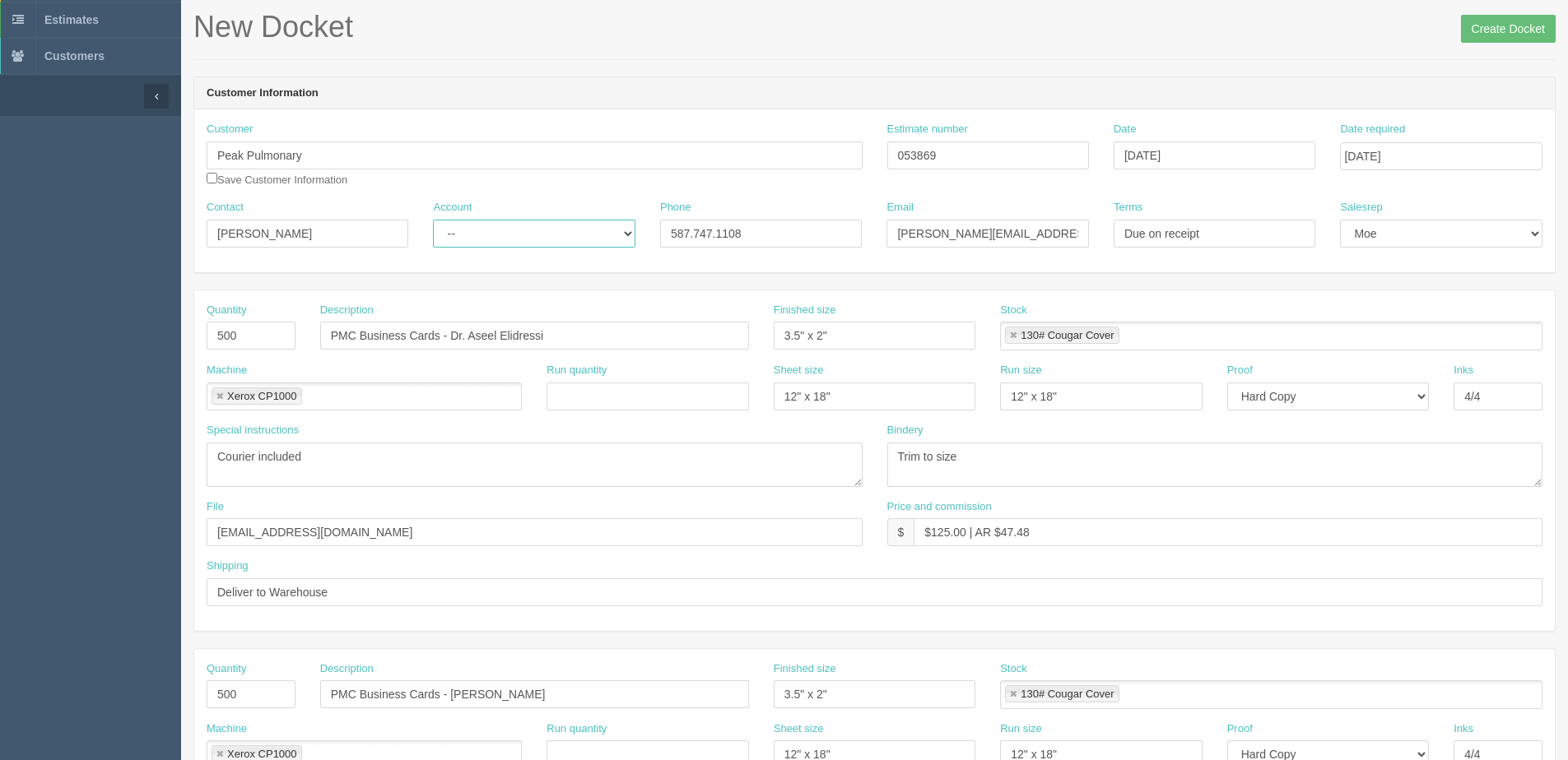
drag, startPoint x: 514, startPoint y: 236, endPoint x: 508, endPoint y: 250, distance: 15.2
click at [513, 237] on select "-- Existing Client Allrush Client Rep Client" at bounding box center [533, 233] width 201 height 28
select select "Allrush Client"
click at [433, 220] on select "-- Existing Client Allrush Client Rep Client" at bounding box center [533, 233] width 201 height 28
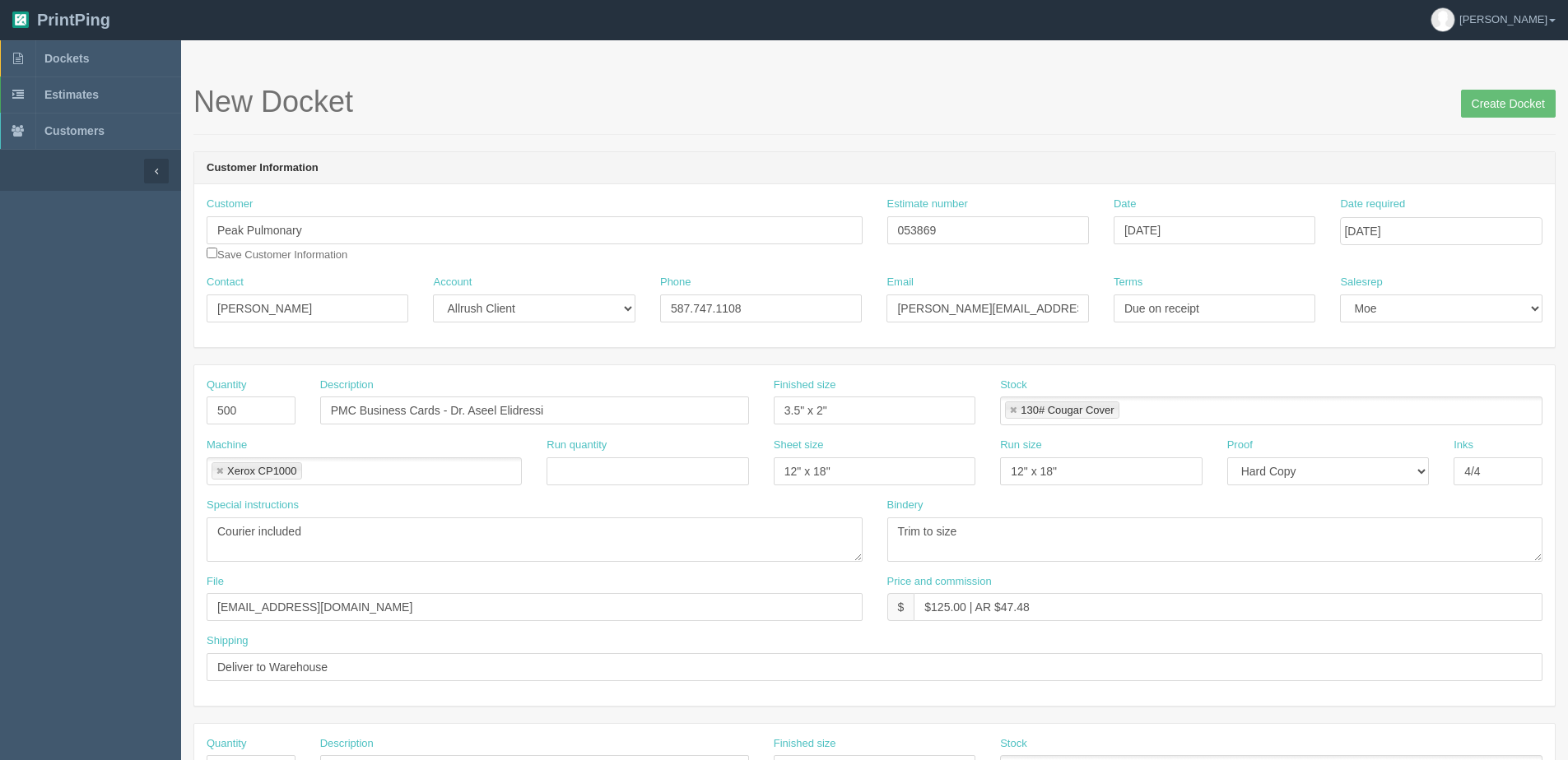
scroll to position [0, 0]
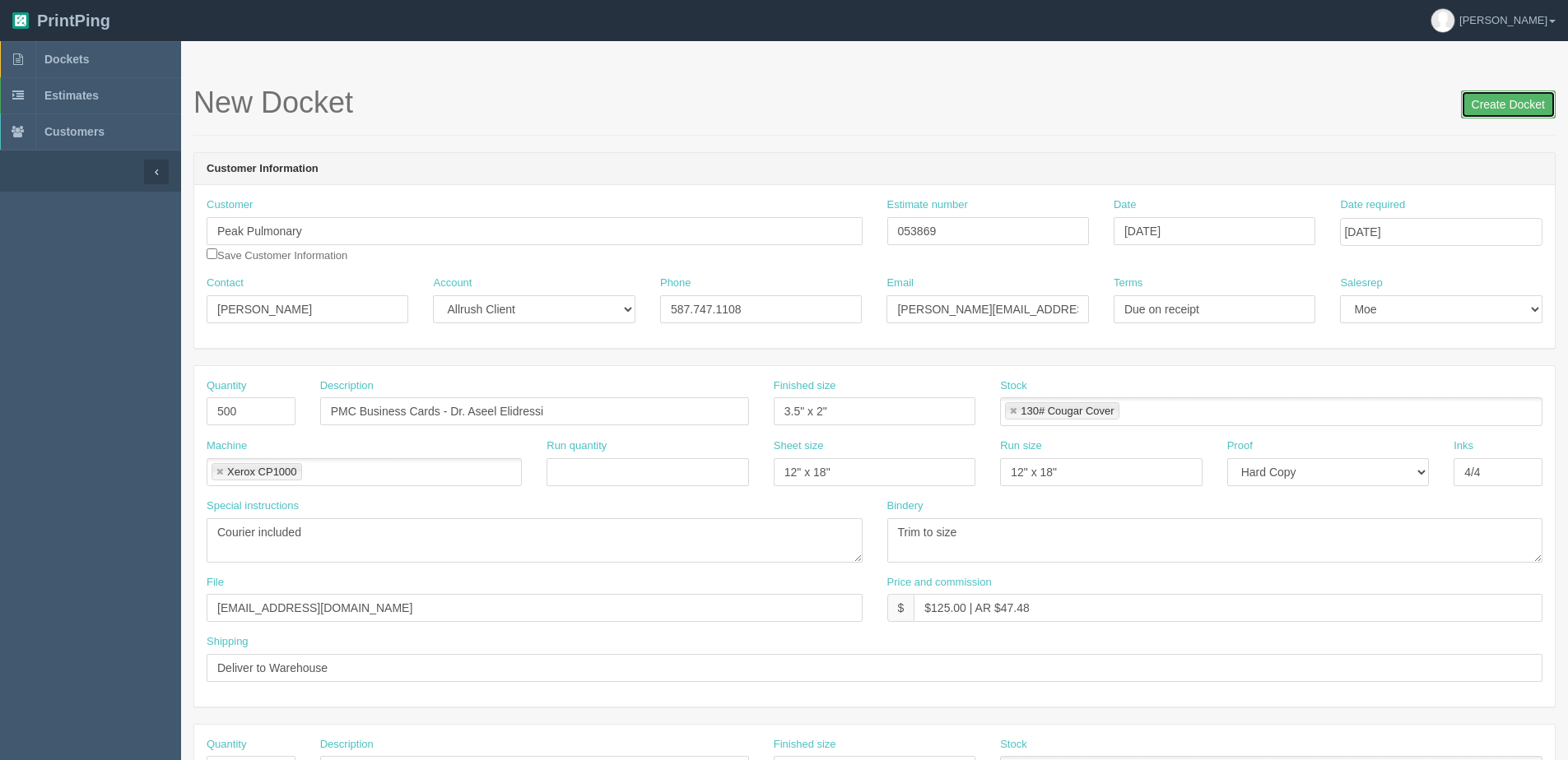
click at [1502, 101] on input "Create Docket" at bounding box center [1507, 104] width 95 height 28
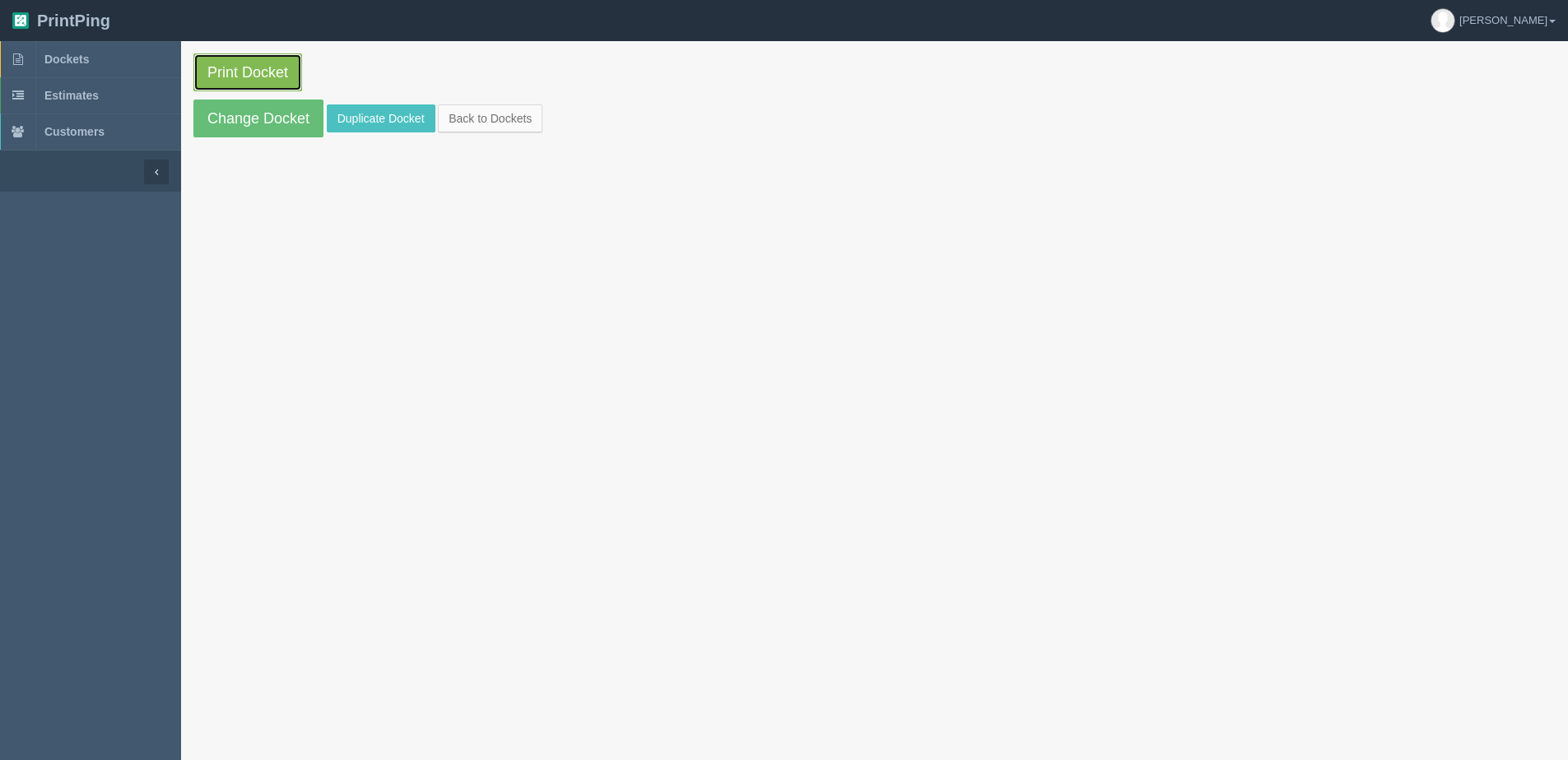
click at [245, 79] on link "Print Docket" at bounding box center [247, 72] width 108 height 38
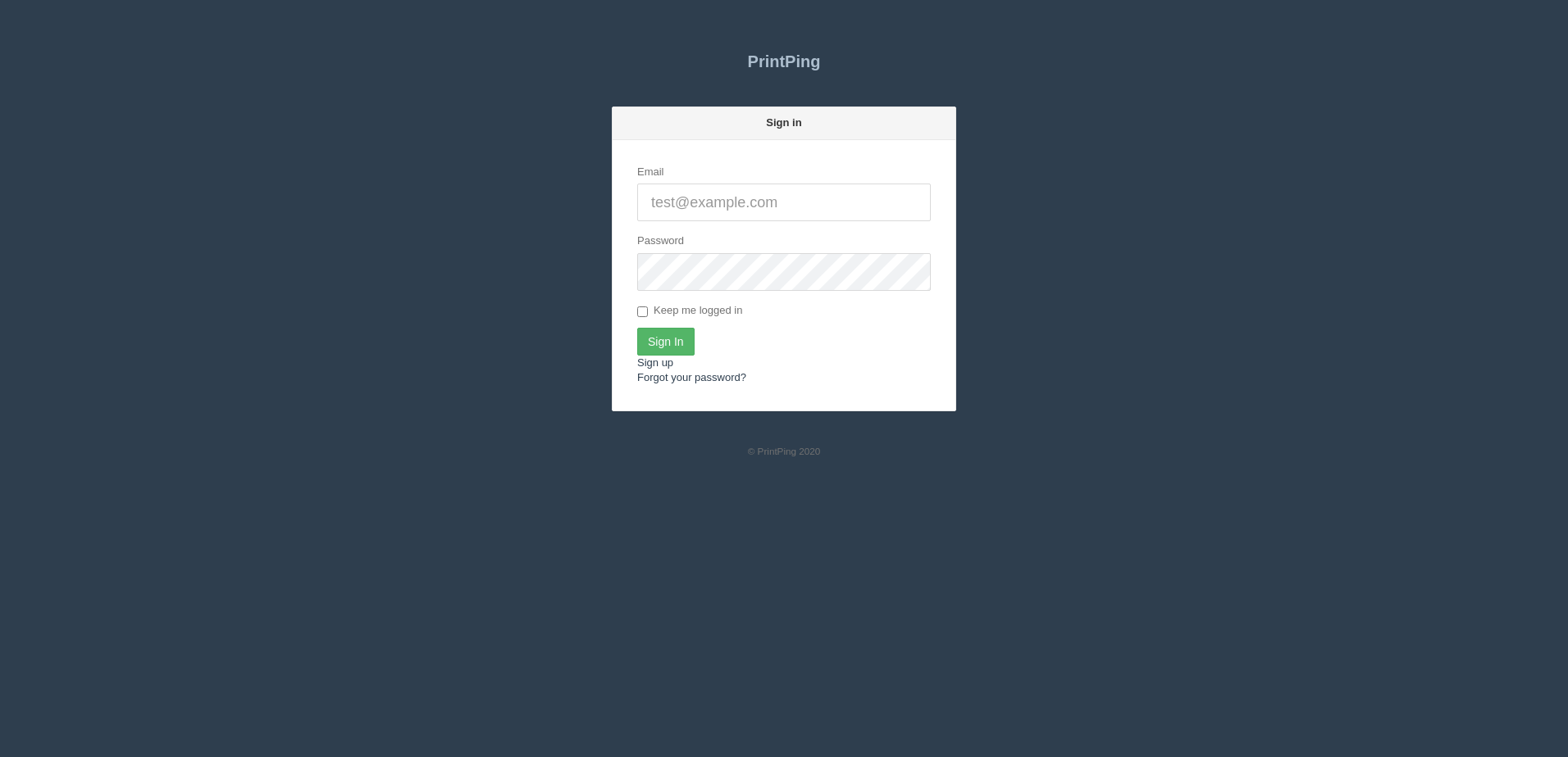
type input "[PERSON_NAME][EMAIL_ADDRESS][DOMAIN_NAME]"
click at [648, 337] on input "Sign In" at bounding box center [666, 341] width 58 height 27
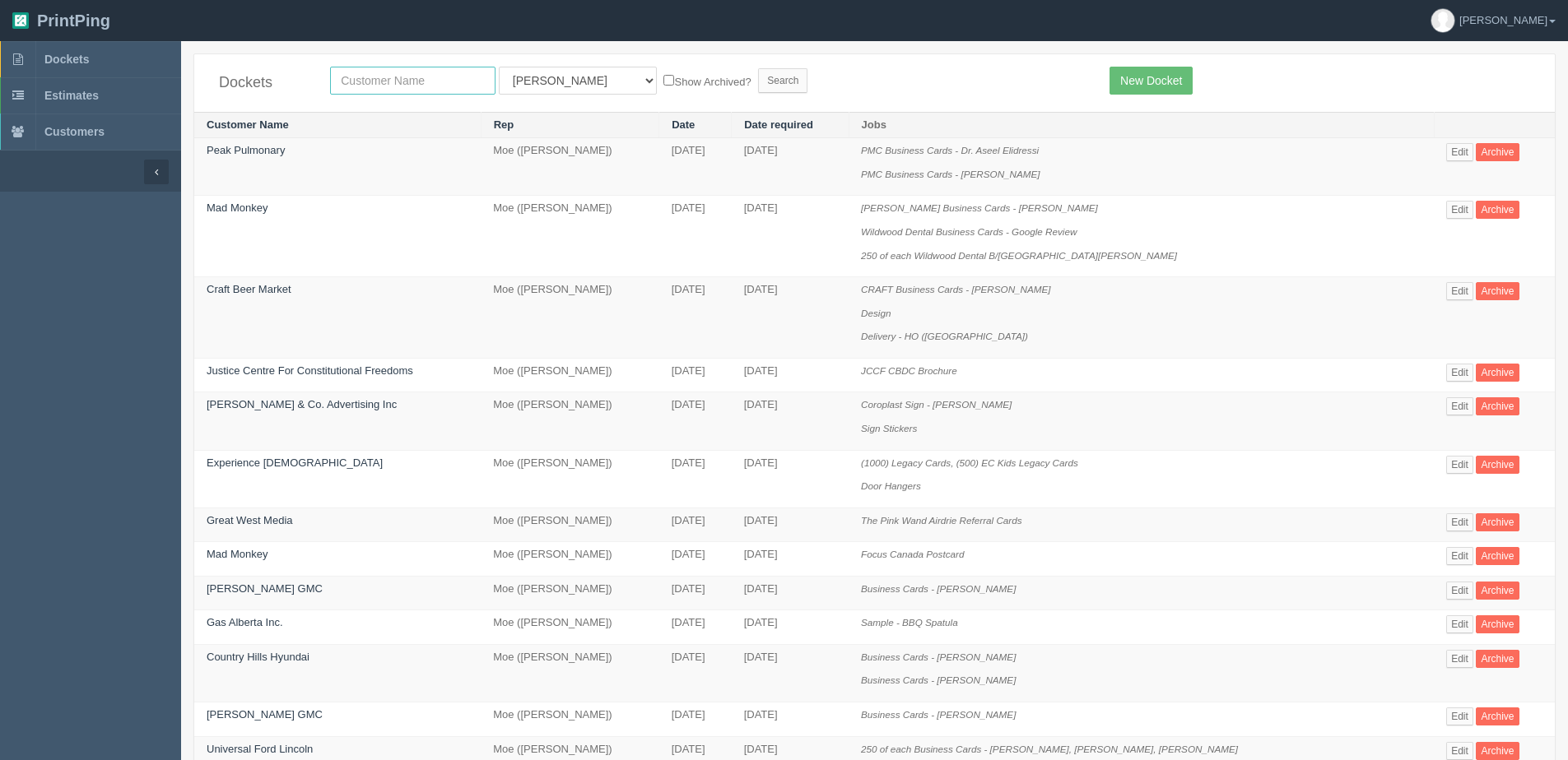
click at [392, 84] on input "text" at bounding box center [413, 81] width 165 height 28
type input "experience"
drag, startPoint x: 615, startPoint y: 84, endPoint x: 671, endPoint y: 95, distance: 57.1
click at [664, 83] on label "Show Archived?" at bounding box center [707, 81] width 87 height 19
click at [664, 83] on input "Show Archived?" at bounding box center [669, 80] width 11 height 11
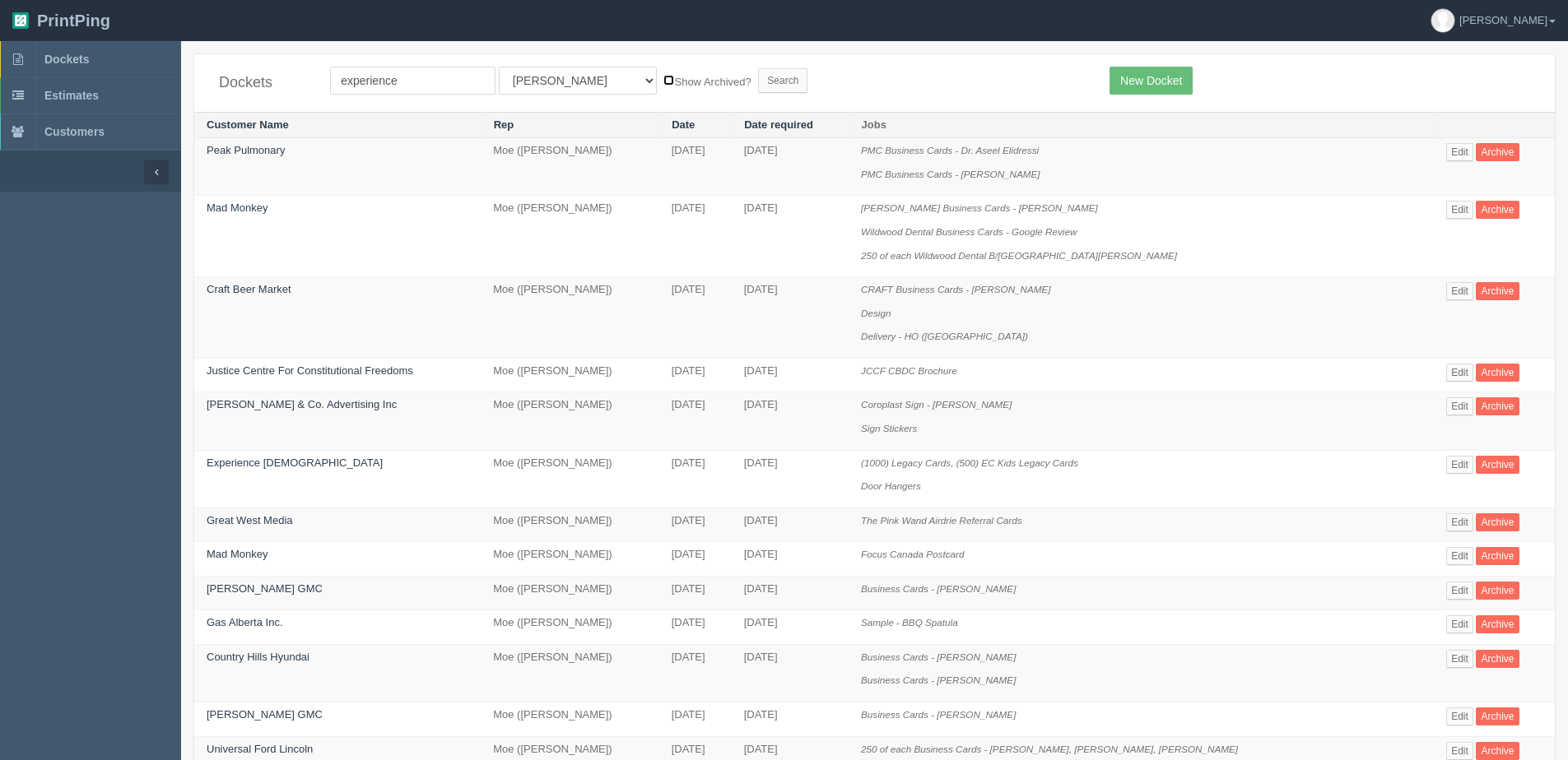
checkbox input "true"
click at [758, 83] on input "Search" at bounding box center [783, 80] width 50 height 25
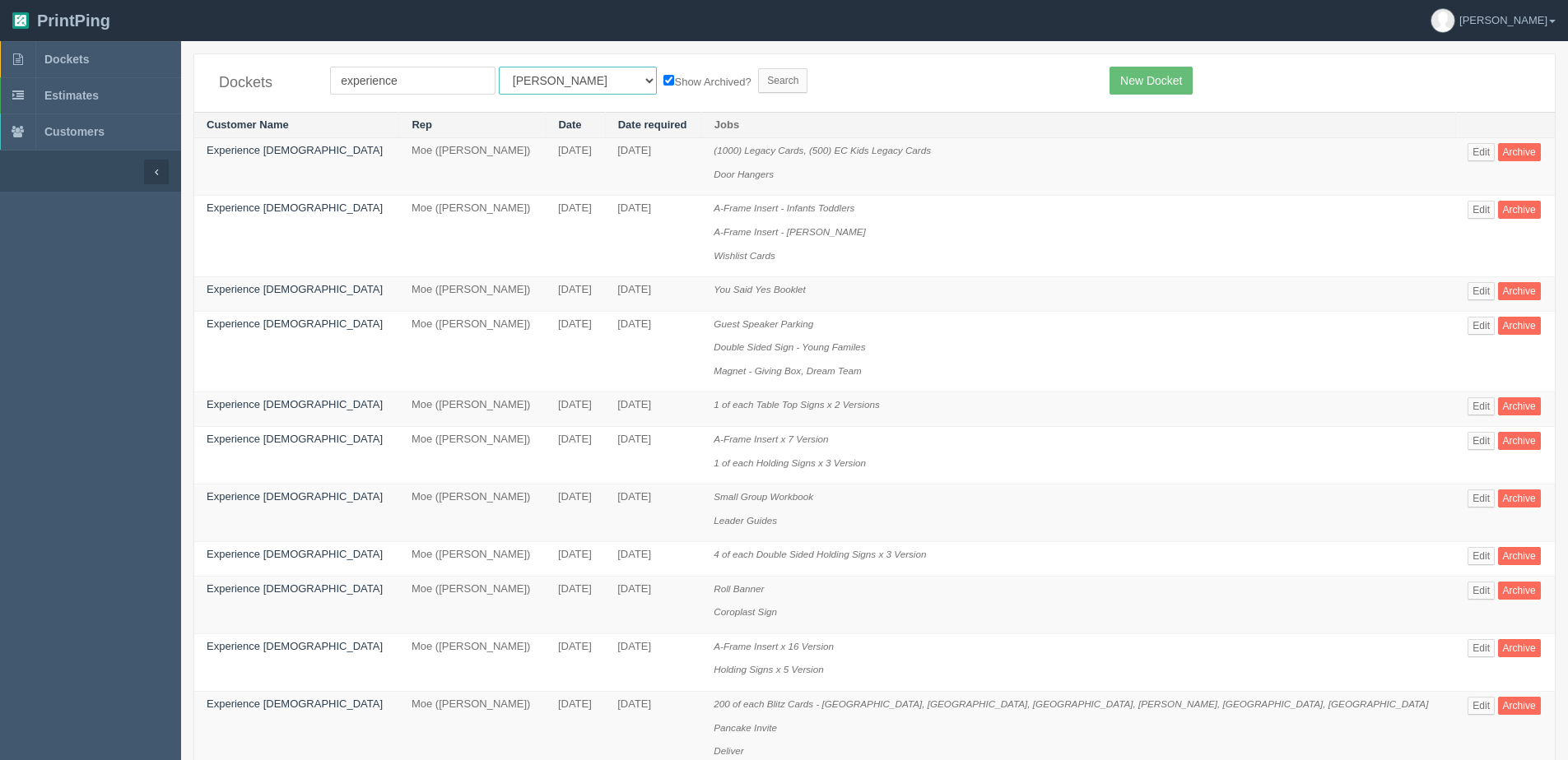
click at [544, 86] on select "All Users [PERSON_NAME] Test 1 [PERSON_NAME] [PERSON_NAME] [PERSON_NAME] France…" at bounding box center [578, 81] width 158 height 28
select select "1"
click at [499, 67] on select "All Users [PERSON_NAME] Test 1 [PERSON_NAME] [PERSON_NAME] [PERSON_NAME] France…" at bounding box center [578, 81] width 158 height 28
click at [758, 86] on input "Search" at bounding box center [783, 80] width 50 height 25
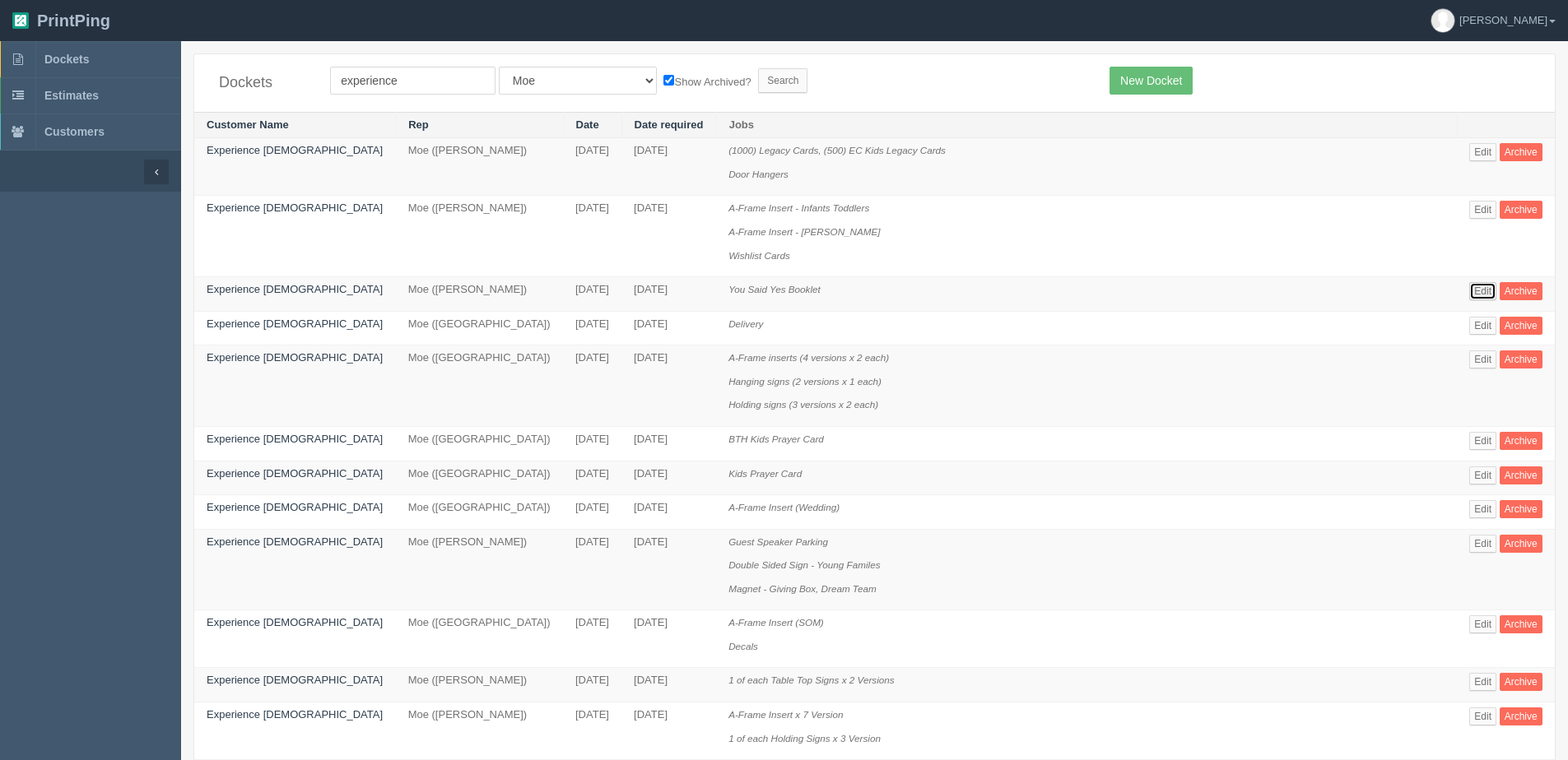
click at [1469, 289] on link "Edit" at bounding box center [1483, 291] width 28 height 18
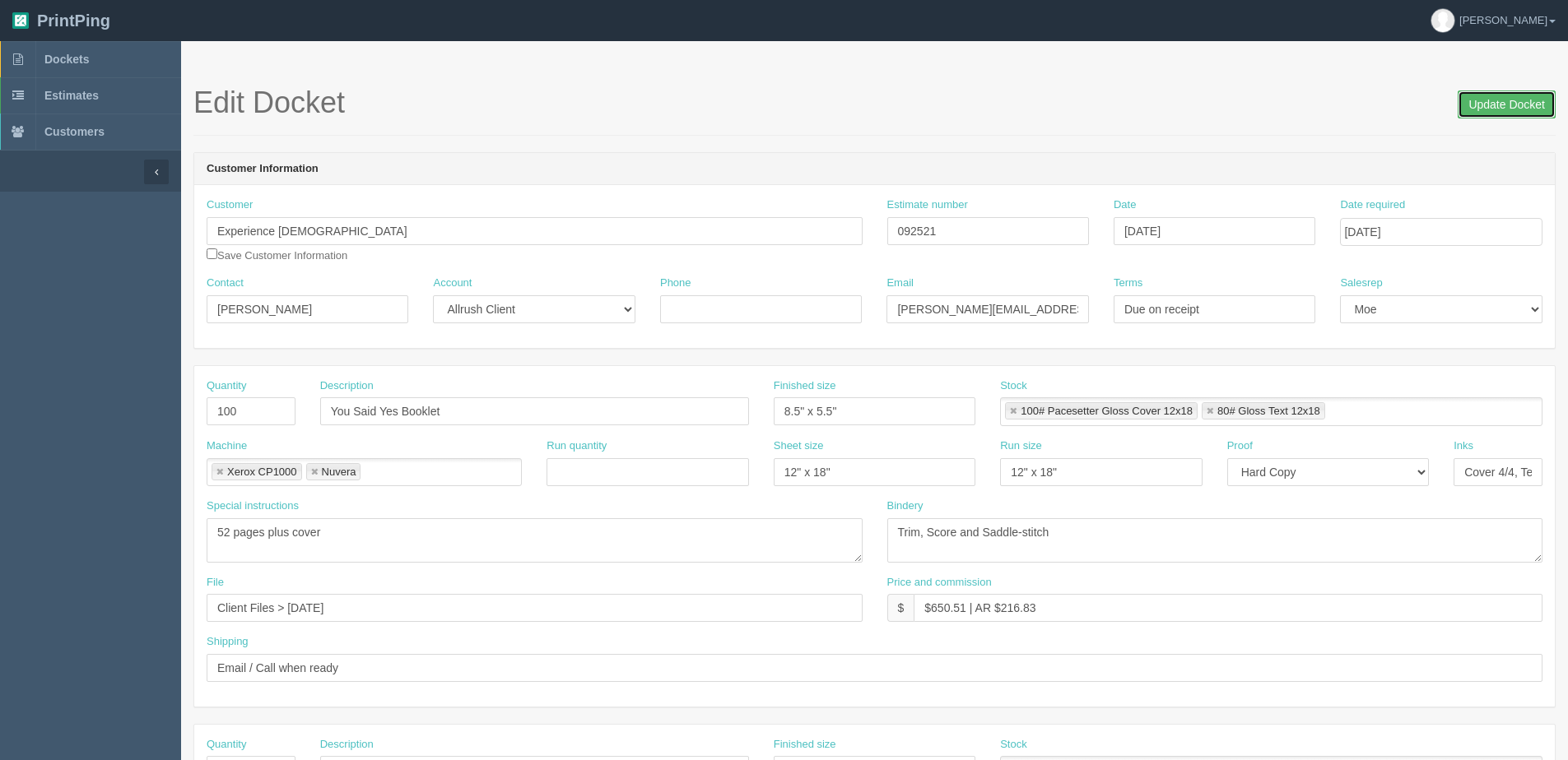
click at [1526, 106] on input "Update Docket" at bounding box center [1506, 104] width 98 height 28
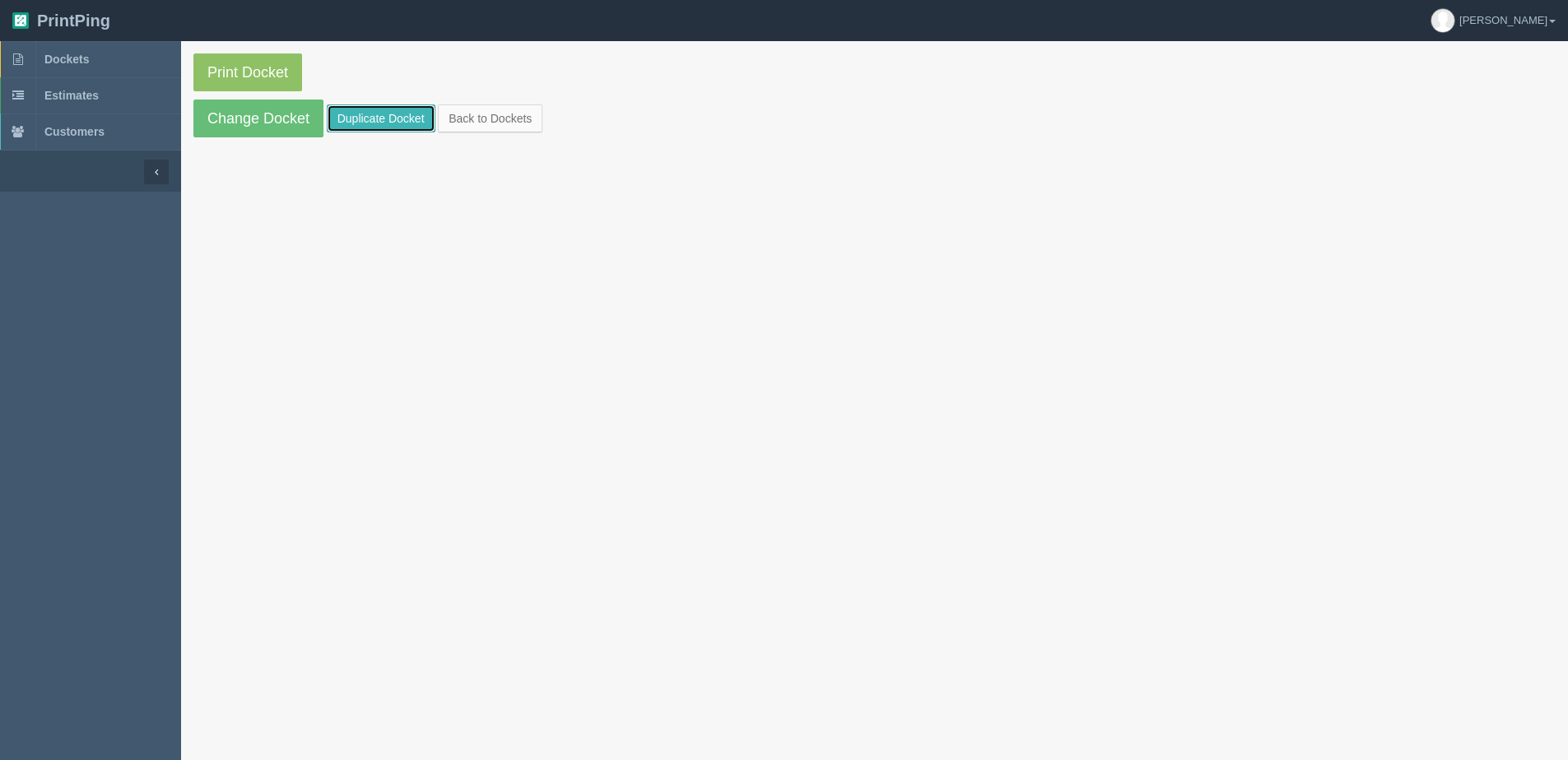
drag, startPoint x: 361, startPoint y: 115, endPoint x: 353, endPoint y: 123, distance: 11.3
click at [360, 115] on link "Duplicate Docket" at bounding box center [381, 119] width 108 height 28
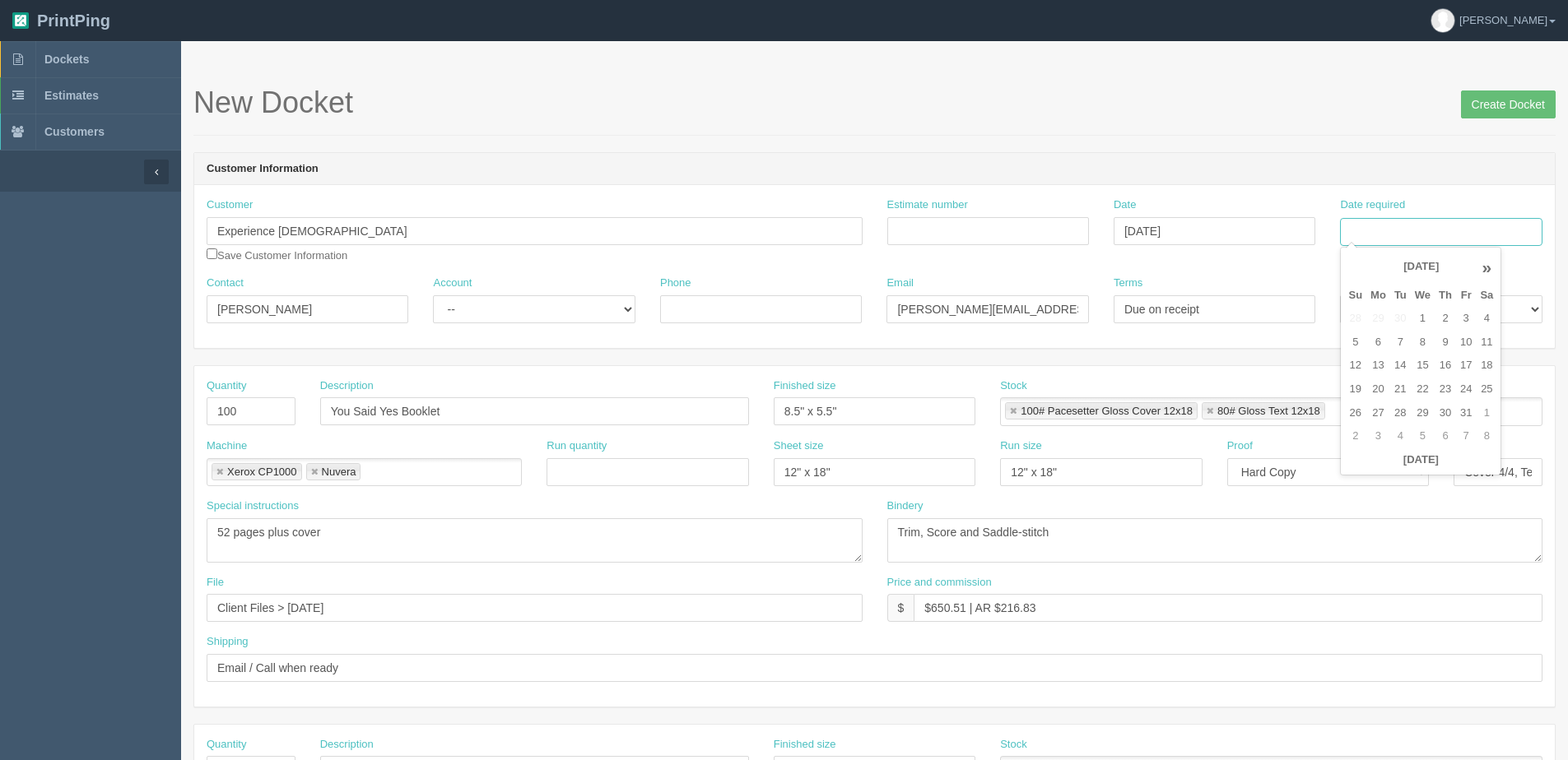
click at [1452, 224] on input "Date required" at bounding box center [1440, 232] width 201 height 28
click at [1372, 467] on th "Today" at bounding box center [1420, 460] width 153 height 24
click at [1425, 348] on td "8" at bounding box center [1423, 343] width 24 height 24
type input "October 8, 2025"
drag, startPoint x: 271, startPoint y: 401, endPoint x: -107, endPoint y: 446, distance: 380.7
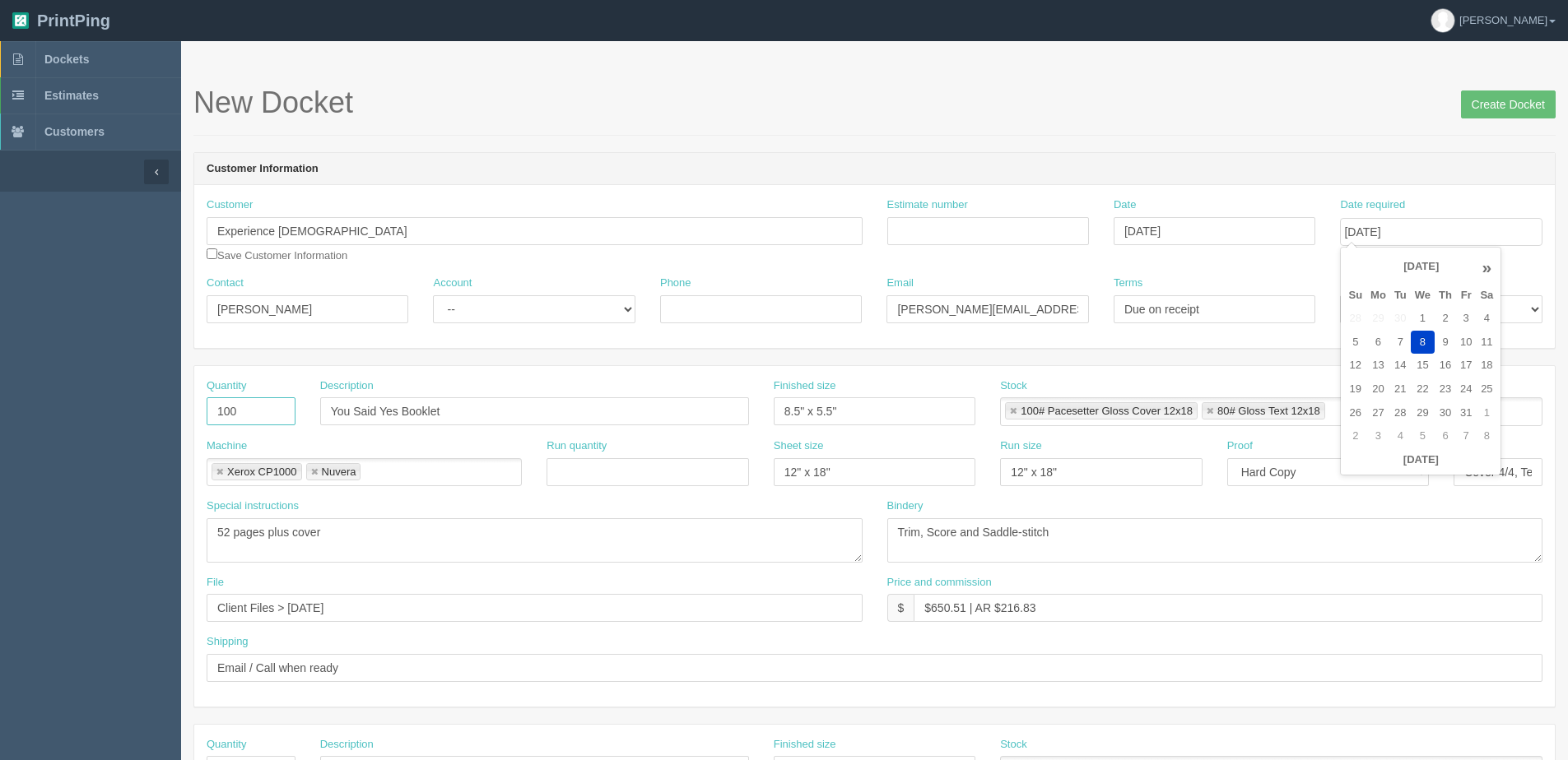
click at [0, 446] on html "PrintPing Dan Edit account ( dan@allrush.ca ) Logout Dockets Estimates Customers" at bounding box center [784, 747] width 1568 height 1494
type input "500"
drag, startPoint x: 533, startPoint y: 292, endPoint x: 523, endPoint y: 328, distance: 37.4
click at [529, 303] on div "Account -- Existing Client Allrush Client Rep Client" at bounding box center [533, 300] width 201 height 48
drag, startPoint x: 530, startPoint y: 312, endPoint x: 528, endPoint y: 323, distance: 11.2
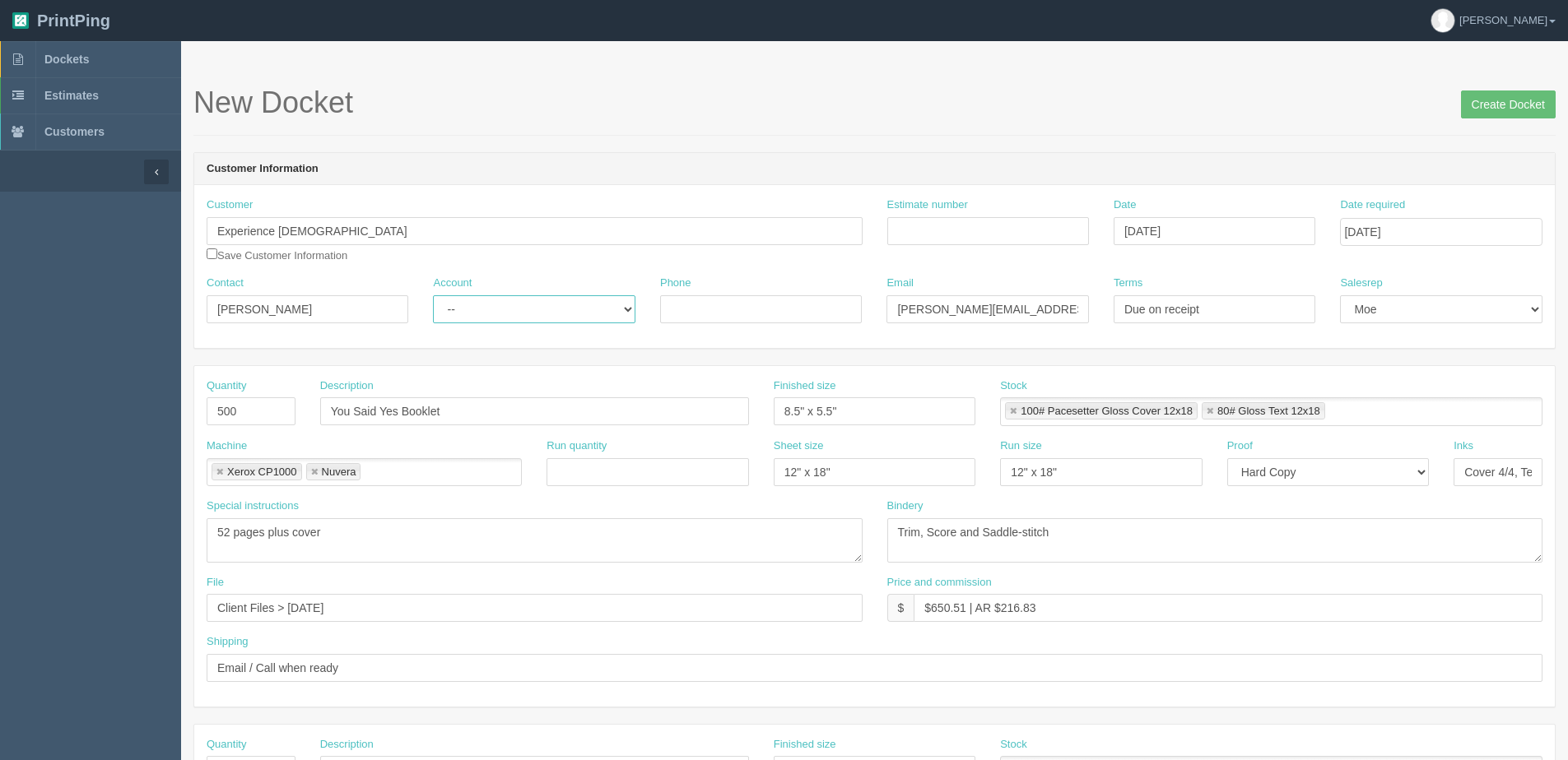
click at [530, 312] on select "-- Existing Client Allrush Client Rep Client" at bounding box center [533, 309] width 201 height 28
select select "Allrush Client"
click at [433, 295] on select "-- Existing Client Allrush Client Rep Client" at bounding box center [533, 309] width 201 height 28
drag, startPoint x: 1024, startPoint y: 228, endPoint x: 1015, endPoint y: 228, distance: 9.0
click at [1024, 228] on input "Estimate number" at bounding box center [987, 231] width 201 height 28
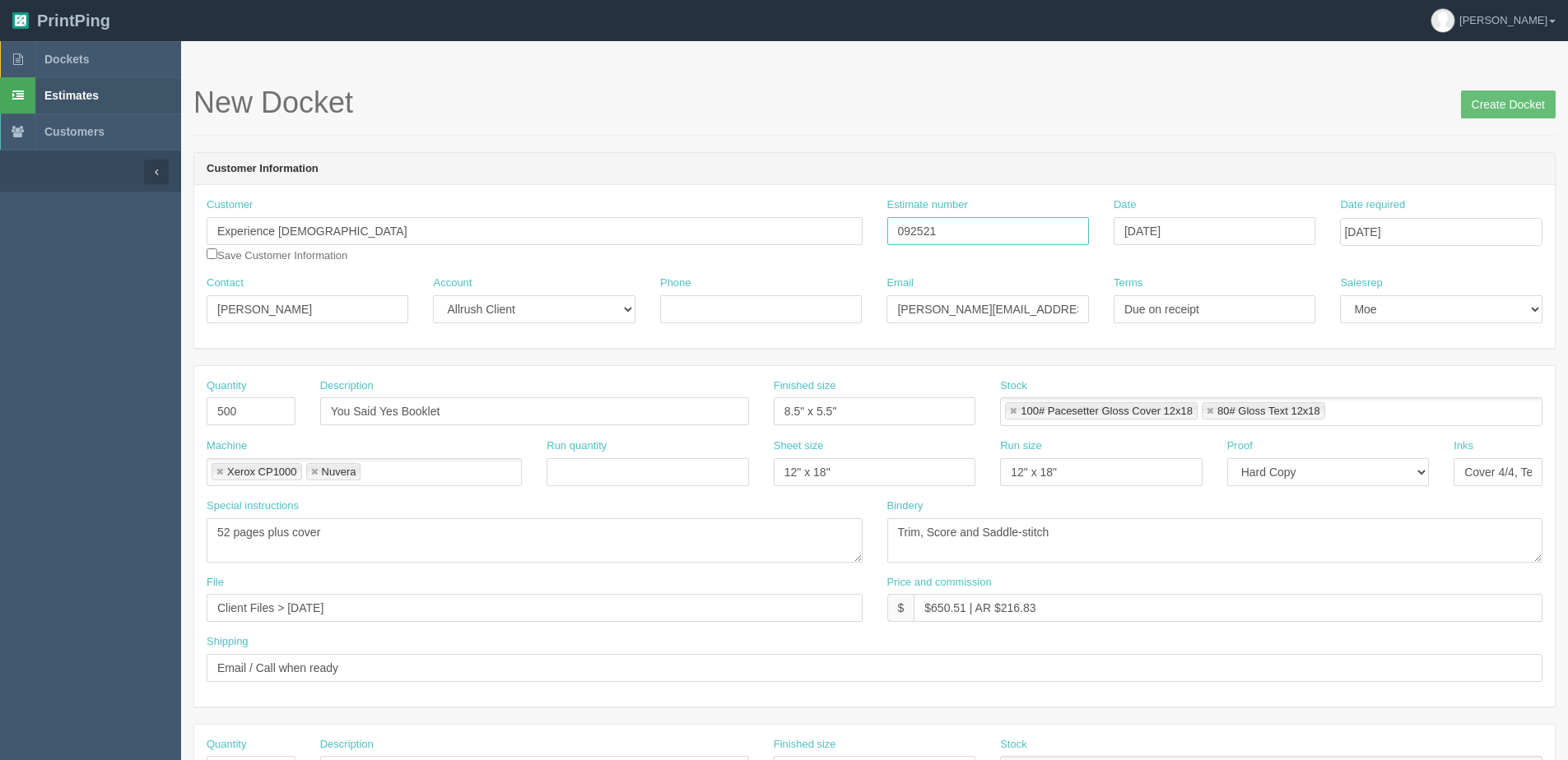
type input "092521"
click at [1321, 473] on select "-- Email Hard Copy" at bounding box center [1327, 472] width 201 height 28
select select "Email"
click at [1227, 459] on select "-- Email Hard Copy" at bounding box center [1327, 472] width 201 height 28
drag, startPoint x: 929, startPoint y: 598, endPoint x: 964, endPoint y: 605, distance: 35.7
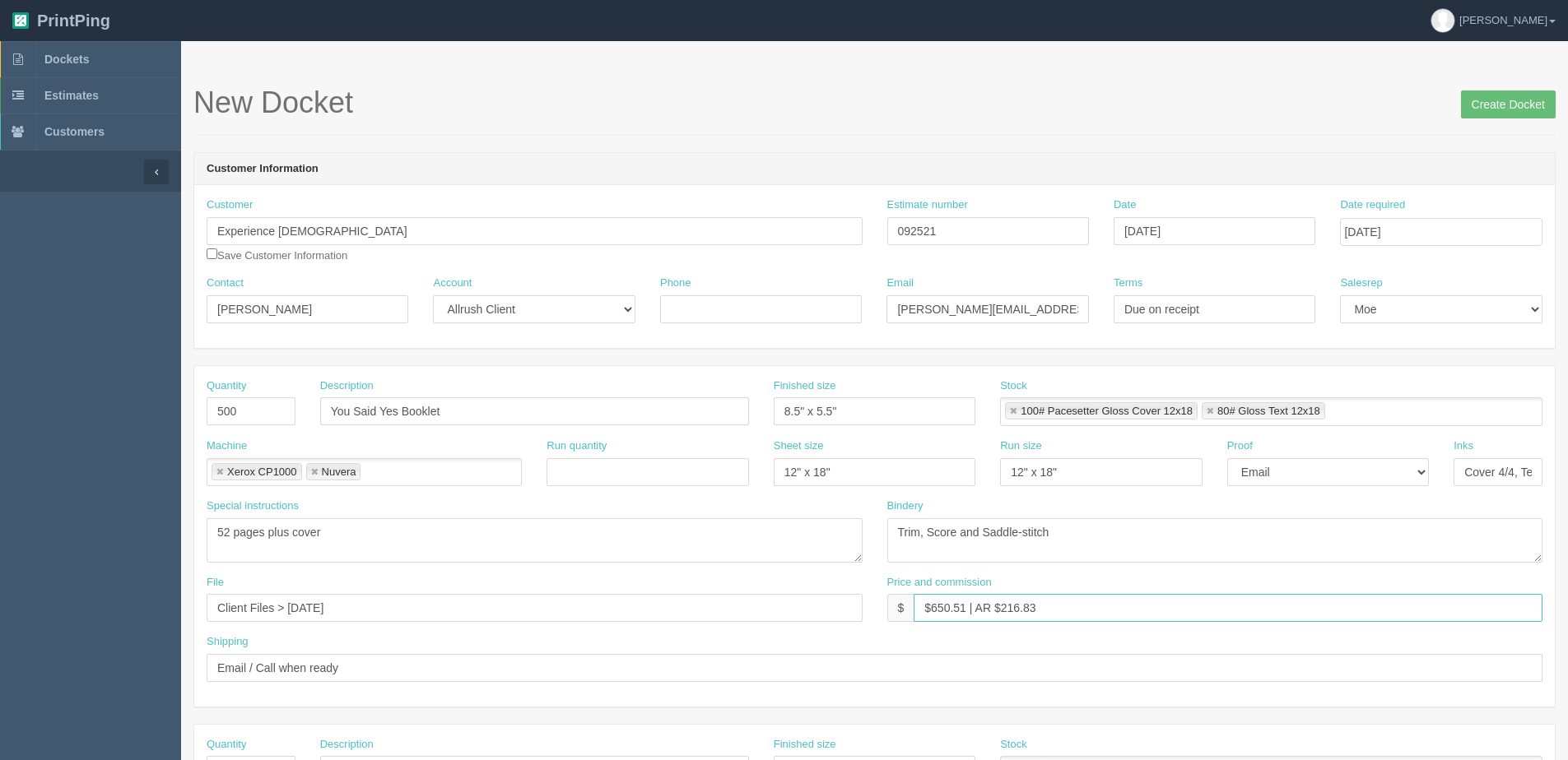
click at [964, 605] on input "$650.51 | AR $216.83" at bounding box center [1228, 608] width 629 height 28
drag, startPoint x: 1008, startPoint y: 605, endPoint x: 1062, endPoint y: 599, distance: 54.3
click at [1062, 599] on input "$1411.13 | AR $216.83" at bounding box center [1228, 608] width 629 height 28
type input "$1411.13 | AR $470.37"
click at [1503, 106] on input "Create Docket" at bounding box center [1507, 104] width 95 height 28
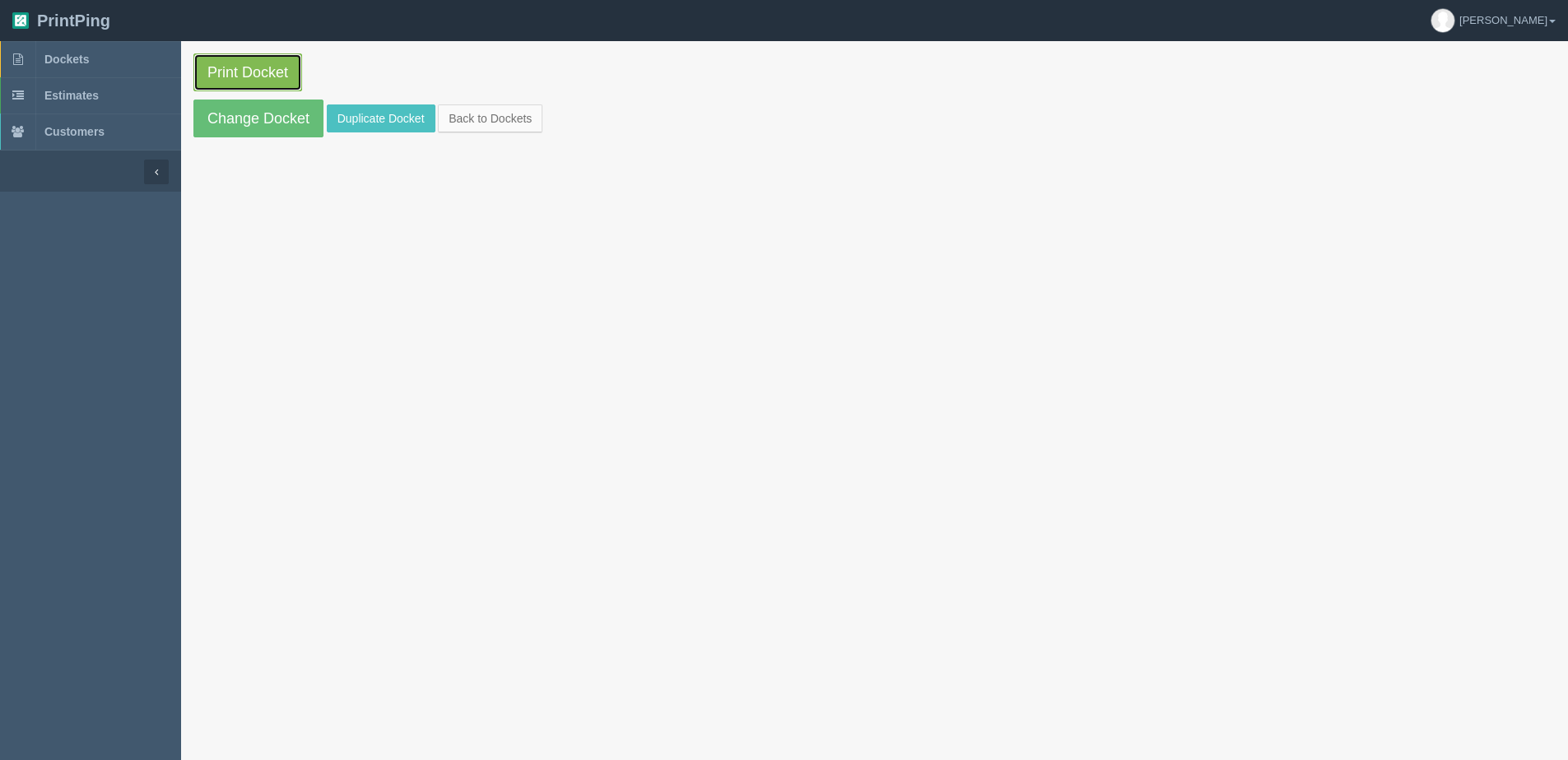
click at [259, 78] on link "Print Docket" at bounding box center [247, 72] width 108 height 38
